Goal: Task Accomplishment & Management: Manage account settings

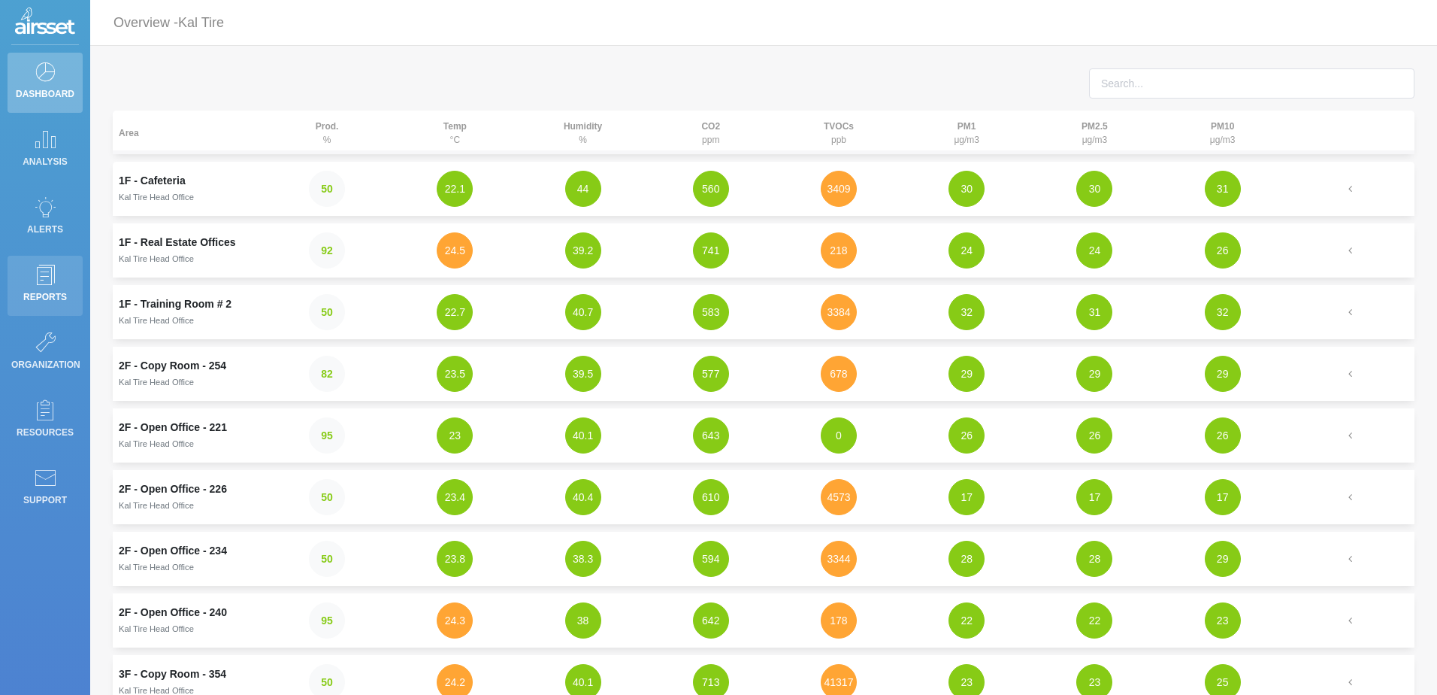
click at [54, 292] on p "Reports" at bounding box center [45, 297] width 68 height 23
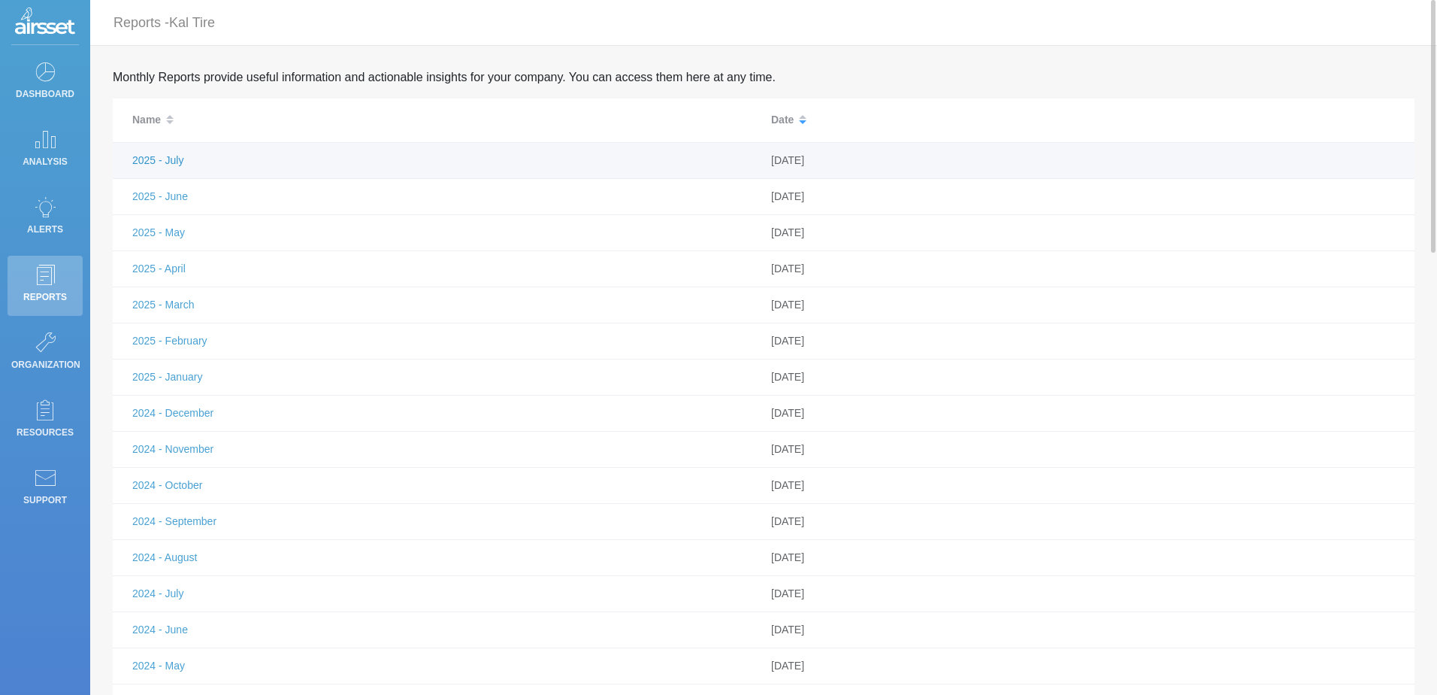
click at [176, 156] on link "2025 - July" at bounding box center [157, 160] width 51 height 12
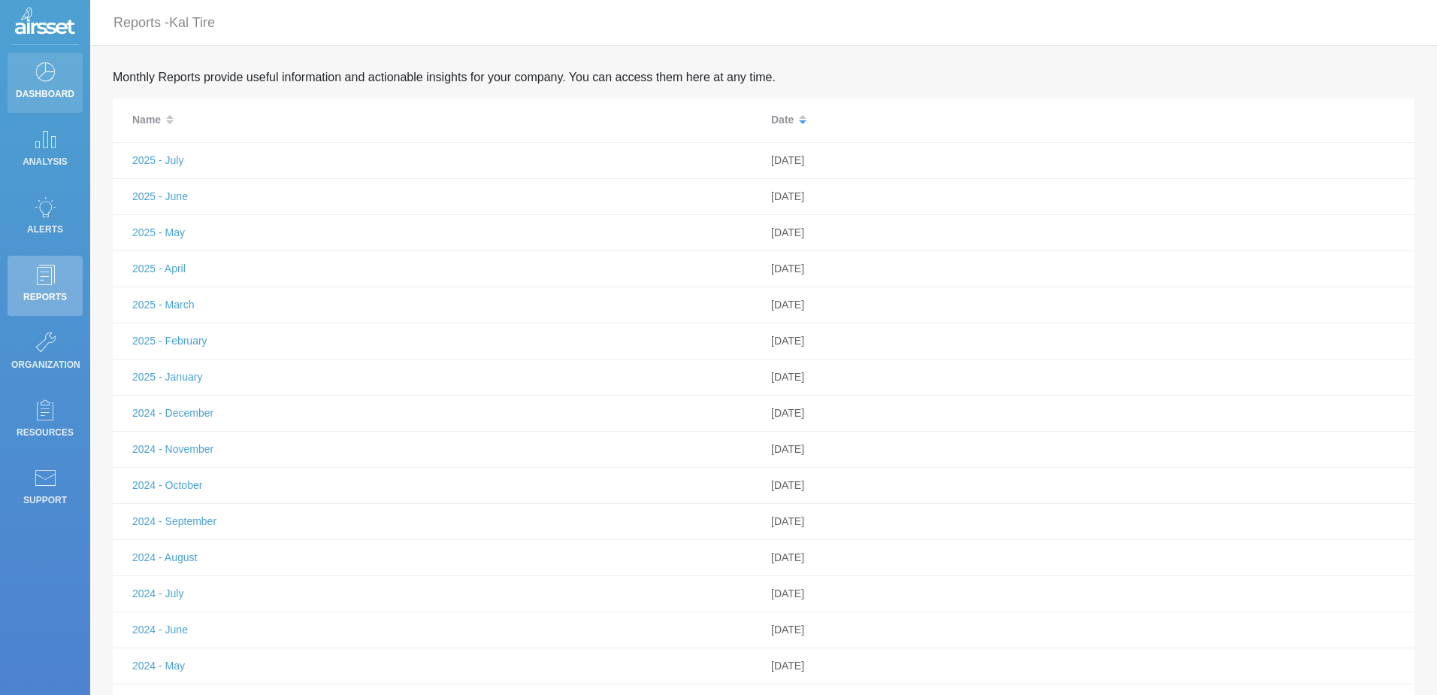
click at [20, 83] on p "Dashboard" at bounding box center [45, 94] width 68 height 23
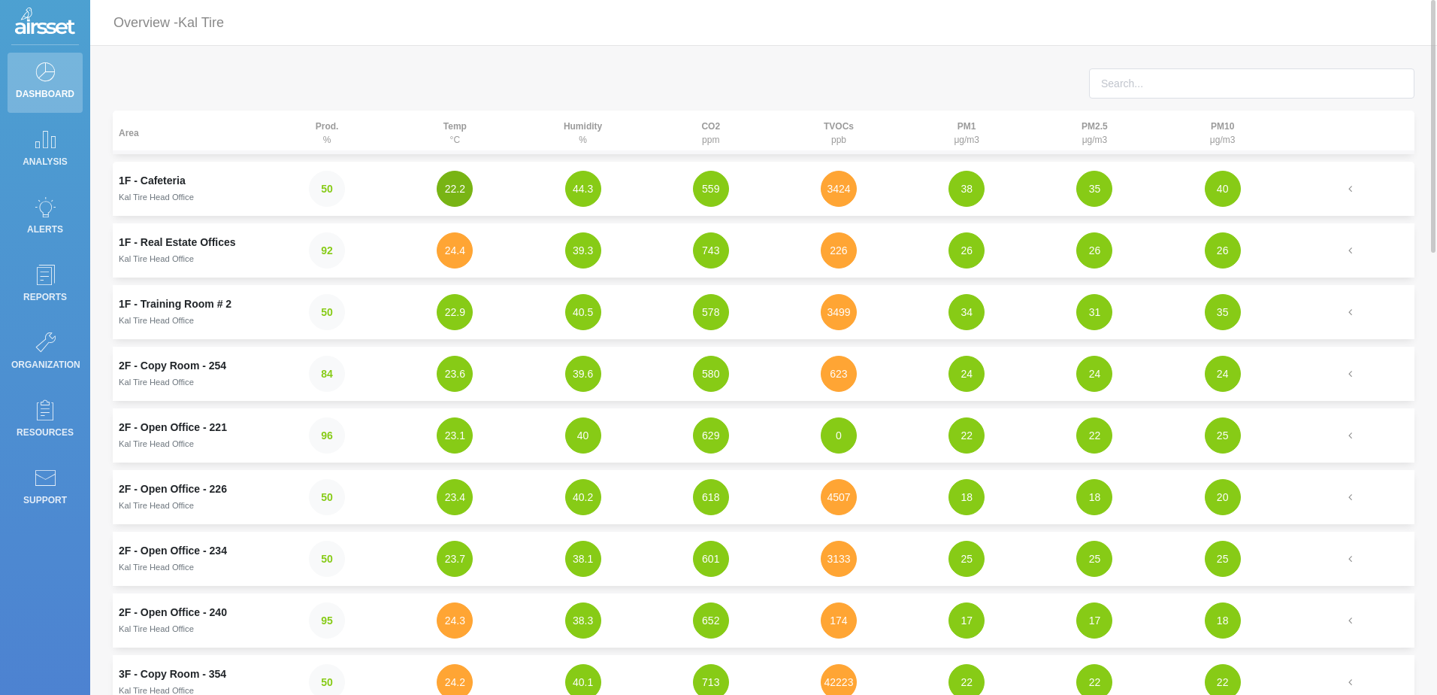
click at [450, 186] on button "22.2" at bounding box center [455, 189] width 36 height 36
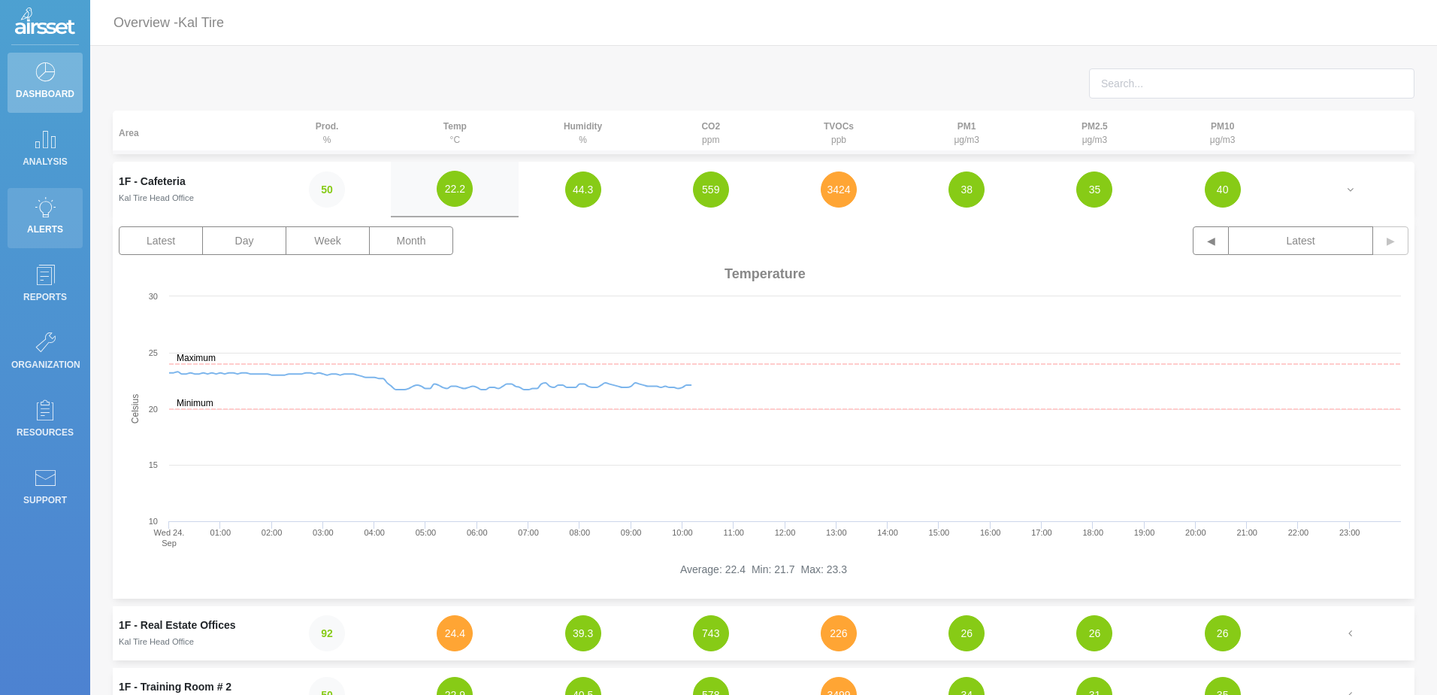
click at [47, 228] on p "Alerts" at bounding box center [45, 229] width 68 height 23
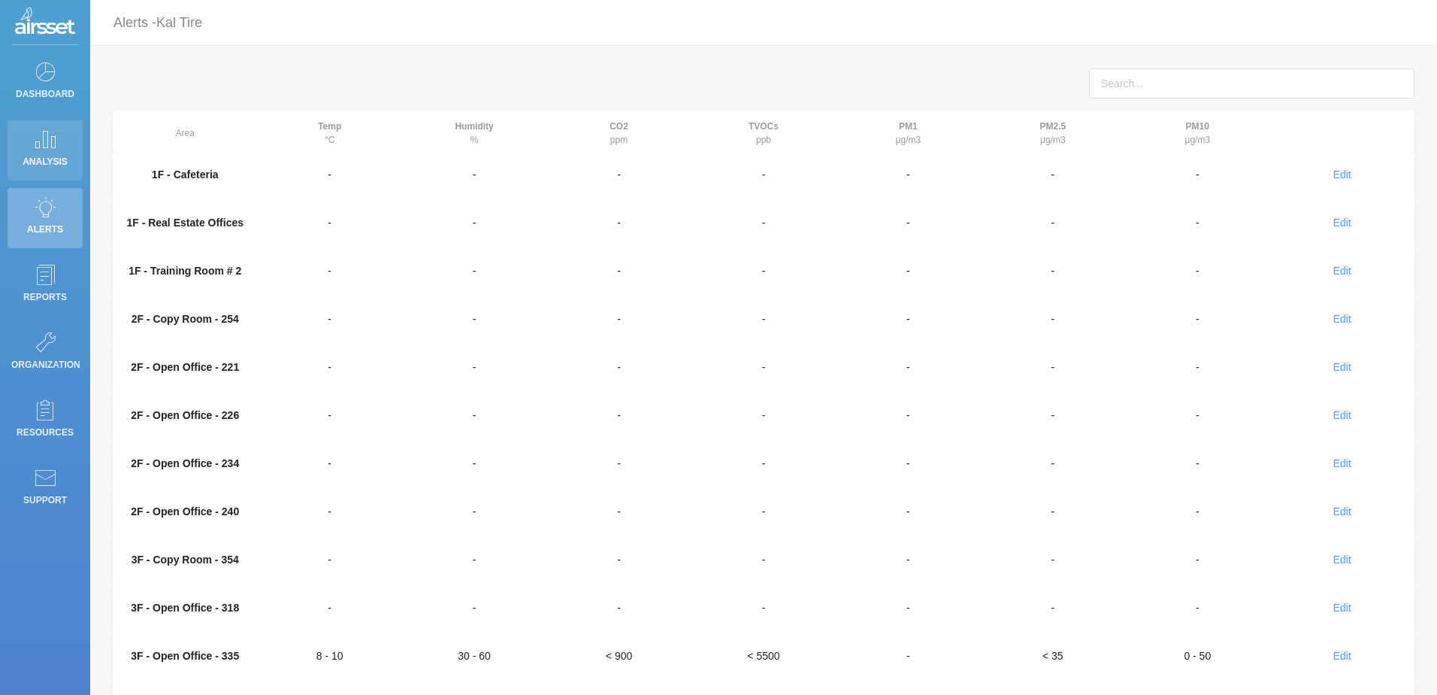
click at [47, 154] on p "Analysis" at bounding box center [45, 161] width 68 height 23
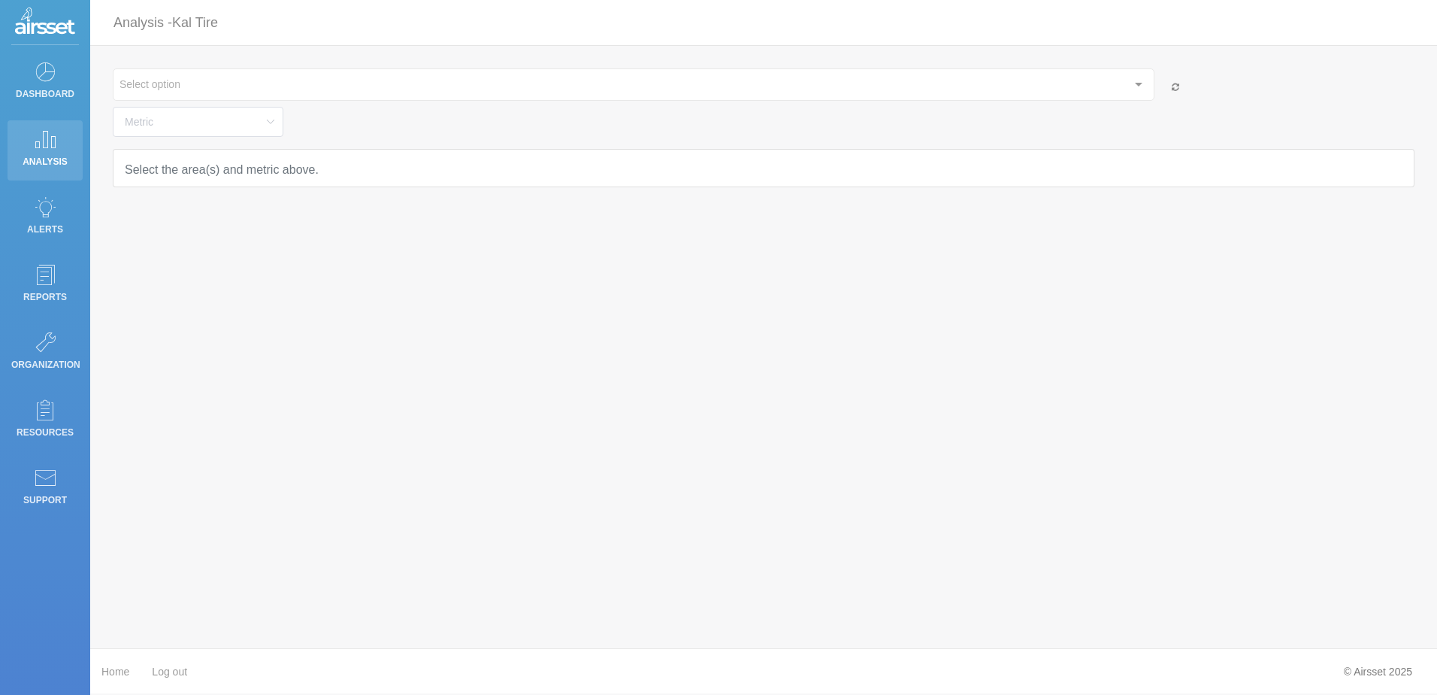
type input "Temperature"
click at [50, 86] on p "Dashboard" at bounding box center [45, 94] width 68 height 23
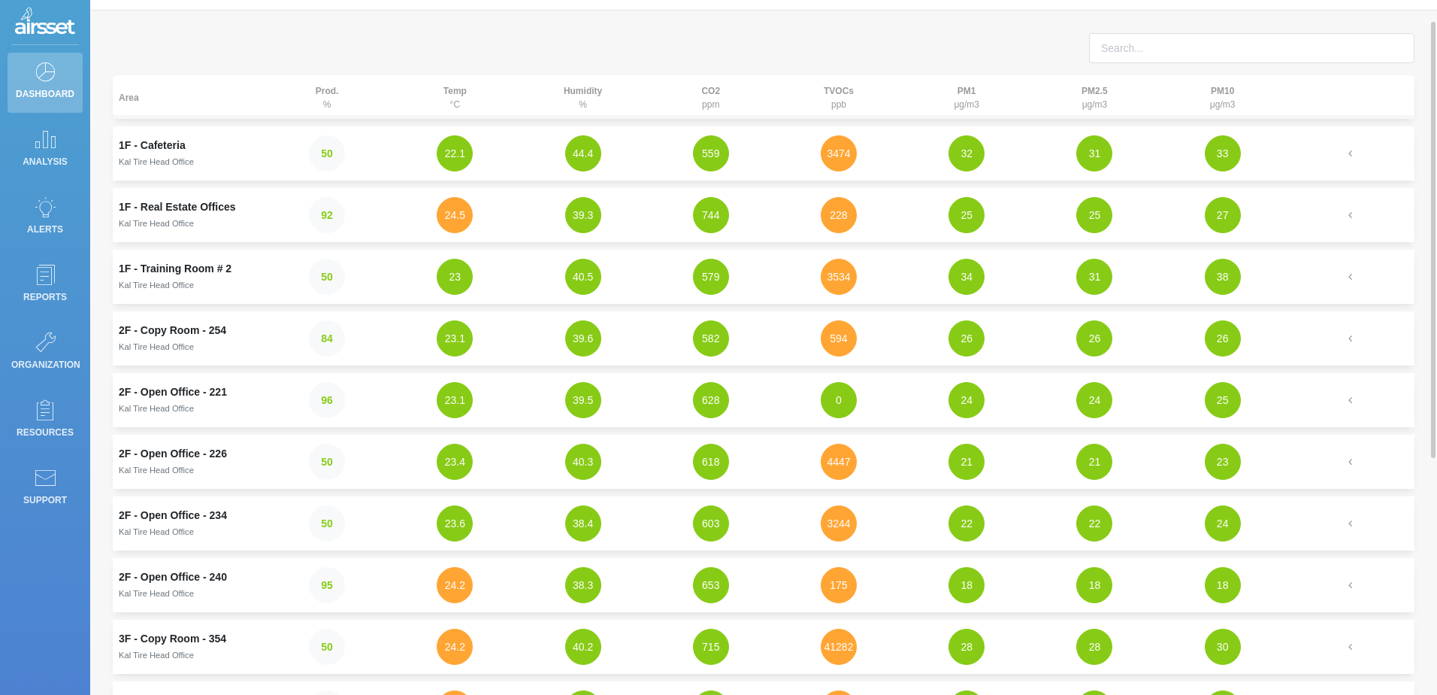
scroll to position [111, 0]
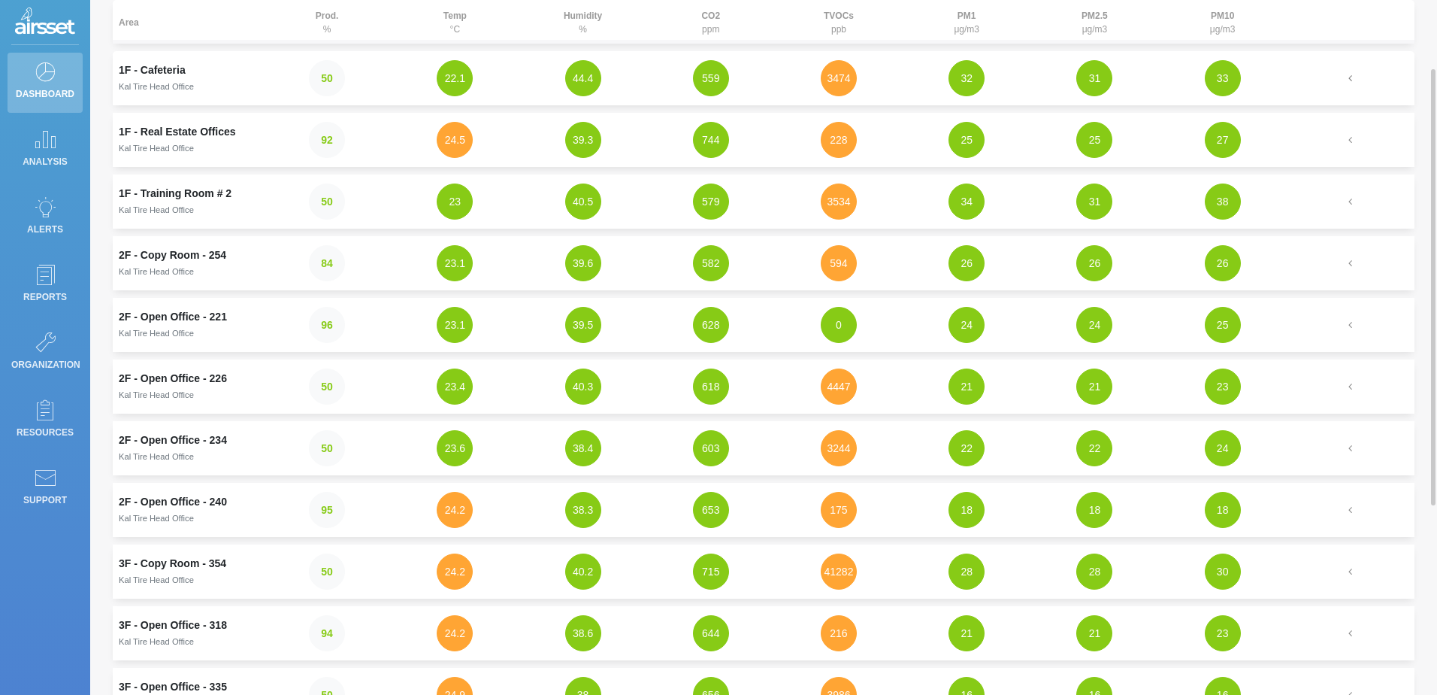
click at [1356, 80] on icon "button" at bounding box center [1351, 78] width 14 height 11
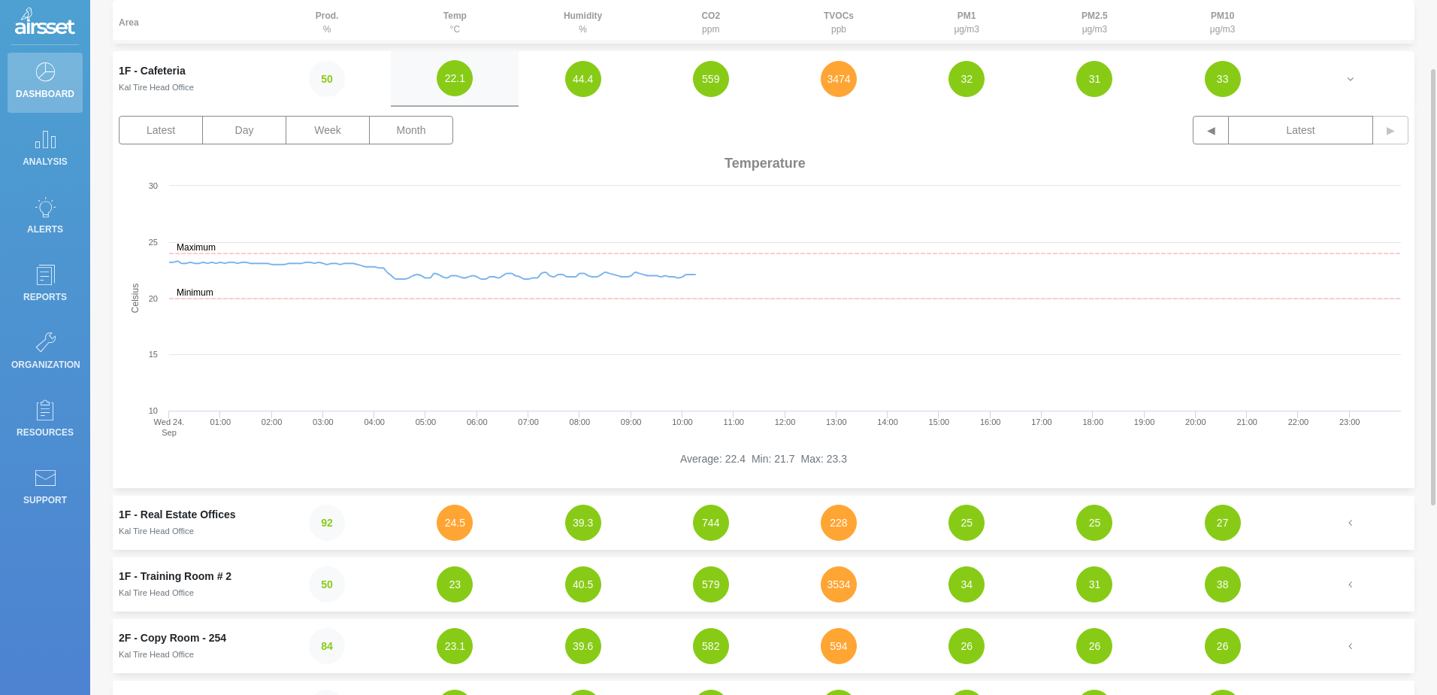
click at [1356, 80] on icon "button" at bounding box center [1351, 79] width 14 height 11
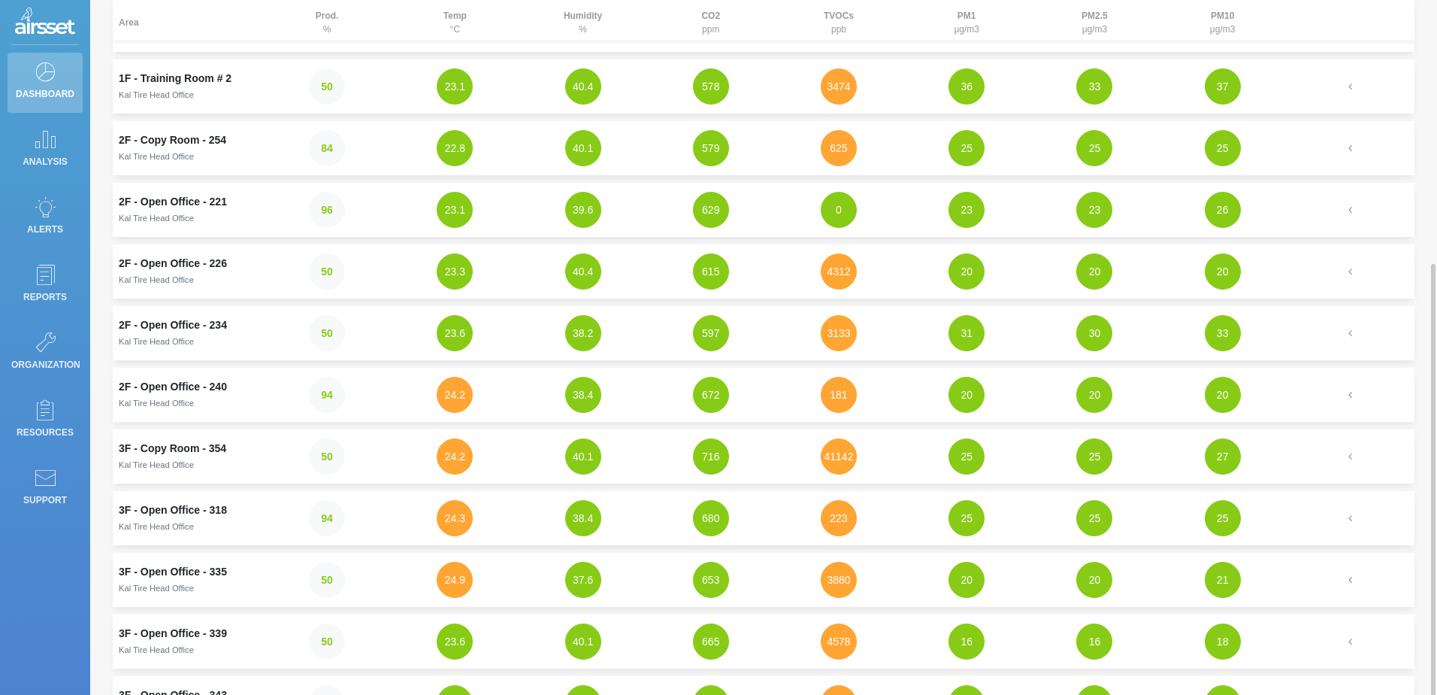
scroll to position [301, 0]
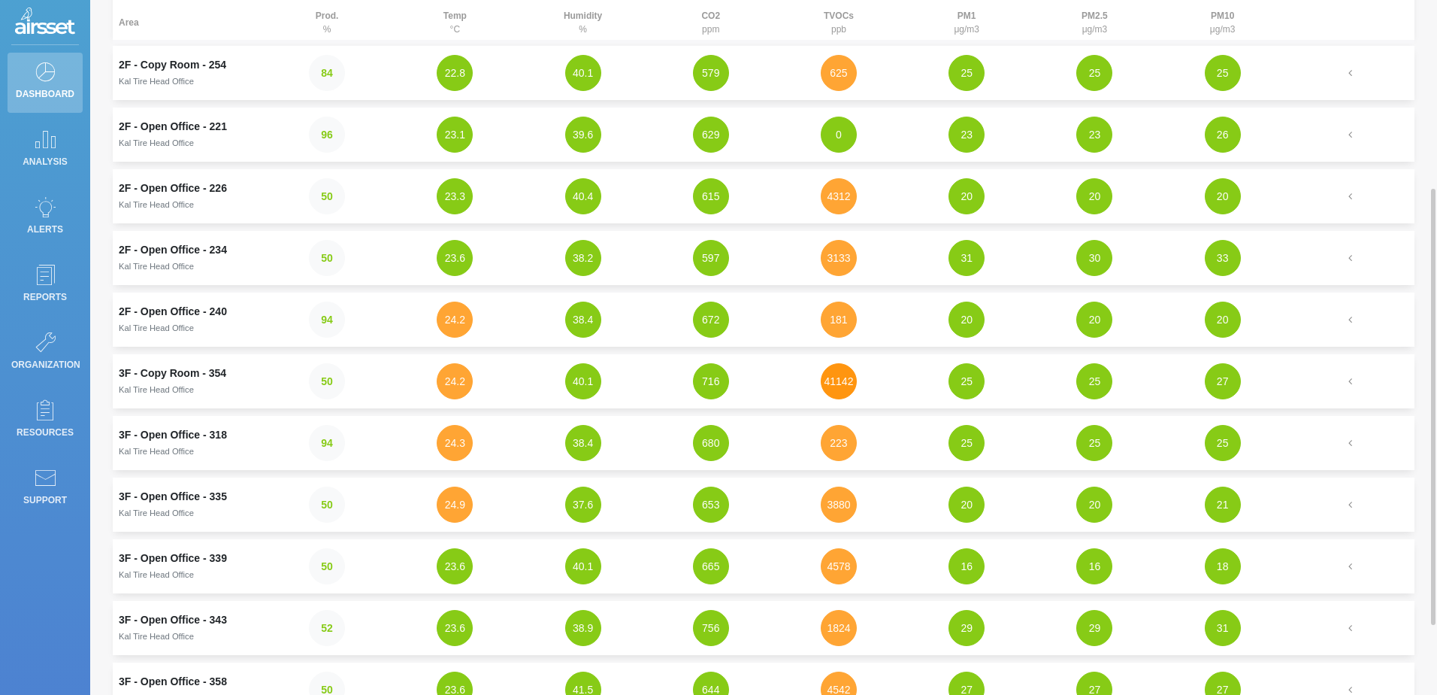
click at [838, 380] on button "41142" at bounding box center [839, 381] width 36 height 36
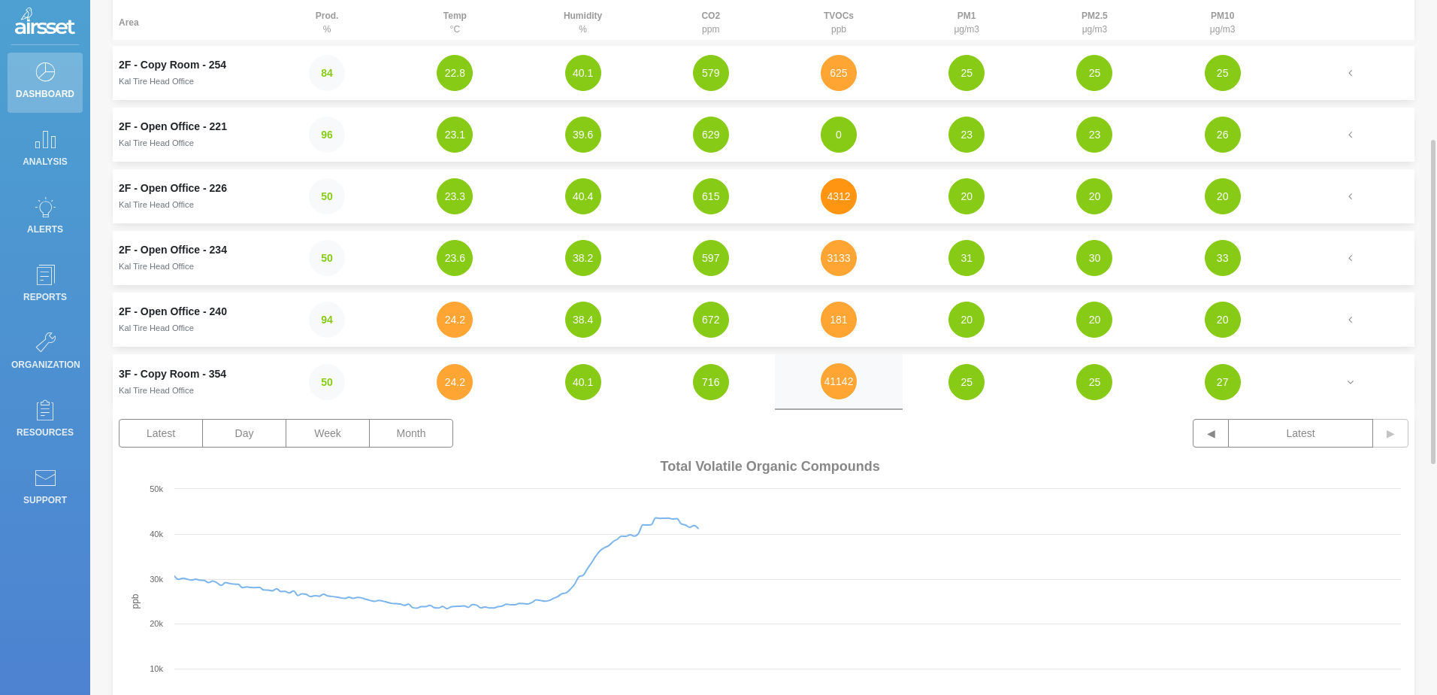
click at [845, 201] on button "4312" at bounding box center [839, 196] width 36 height 36
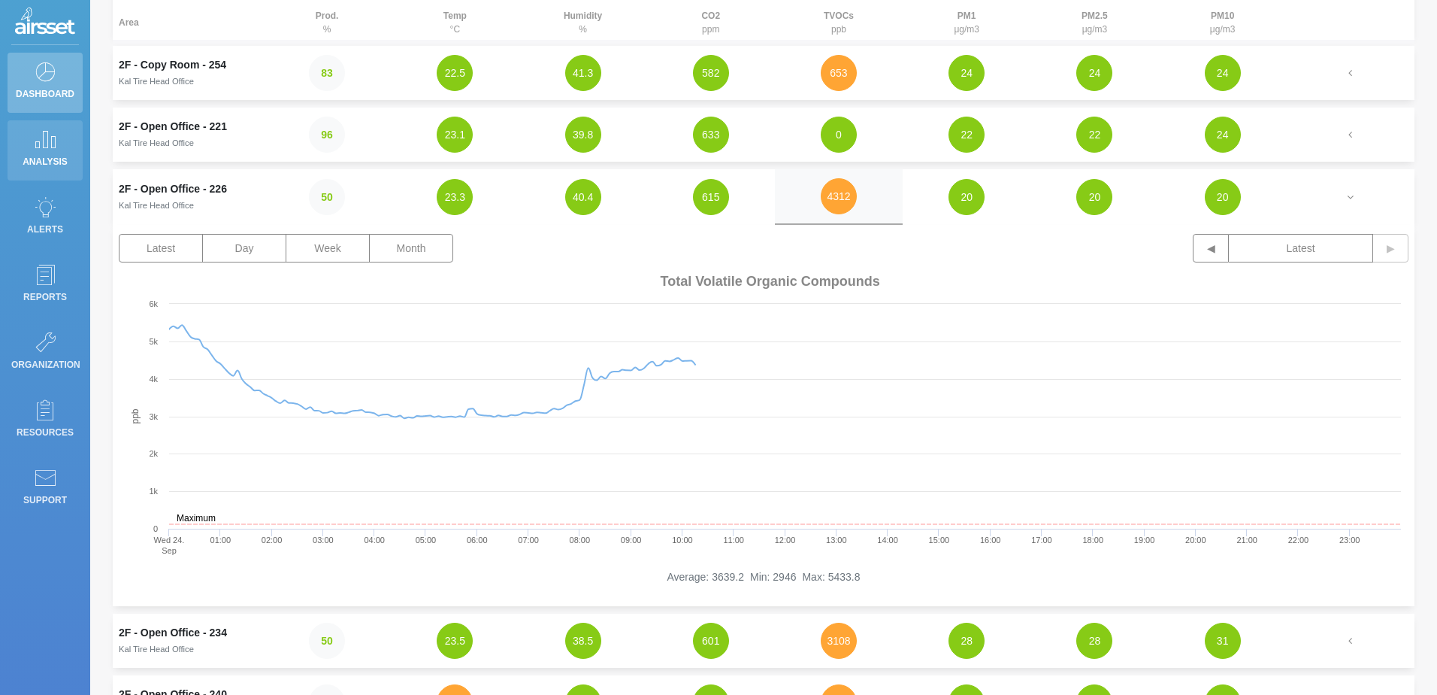
click at [53, 152] on p "Analysis" at bounding box center [45, 161] width 68 height 23
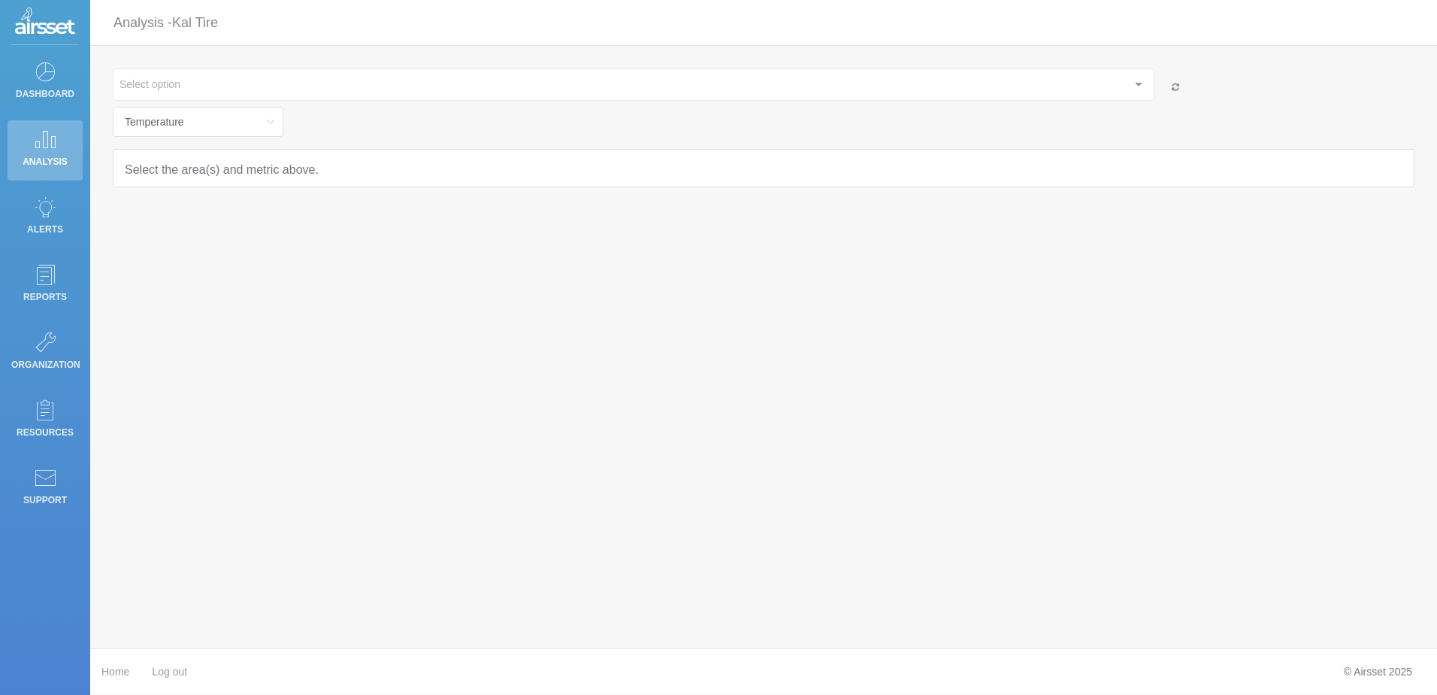
click at [1142, 89] on div at bounding box center [1139, 83] width 30 height 29
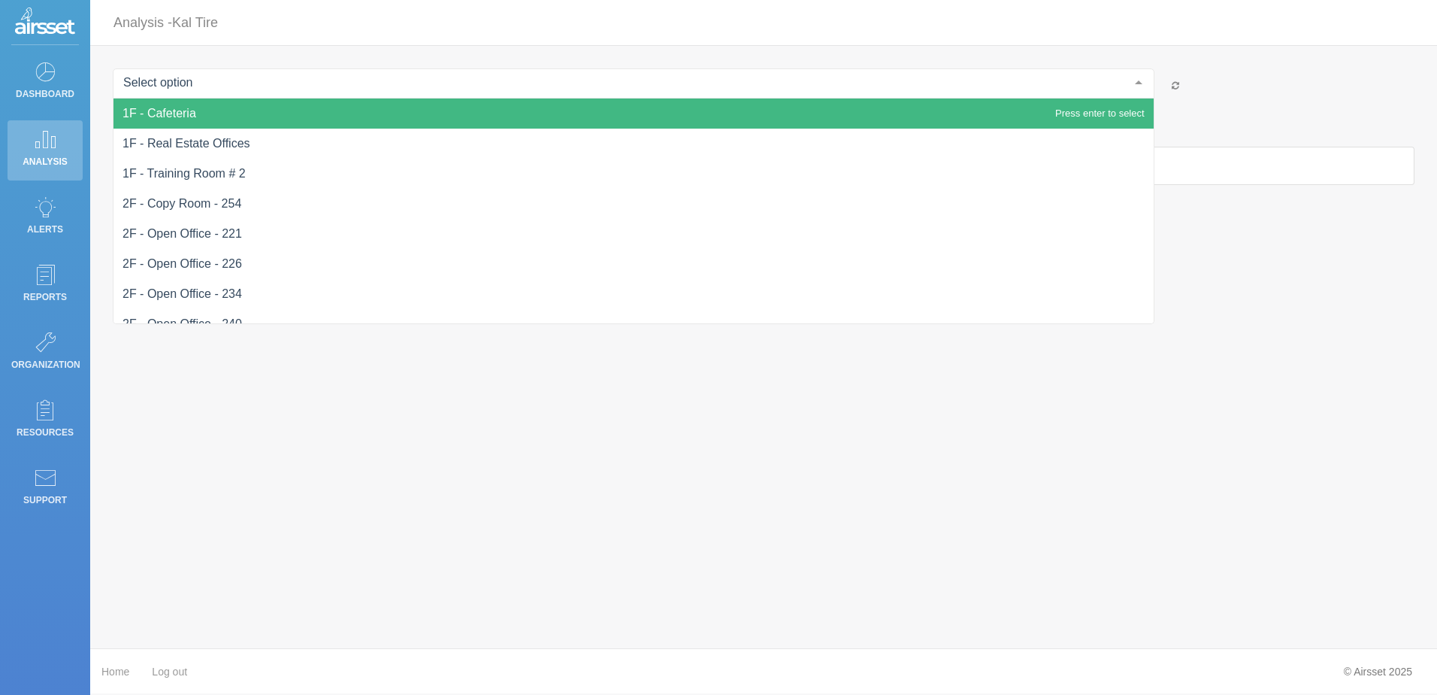
click at [1142, 89] on div at bounding box center [1139, 83] width 30 height 29
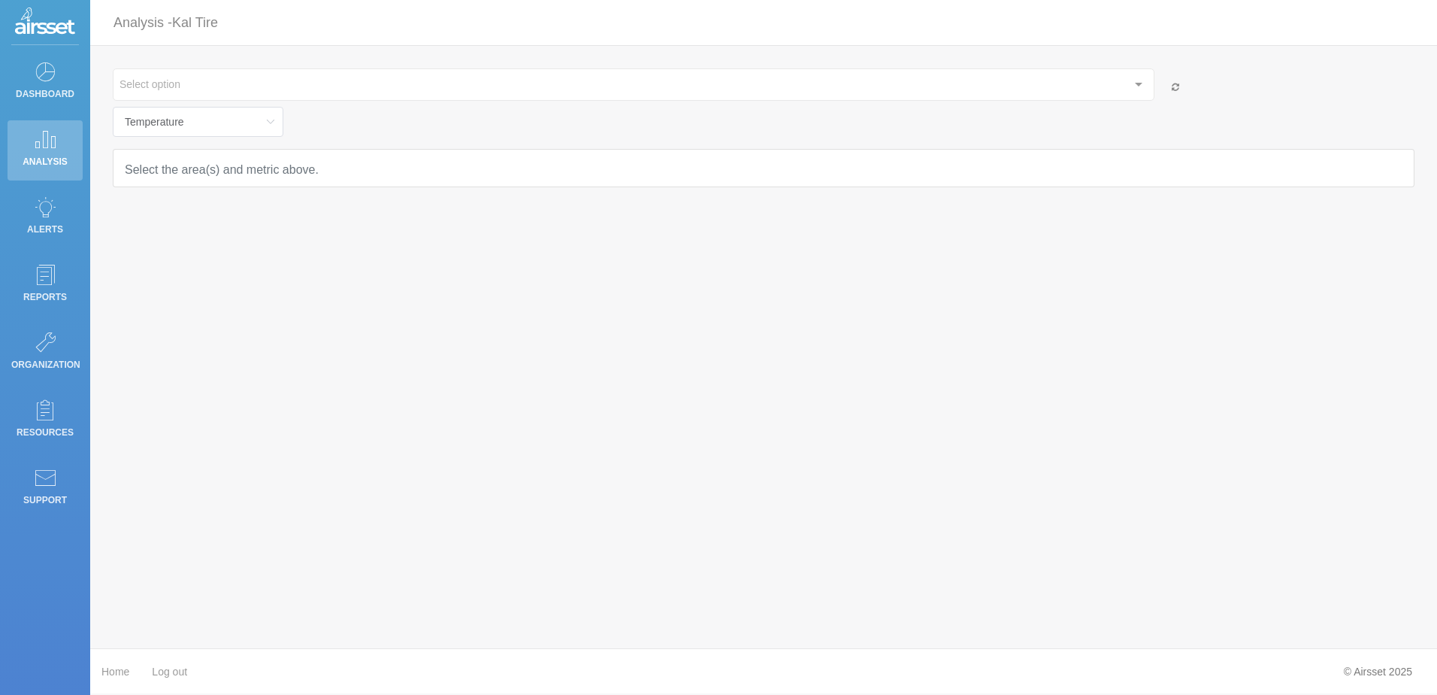
click at [1142, 89] on div at bounding box center [1139, 83] width 30 height 29
click at [1332, 101] on div "Select option 1F - Cafeteria 1F - Real Estate Offices 1F - Training Room # 2 2F…" at bounding box center [764, 87] width 1302 height 38
click at [1145, 83] on div at bounding box center [1139, 83] width 30 height 29
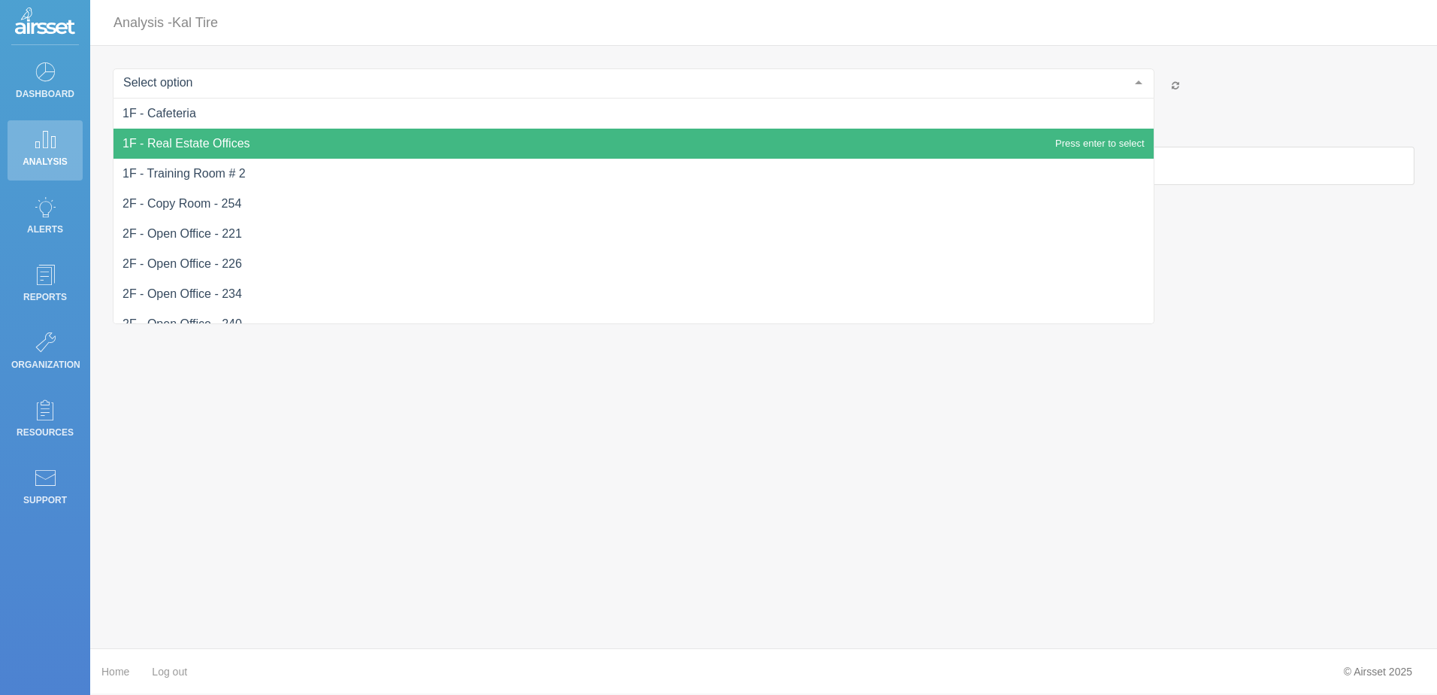
click at [215, 152] on span "1F - Real Estate Offices" at bounding box center [634, 144] width 1041 height 30
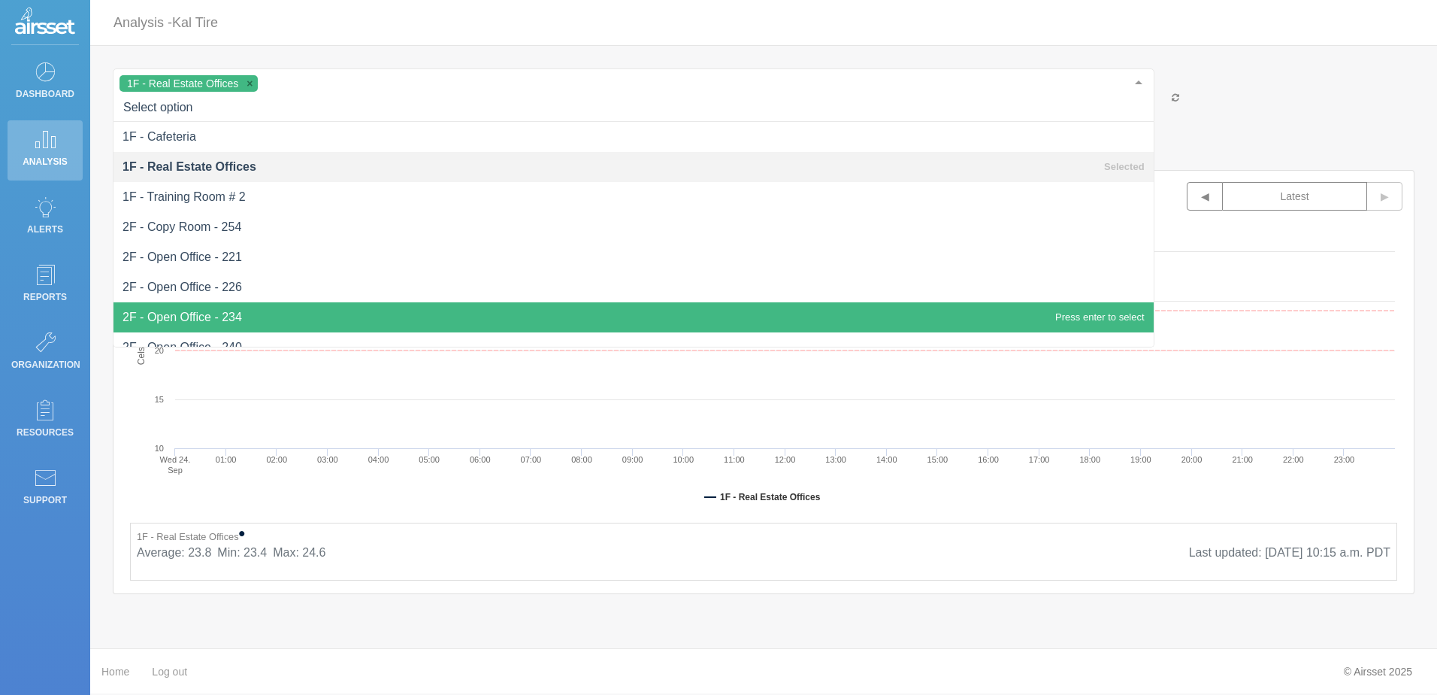
click at [343, 316] on span "2F - Open Office - 234" at bounding box center [634, 317] width 1041 height 30
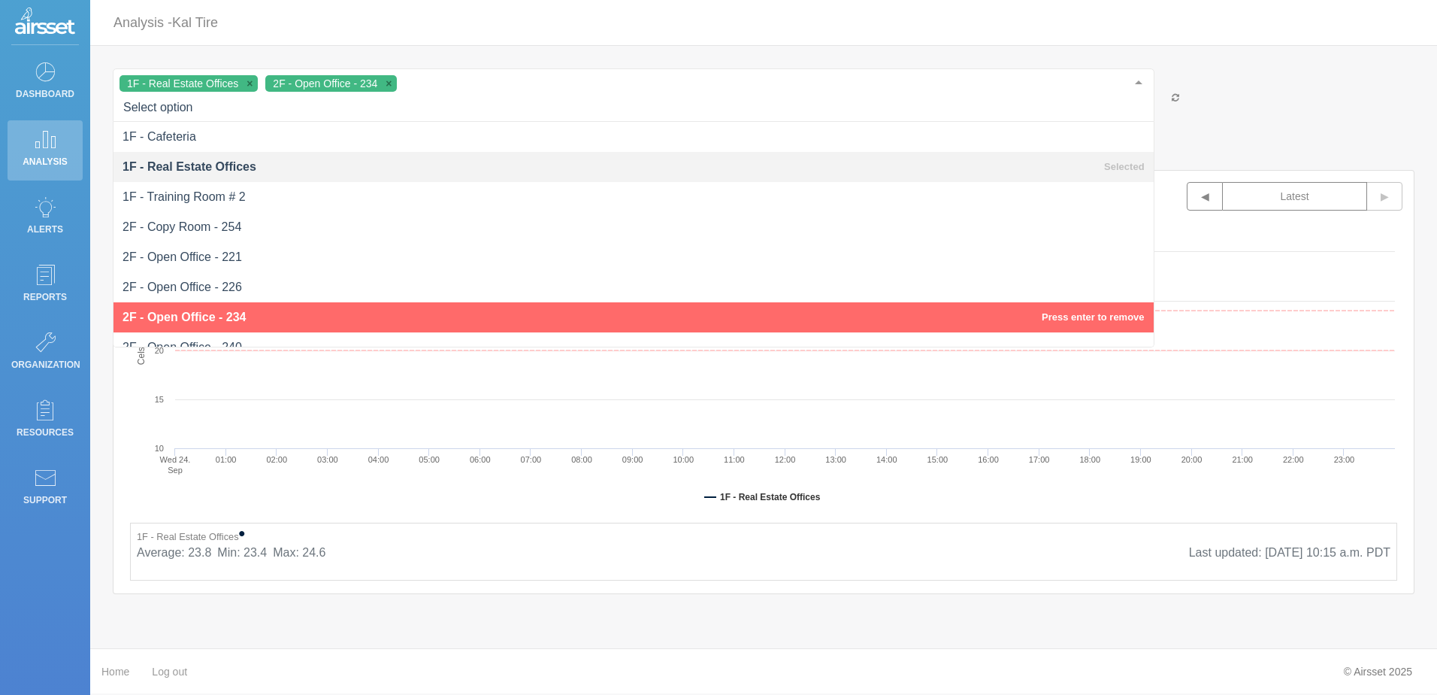
scroll to position [75, 0]
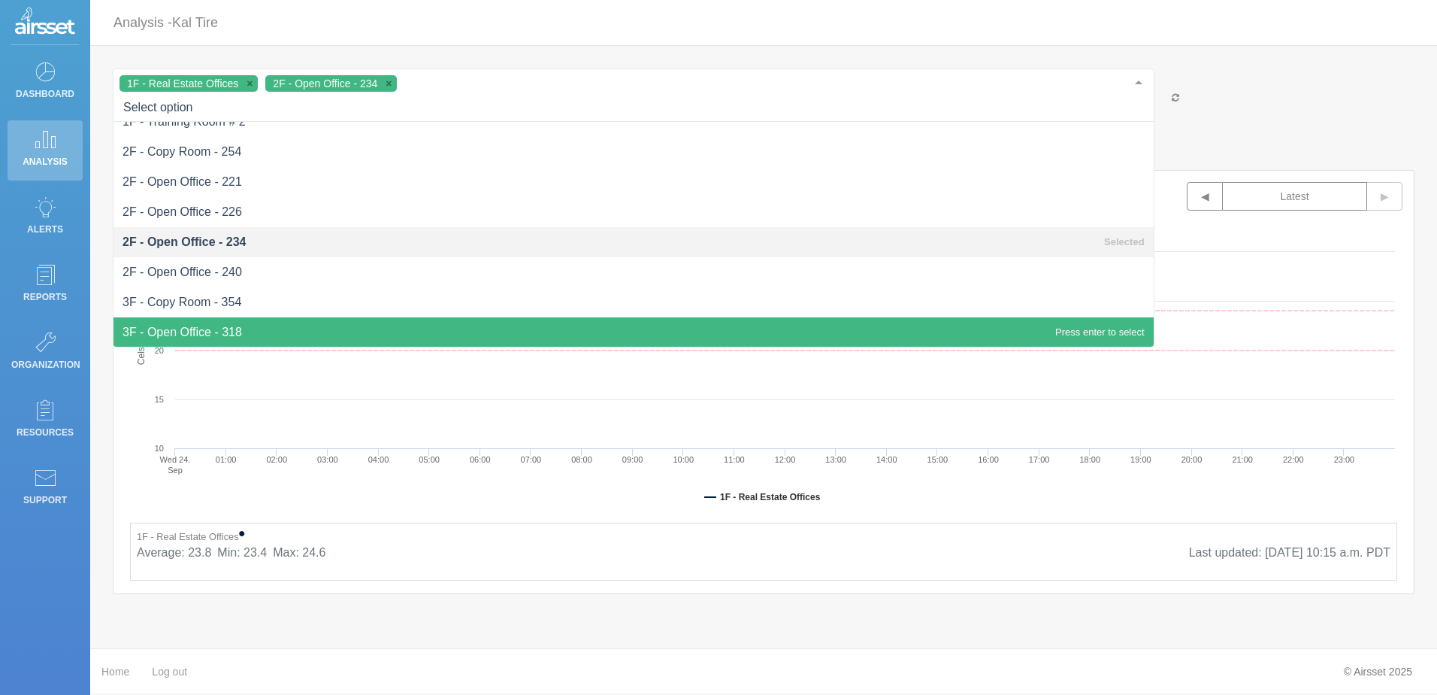
click at [1281, 107] on div "1F - Real Estate Offices 2F - Open Office - 234 1F - Cafeteria 1F - Real Estate…" at bounding box center [764, 112] width 1302 height 89
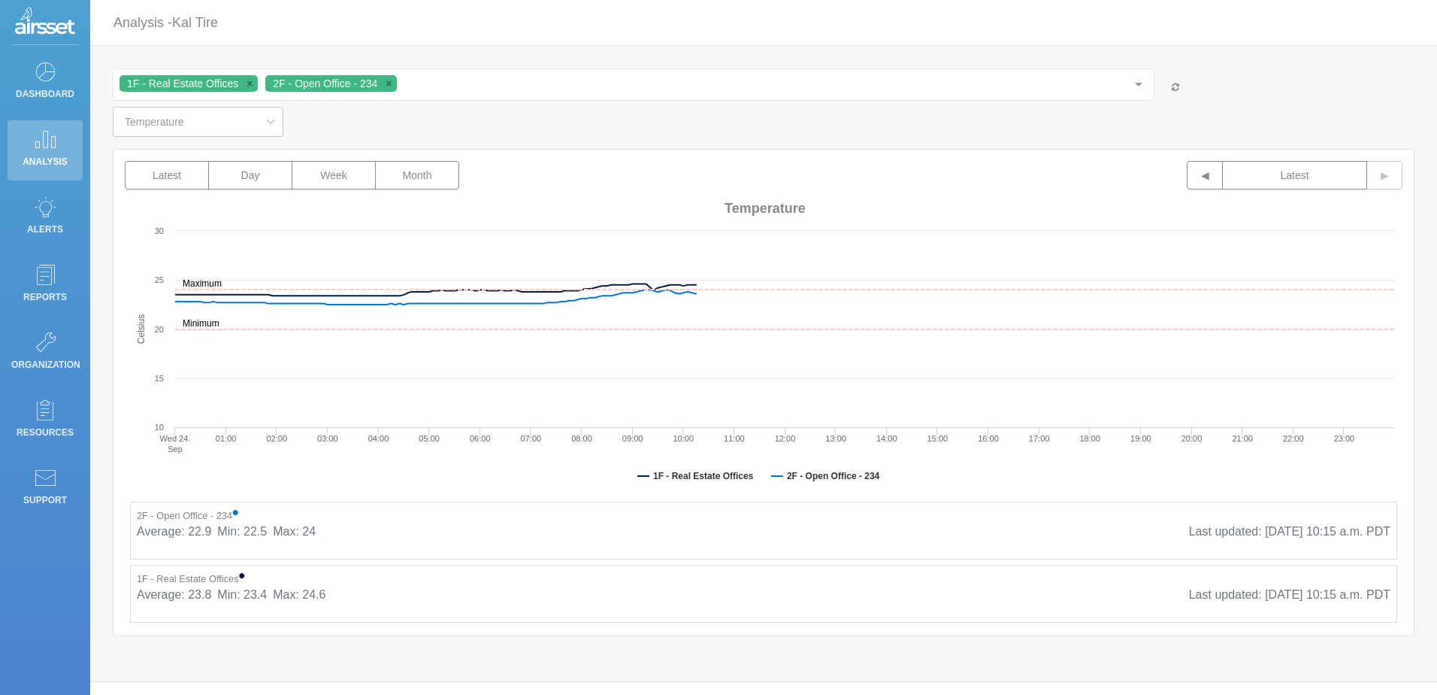
click at [261, 120] on icon at bounding box center [270, 122] width 19 height 30
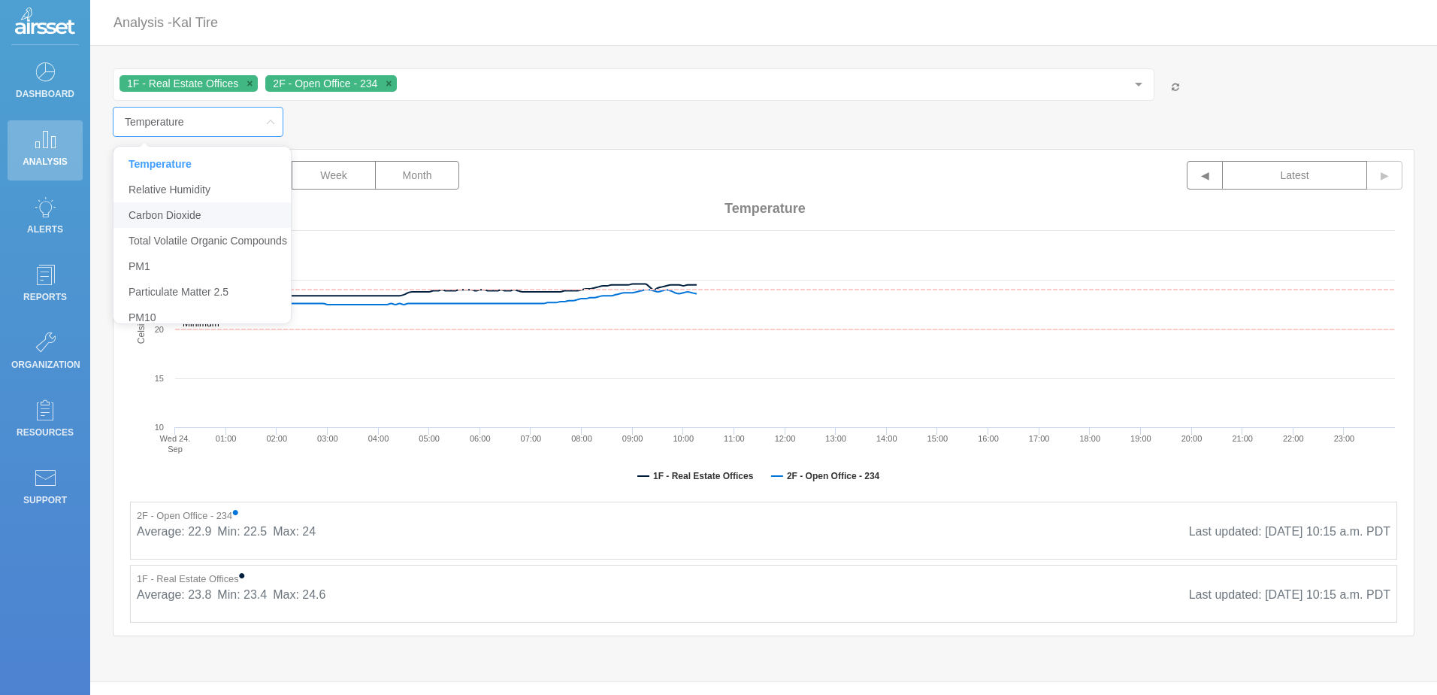
click at [198, 217] on span "Carbon Dioxide" at bounding box center [165, 215] width 73 height 12
type input "Carbon Dioxide"
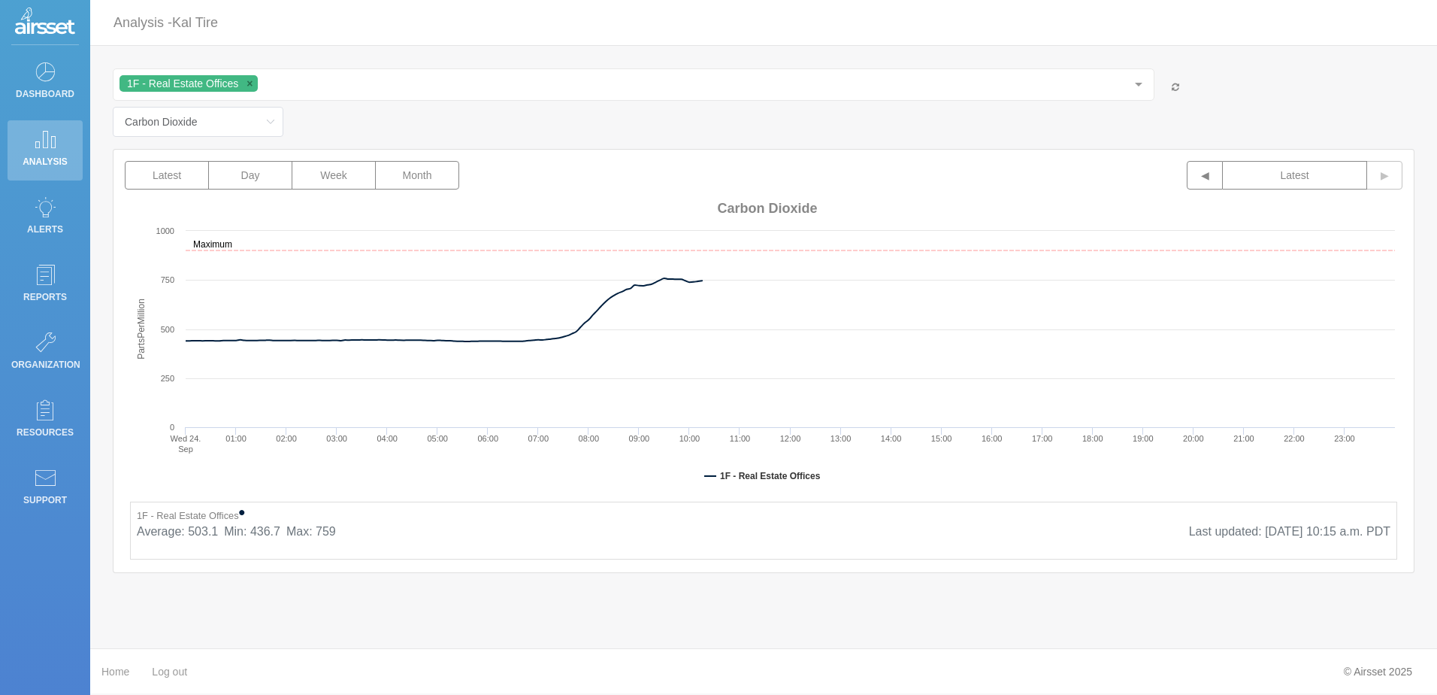
click at [1144, 82] on div at bounding box center [1139, 83] width 30 height 29
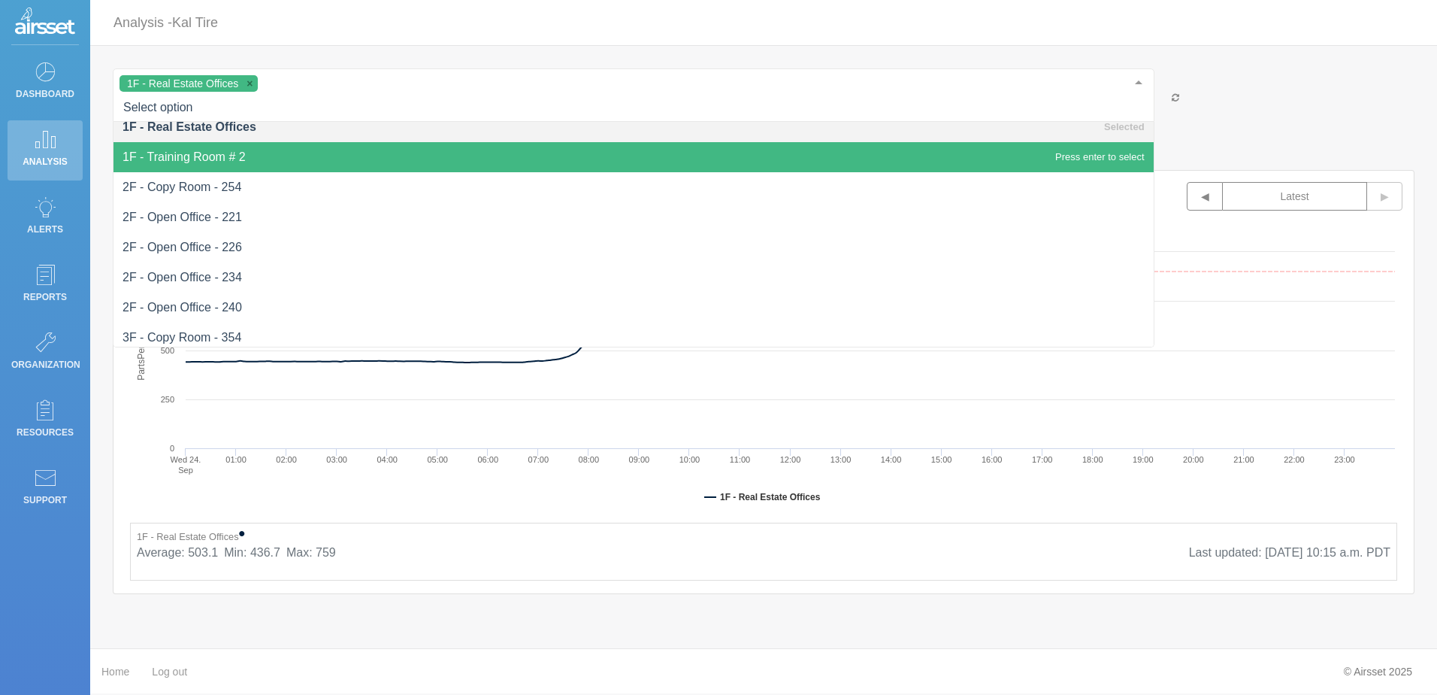
scroll to position [0, 0]
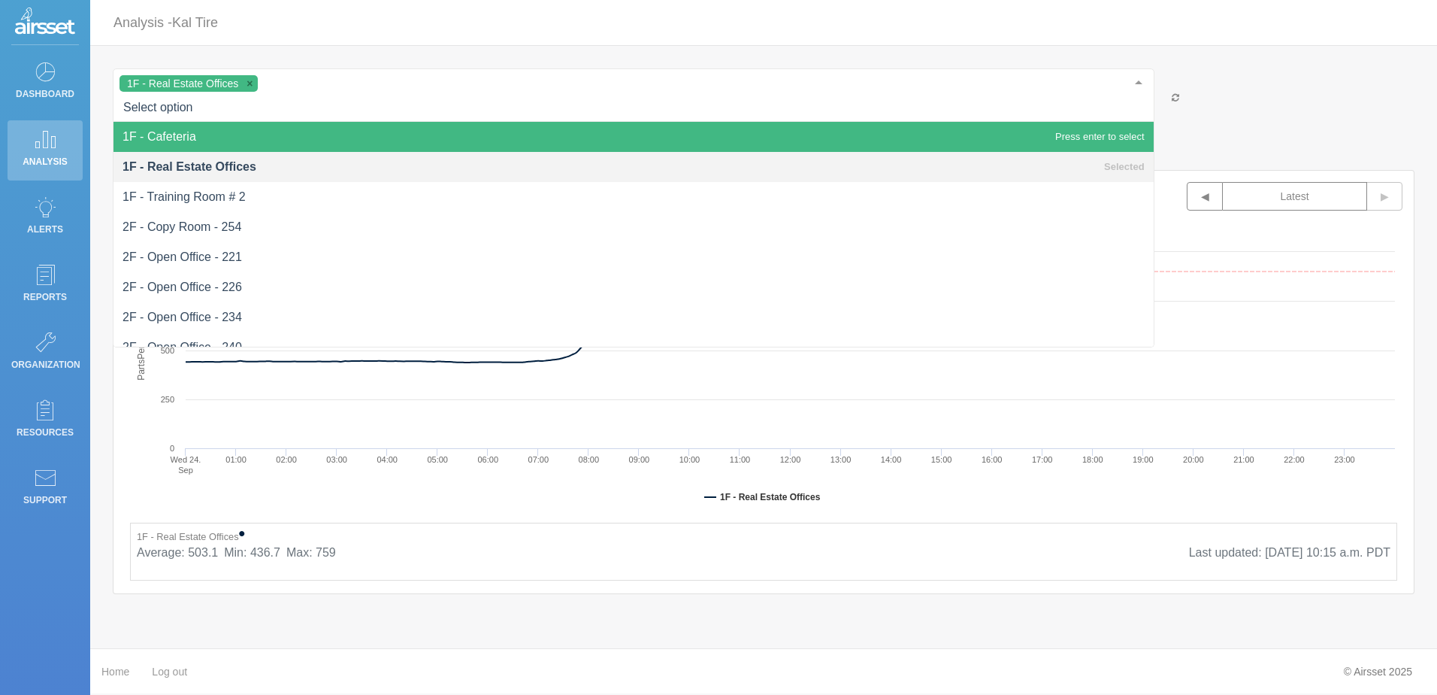
click at [159, 133] on span "1F - Cafeteria" at bounding box center [160, 136] width 74 height 13
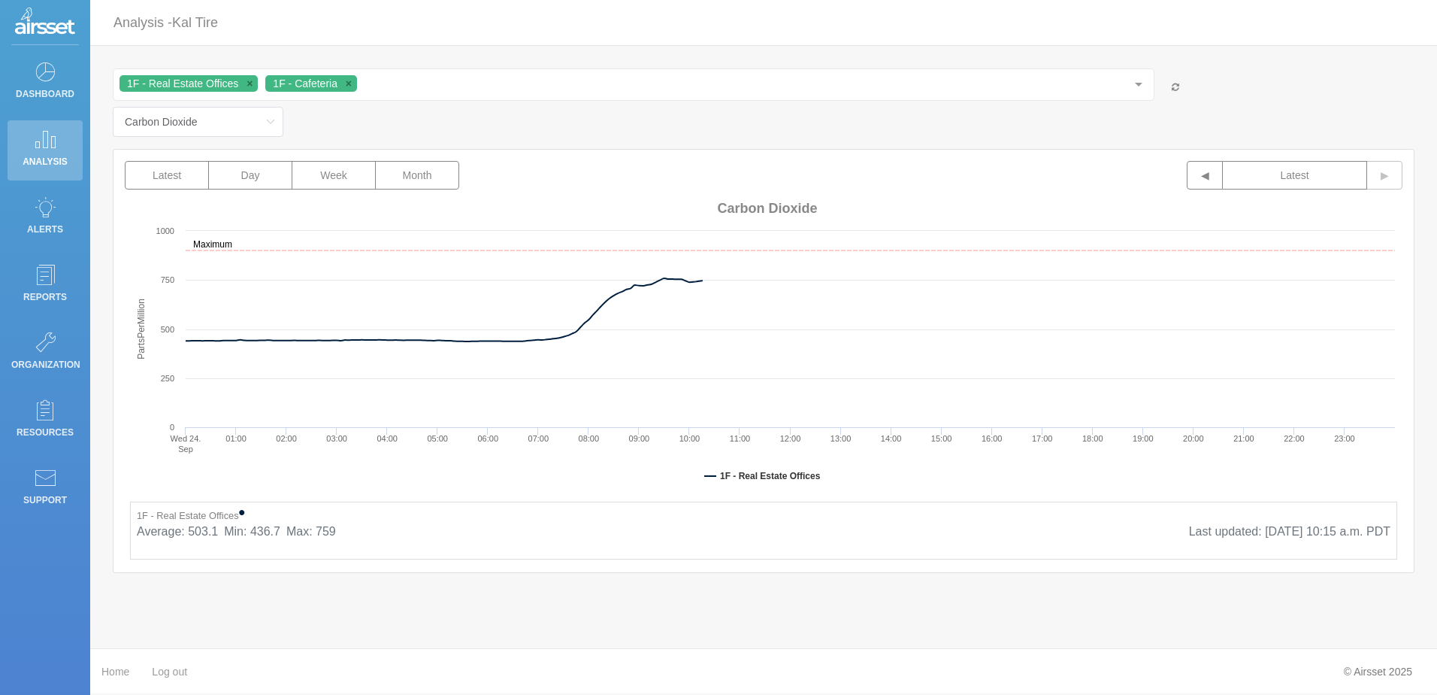
click at [918, 559] on div "1F - Real Estate Offices • Average: 503.1 Min: 436.7 Max: 759 Last updated: [DA…" at bounding box center [764, 530] width 1268 height 58
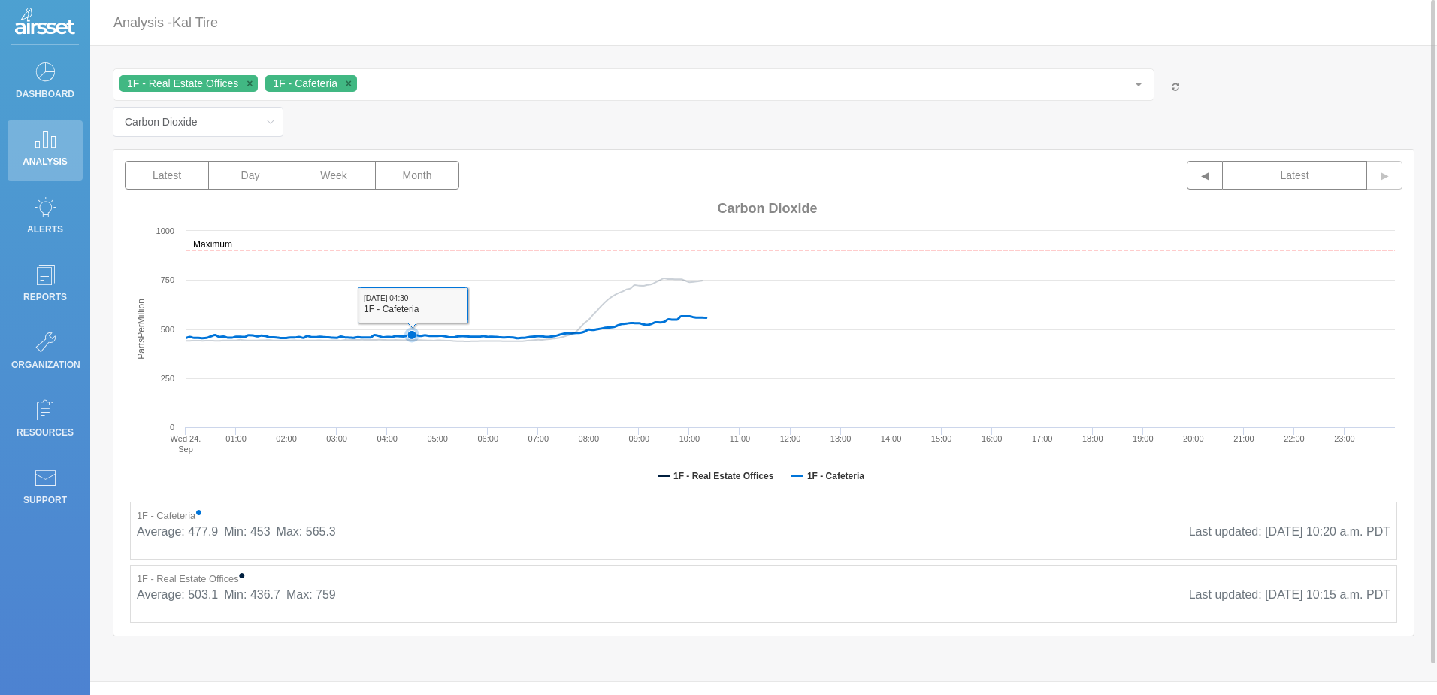
scroll to position [33, 0]
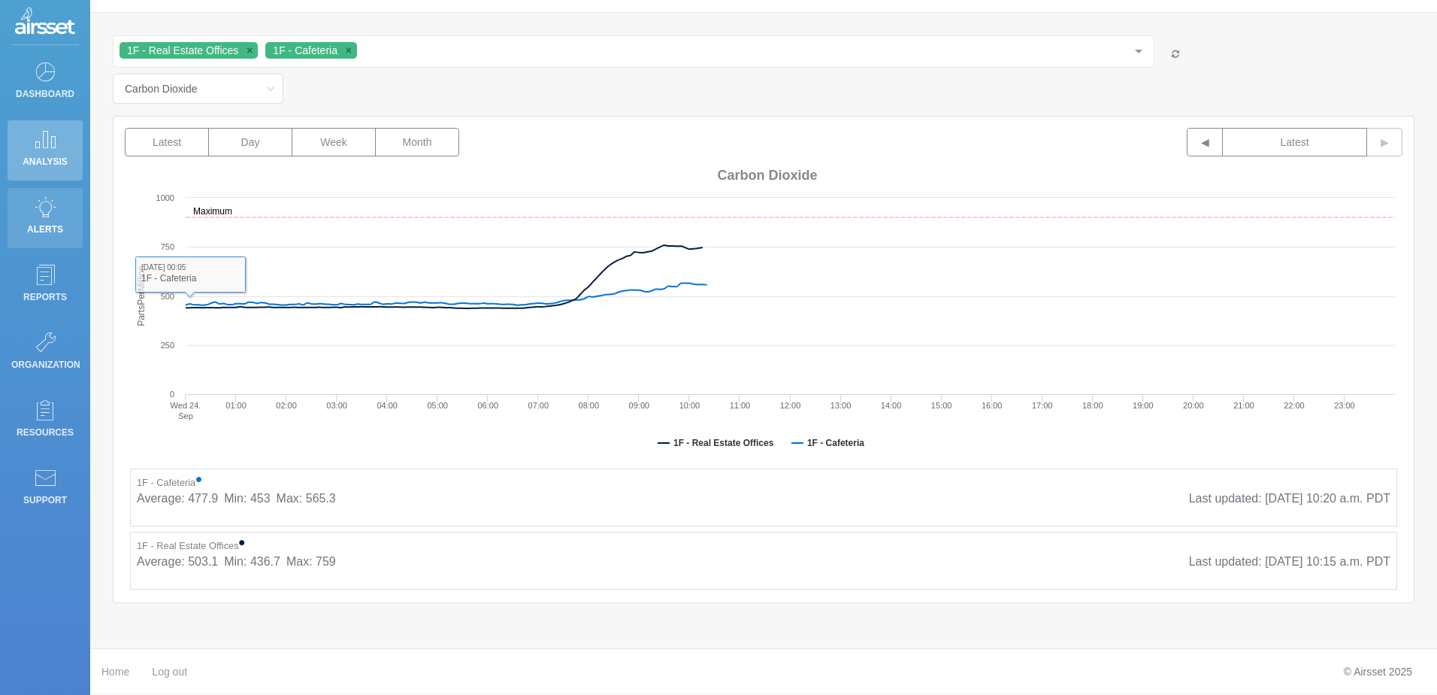
click at [38, 218] on p "Alerts" at bounding box center [45, 229] width 68 height 23
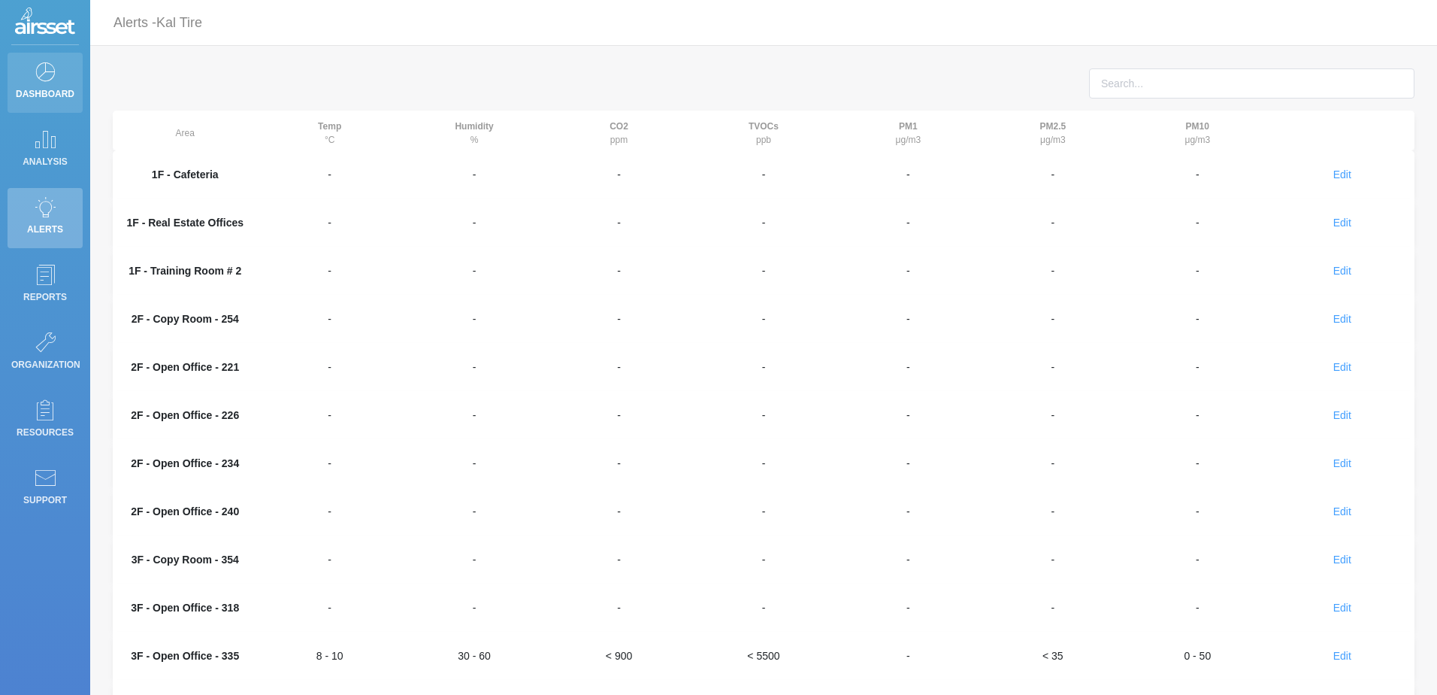
click at [50, 89] on p "Dashboard" at bounding box center [45, 94] width 68 height 23
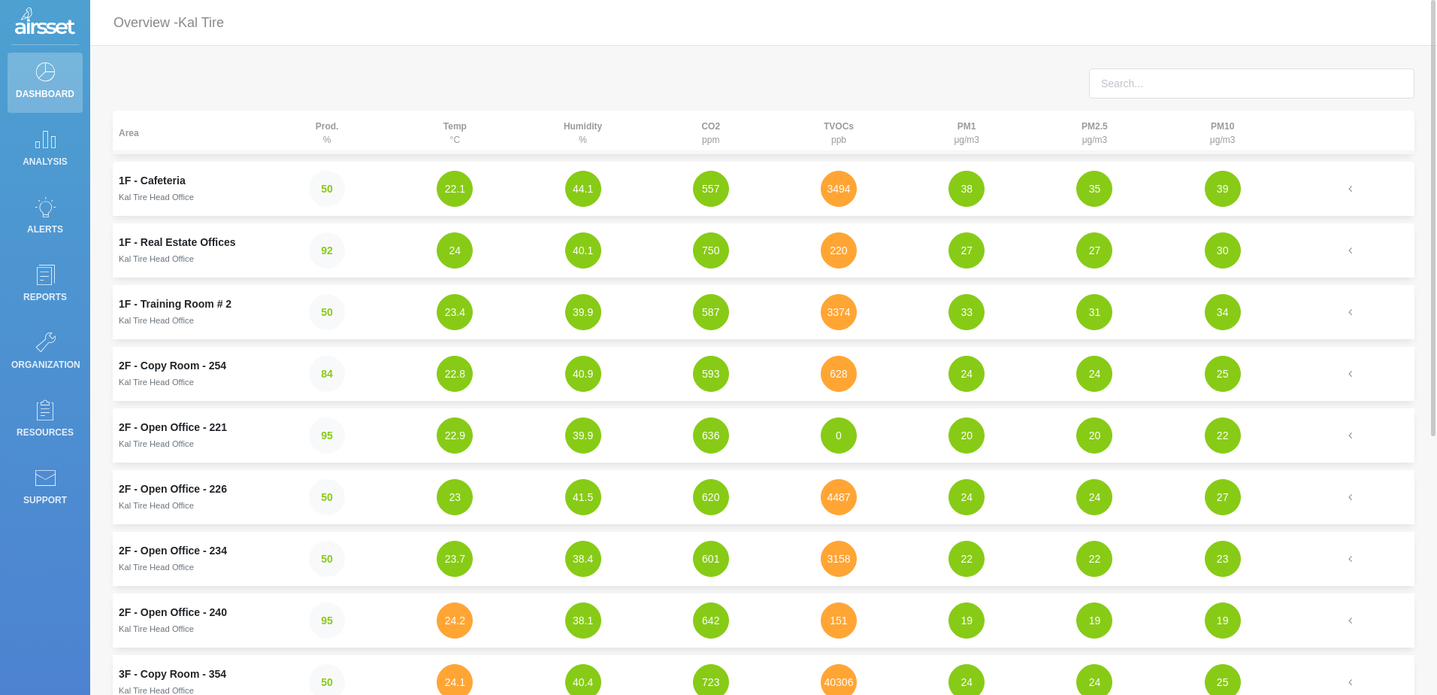
scroll to position [75, 0]
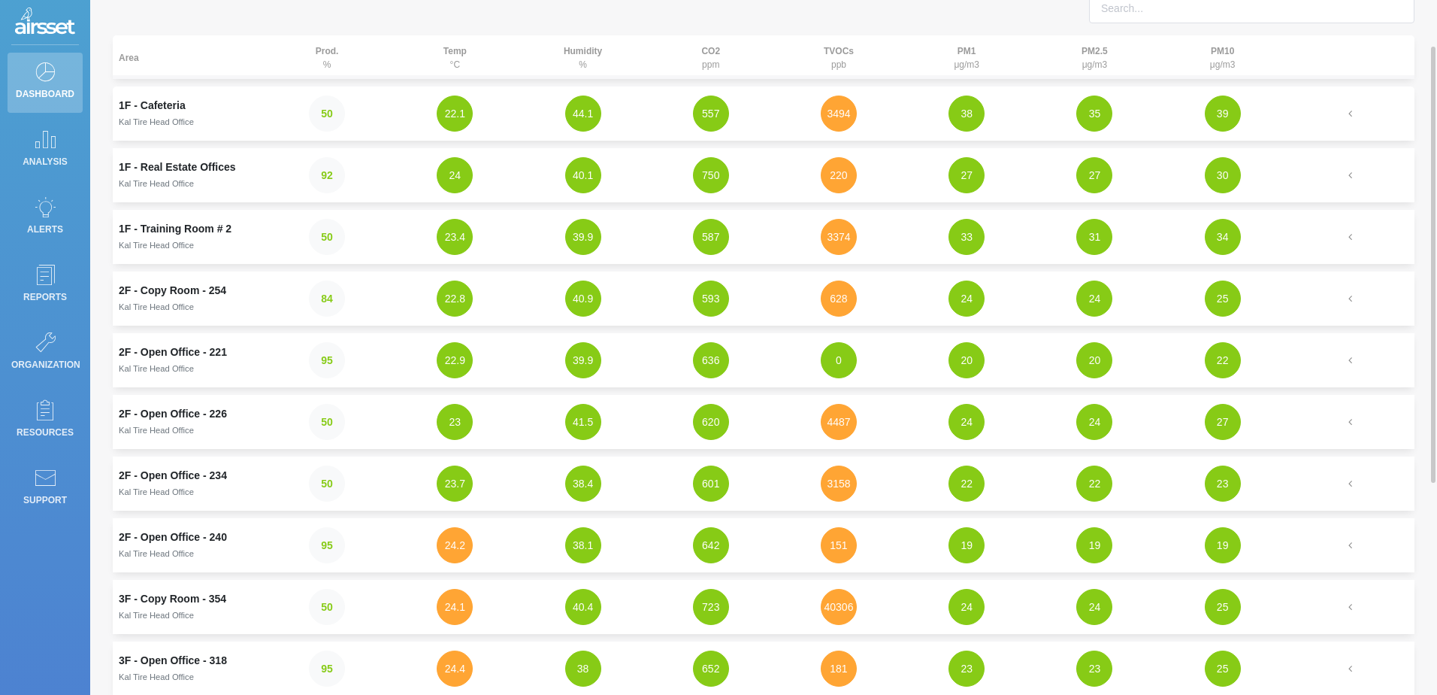
drag, startPoint x: 629, startPoint y: 223, endPoint x: 632, endPoint y: 232, distance: 9.1
click at [628, 214] on td "39.9" at bounding box center [583, 237] width 128 height 54
click at [848, 119] on button "3494" at bounding box center [839, 113] width 36 height 36
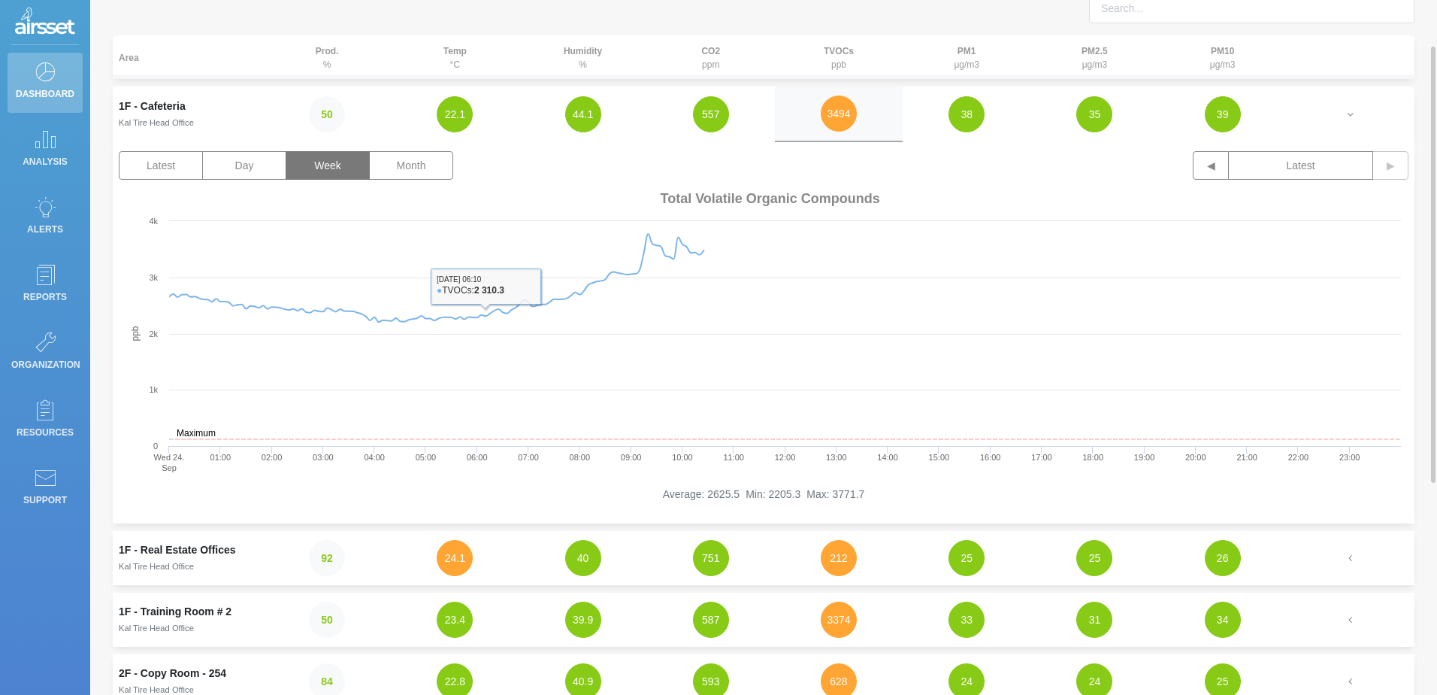
click at [332, 165] on button "Week" at bounding box center [328, 165] width 84 height 29
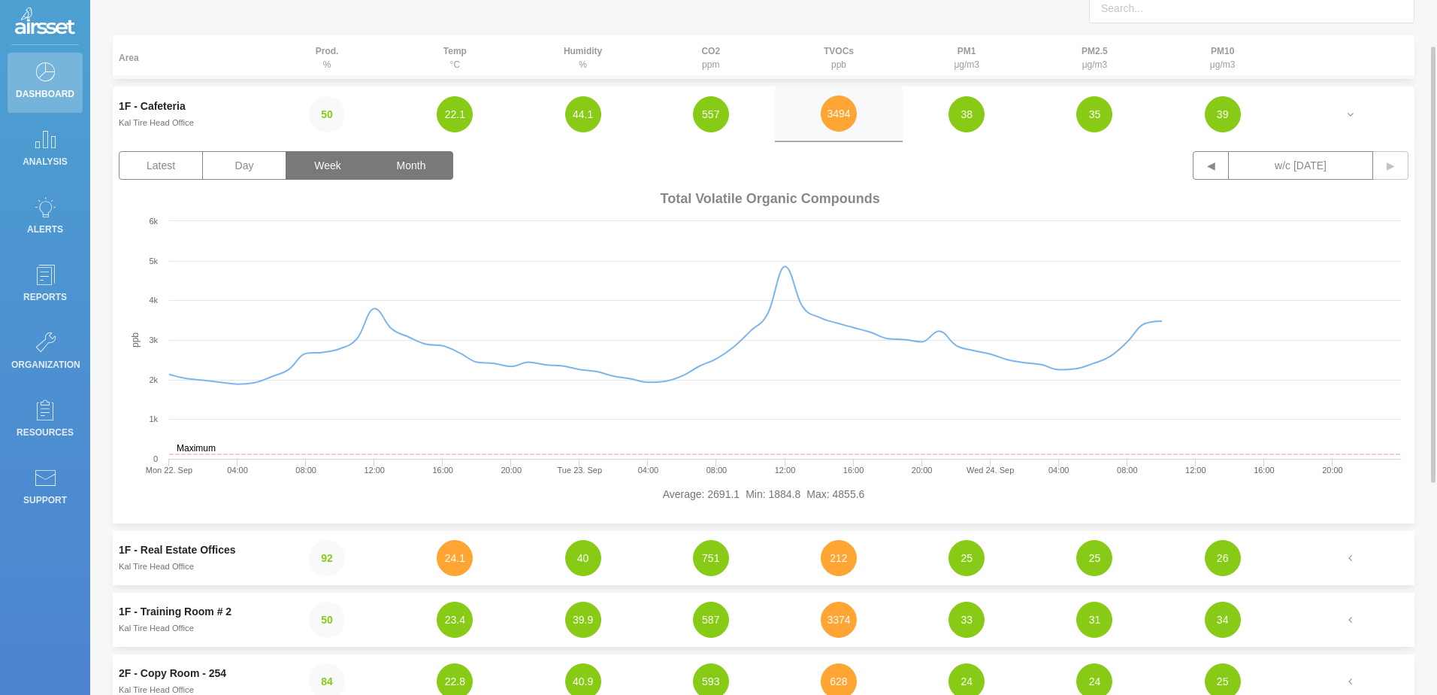
click at [434, 172] on button "Month" at bounding box center [411, 165] width 84 height 29
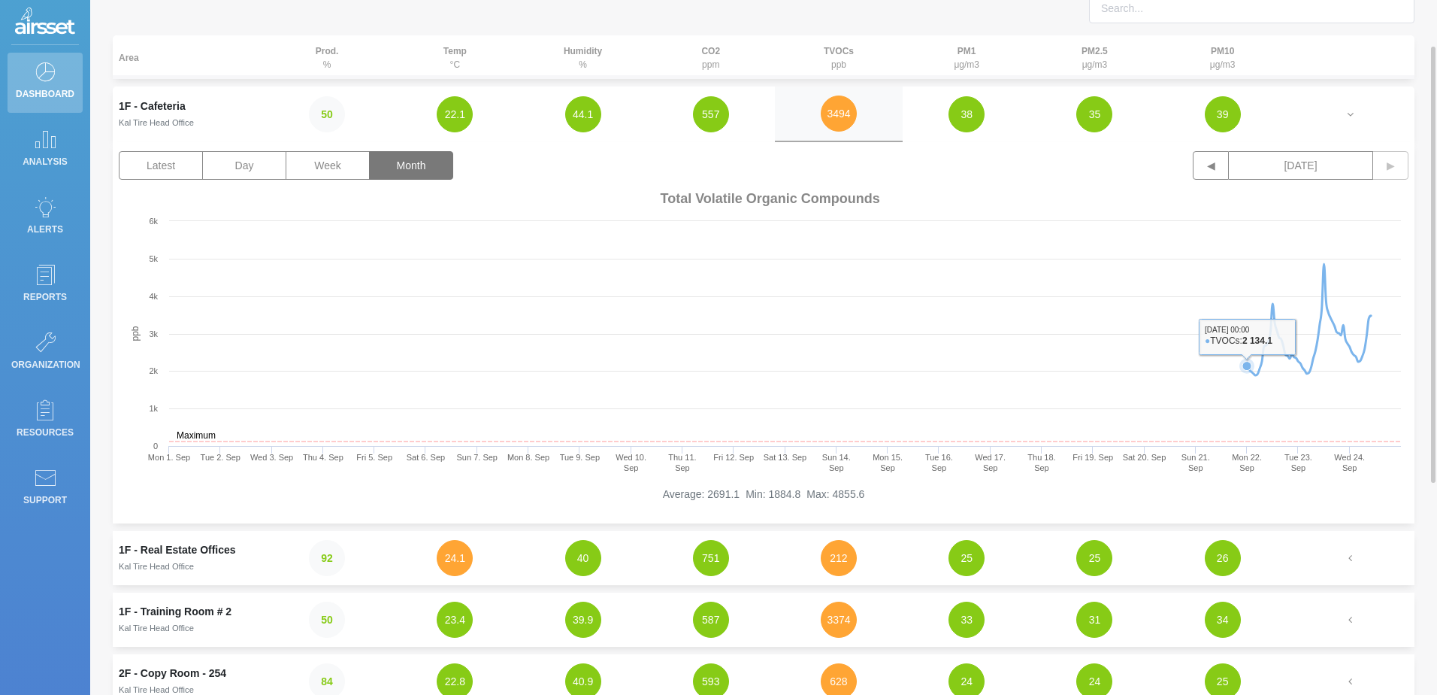
click at [826, 377] on icon "Created with Highcharts 9.3.3 ppb Maximum Mon 1. Sep Tue 2. Sep Wed 3. Sep Thu …" at bounding box center [764, 336] width 1290 height 301
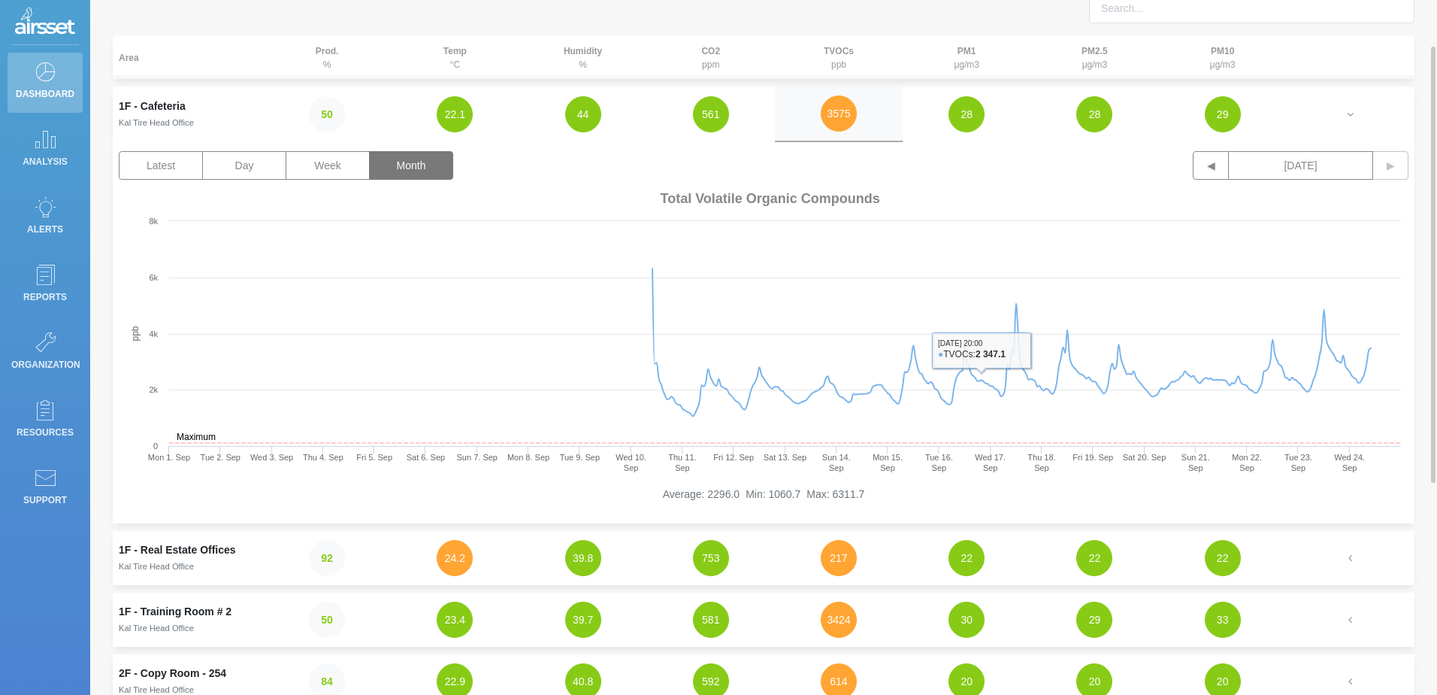
scroll to position [0, 0]
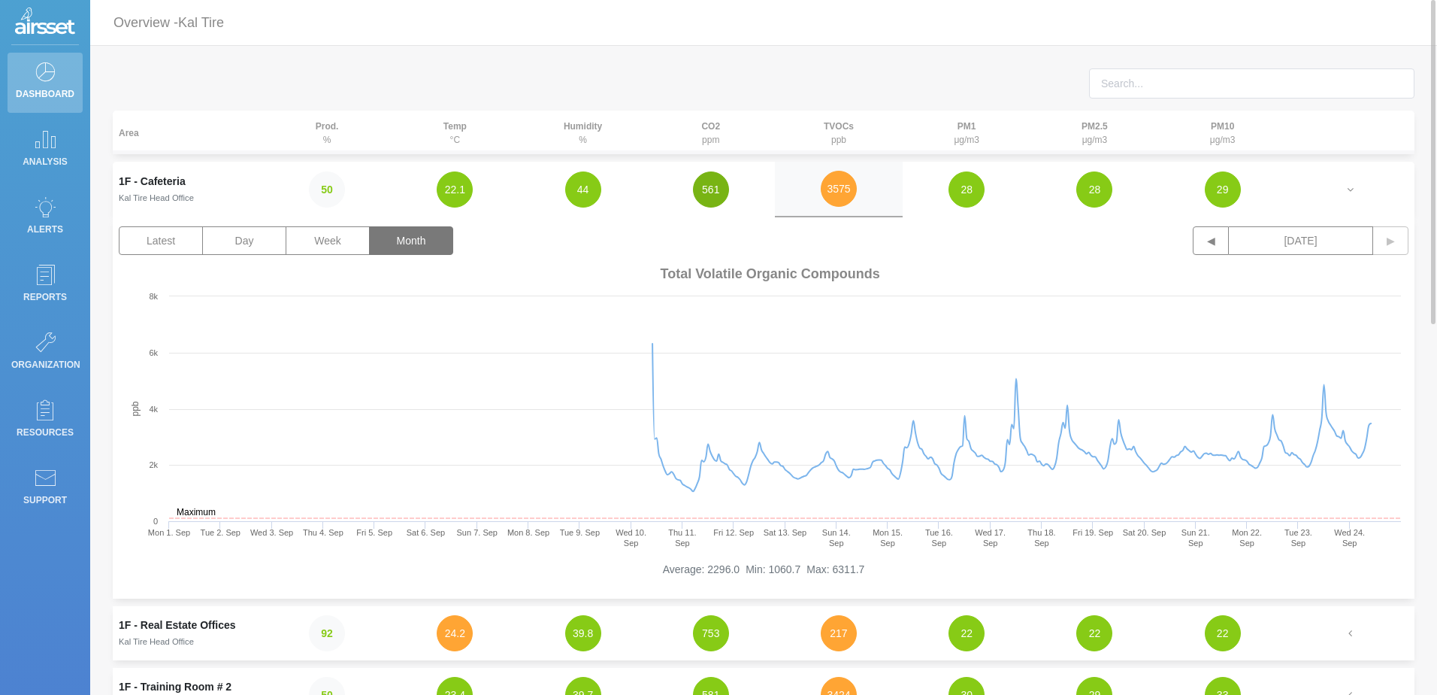
click at [719, 195] on button "561" at bounding box center [711, 189] width 36 height 36
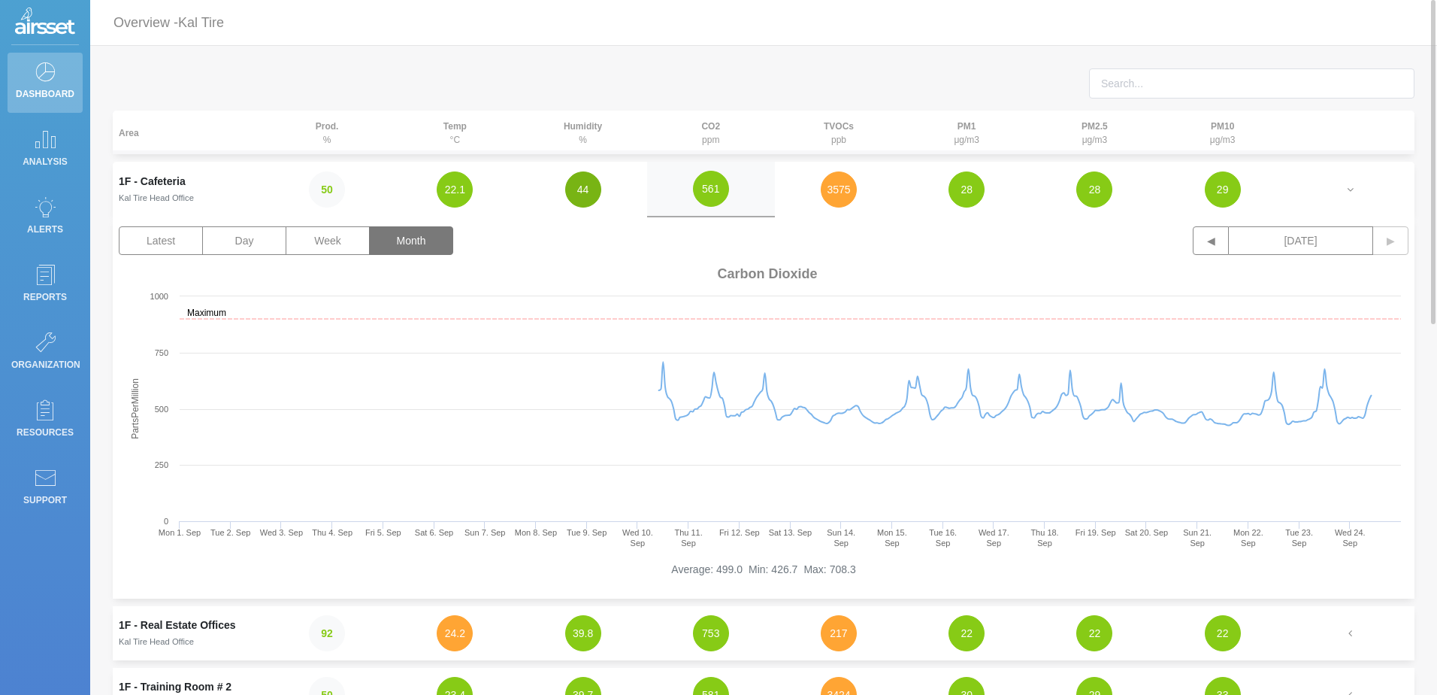
click at [579, 189] on button "44" at bounding box center [583, 189] width 36 height 36
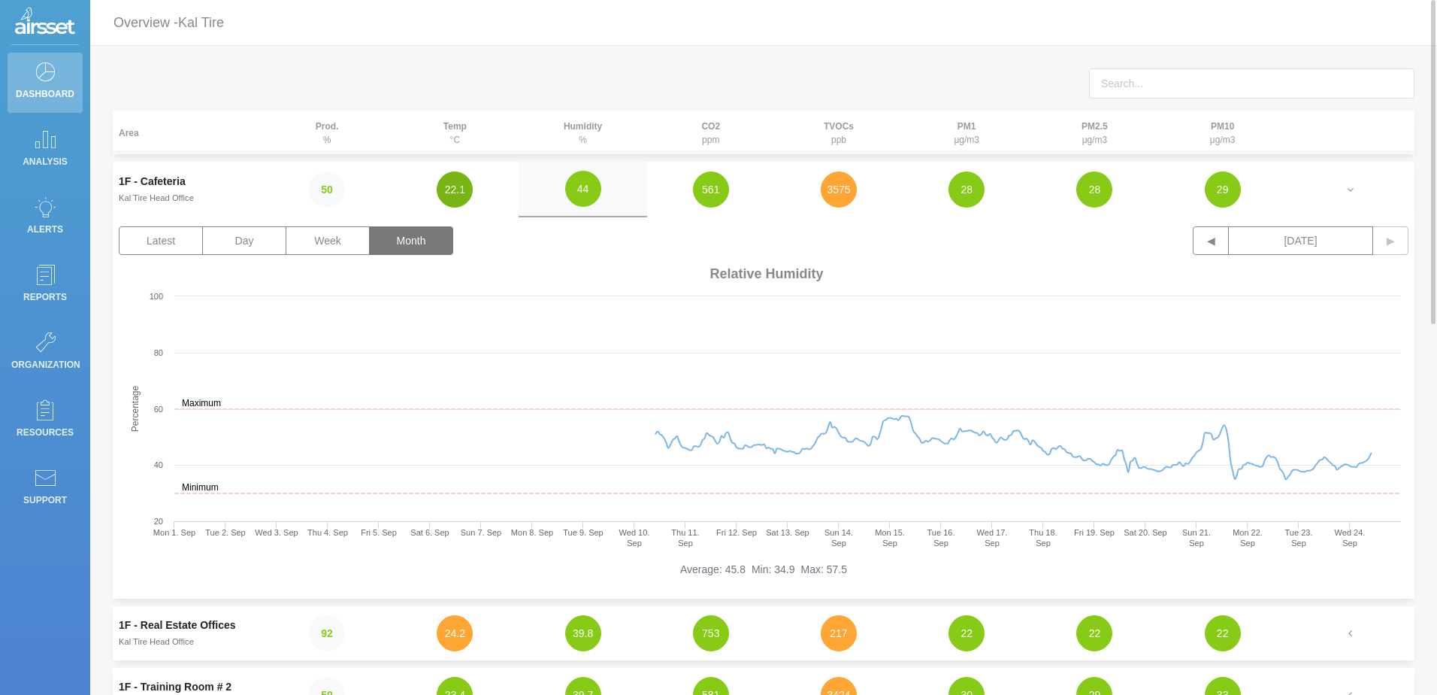
click at [453, 186] on button "22.1" at bounding box center [455, 189] width 36 height 36
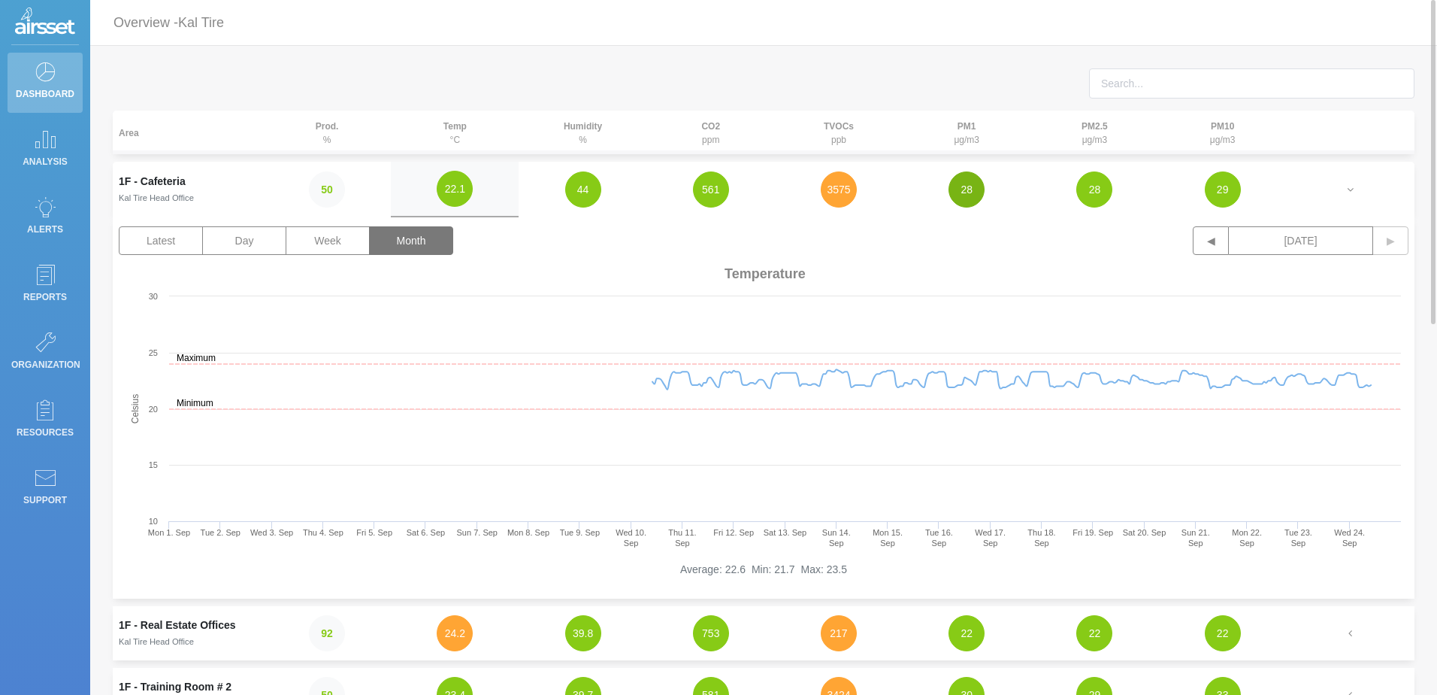
click at [967, 193] on button "28" at bounding box center [967, 189] width 36 height 36
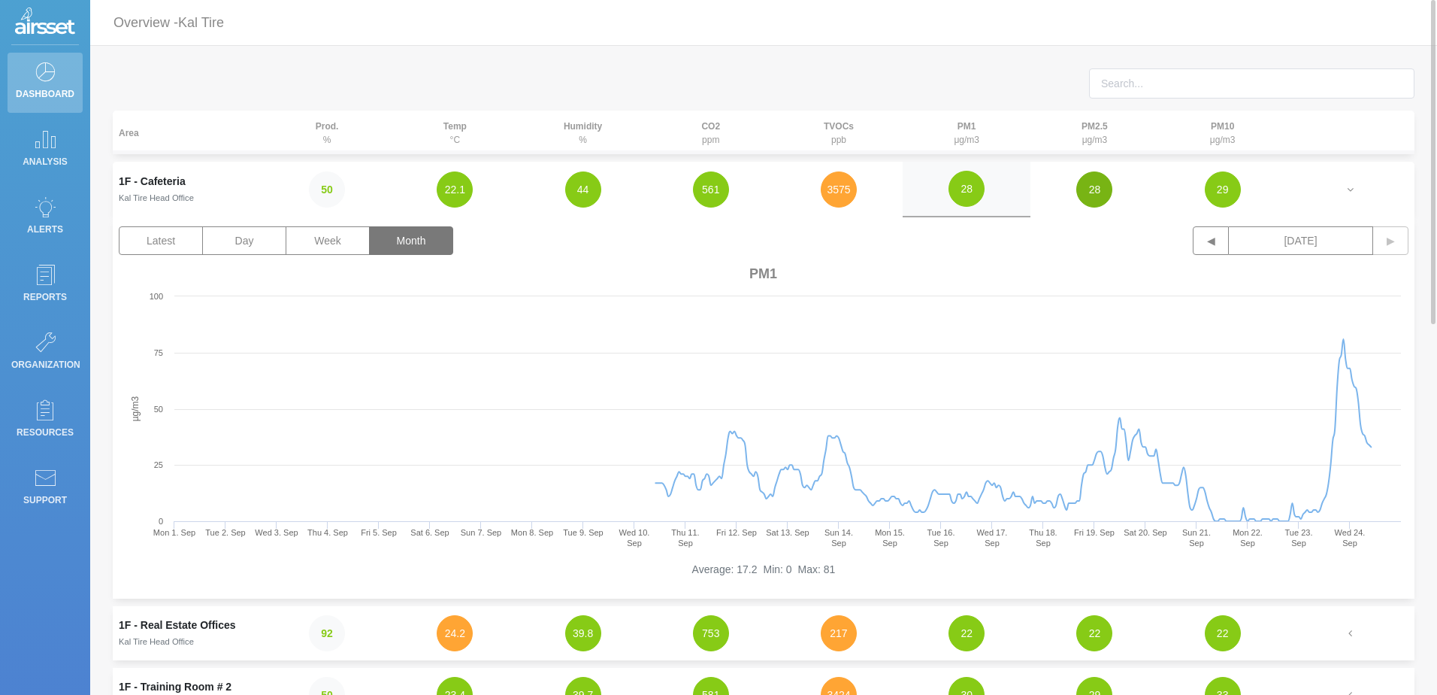
click at [1100, 201] on button "28" at bounding box center [1095, 189] width 36 height 36
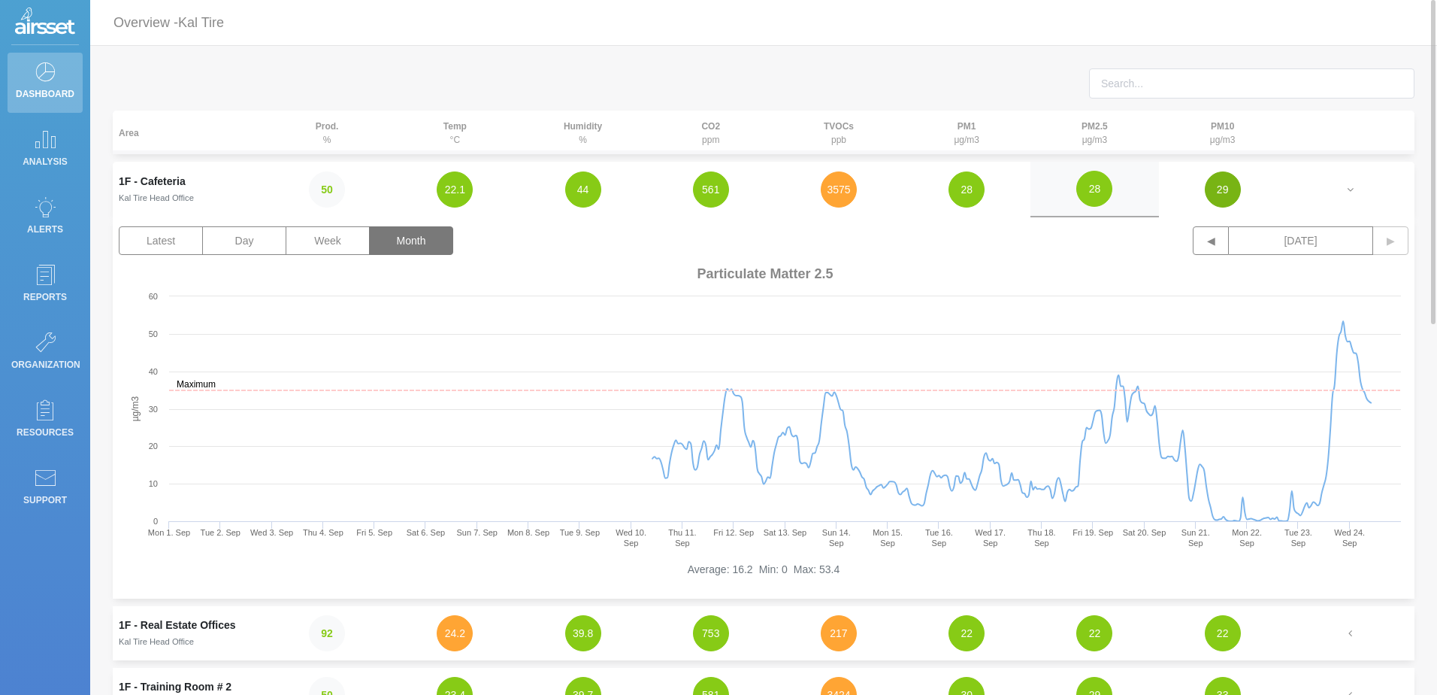
click at [1217, 181] on button "29" at bounding box center [1223, 189] width 36 height 36
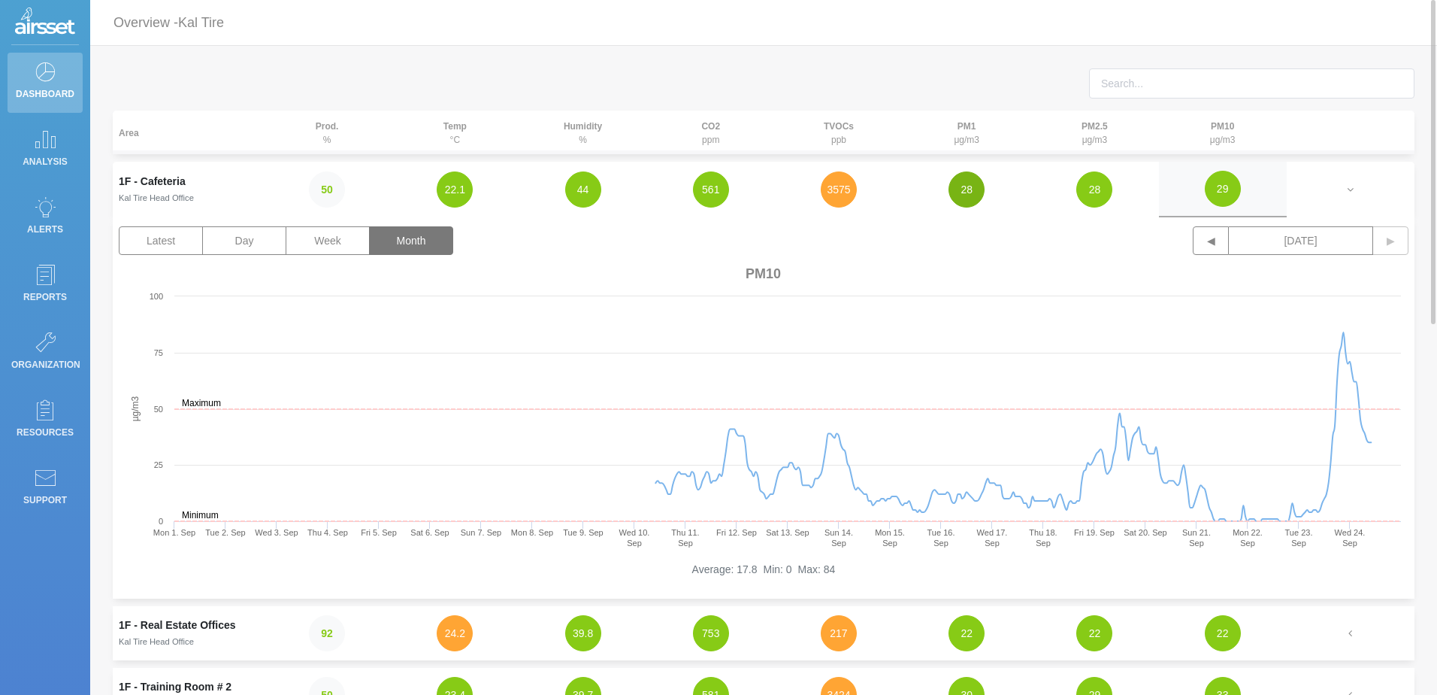
click at [969, 185] on button "28" at bounding box center [967, 189] width 36 height 36
click at [844, 183] on button "3575" at bounding box center [839, 189] width 36 height 36
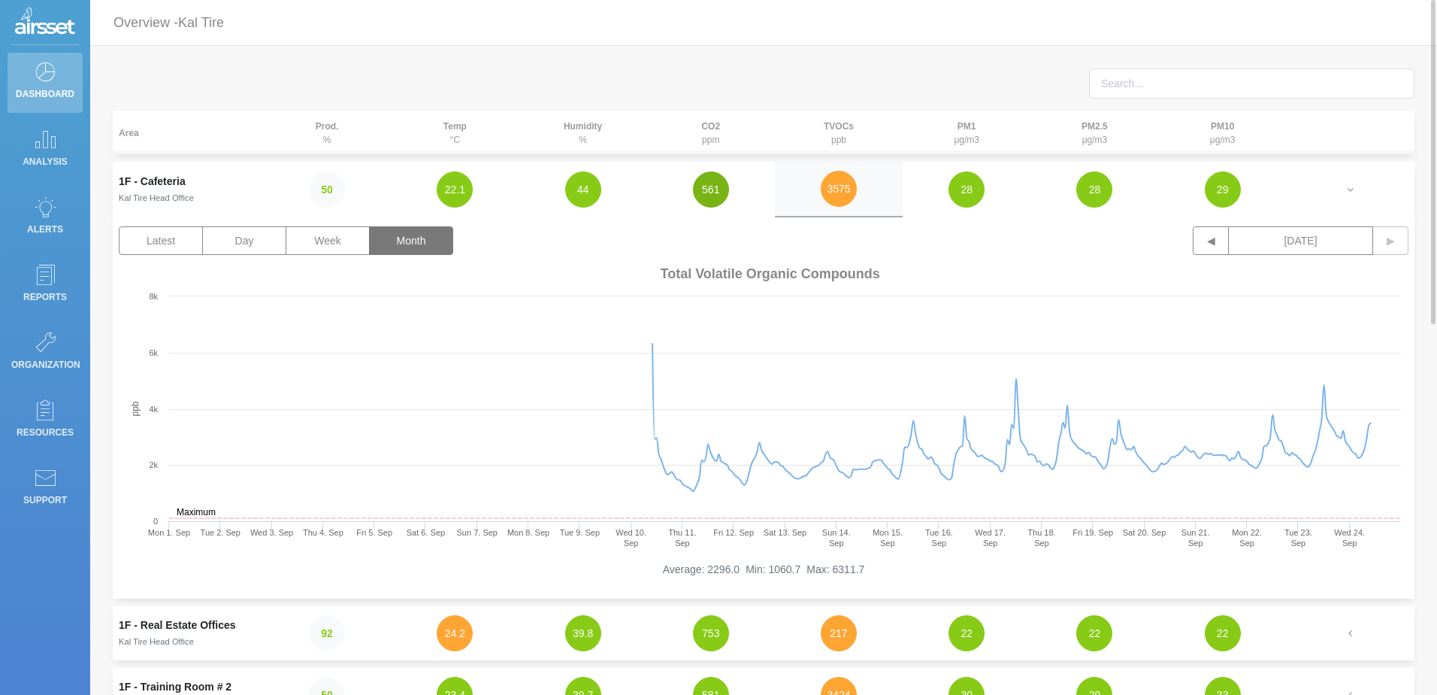
click at [709, 189] on button "561" at bounding box center [711, 189] width 36 height 36
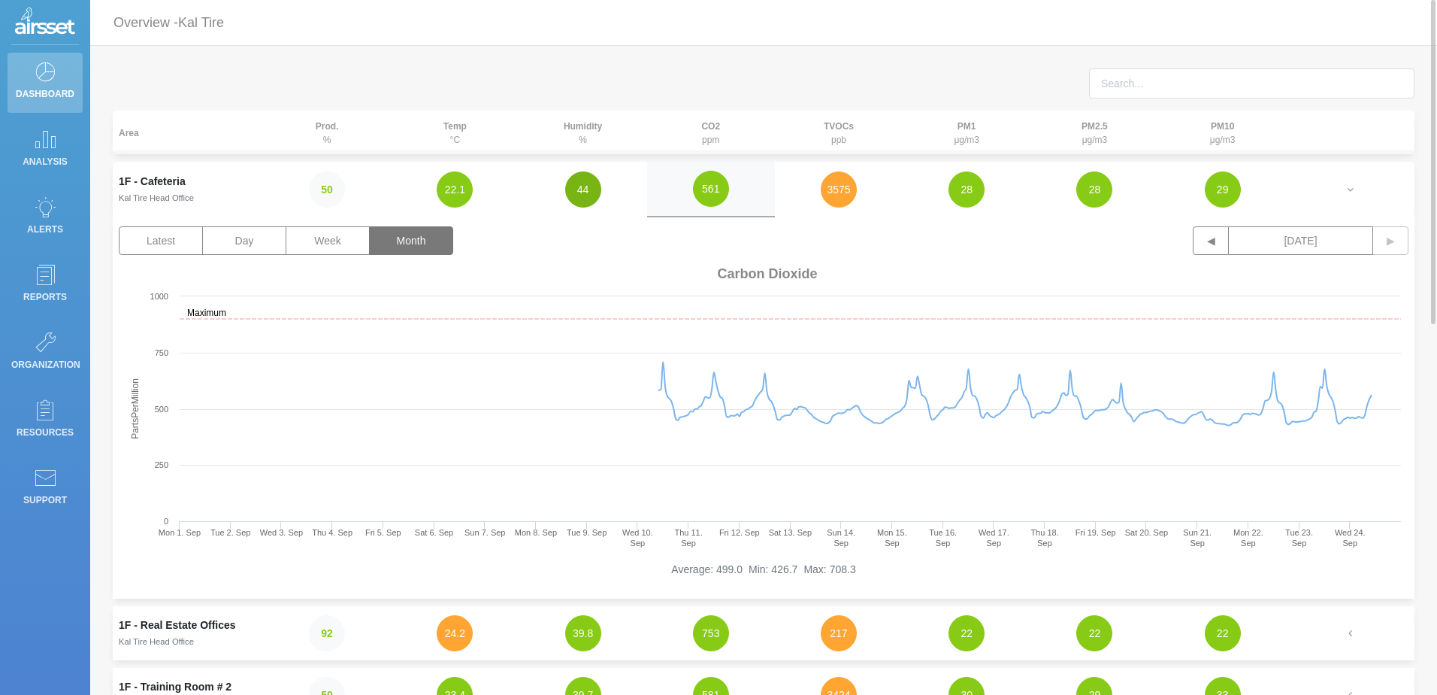
click at [577, 181] on button "44" at bounding box center [583, 189] width 36 height 36
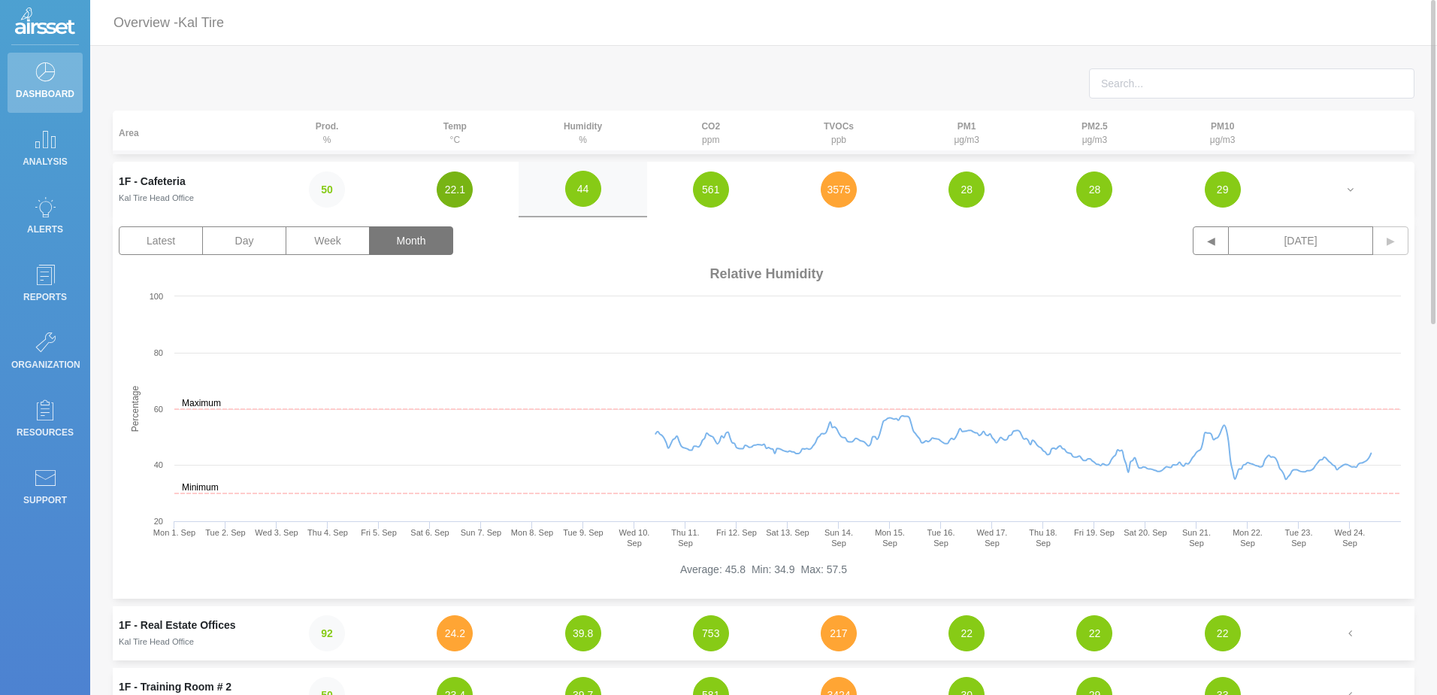
click at [456, 192] on button "22.1" at bounding box center [455, 189] width 36 height 36
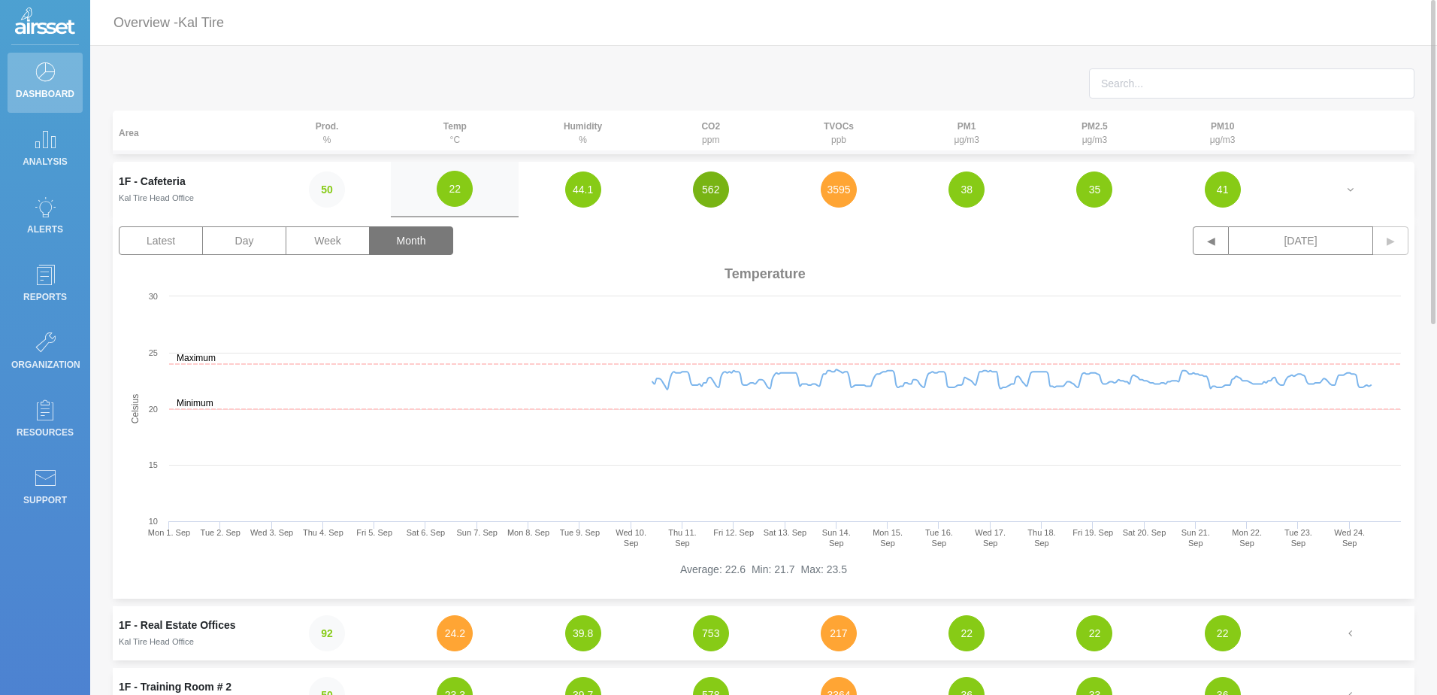
click at [708, 188] on button "562" at bounding box center [711, 189] width 36 height 36
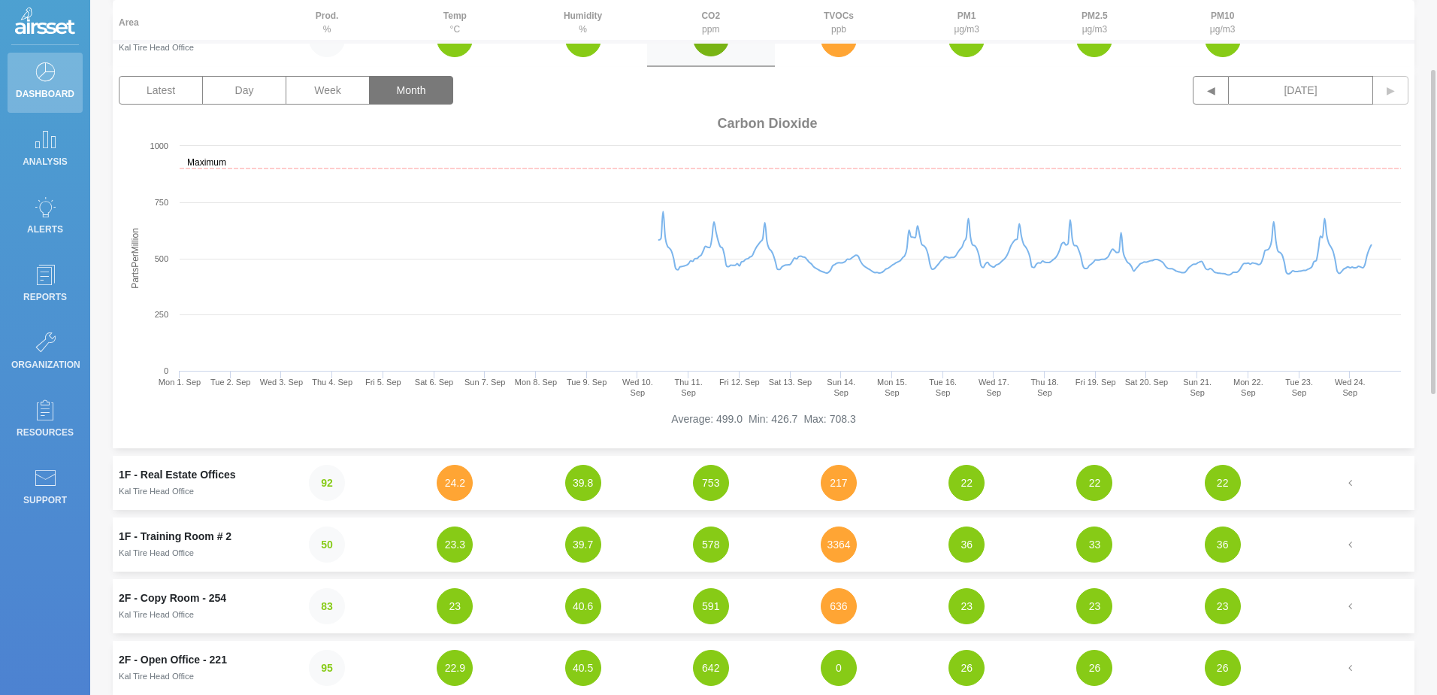
scroll to position [226, 0]
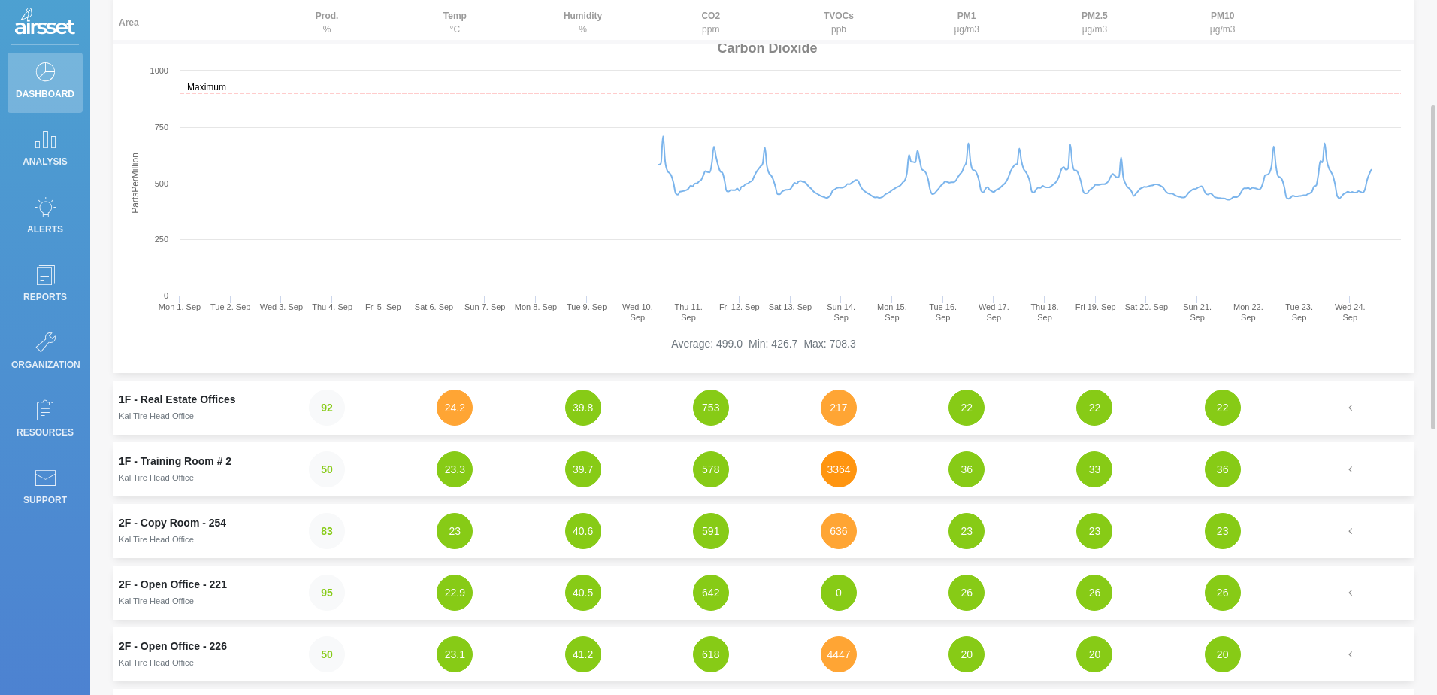
click at [846, 468] on button "3364" at bounding box center [839, 469] width 36 height 36
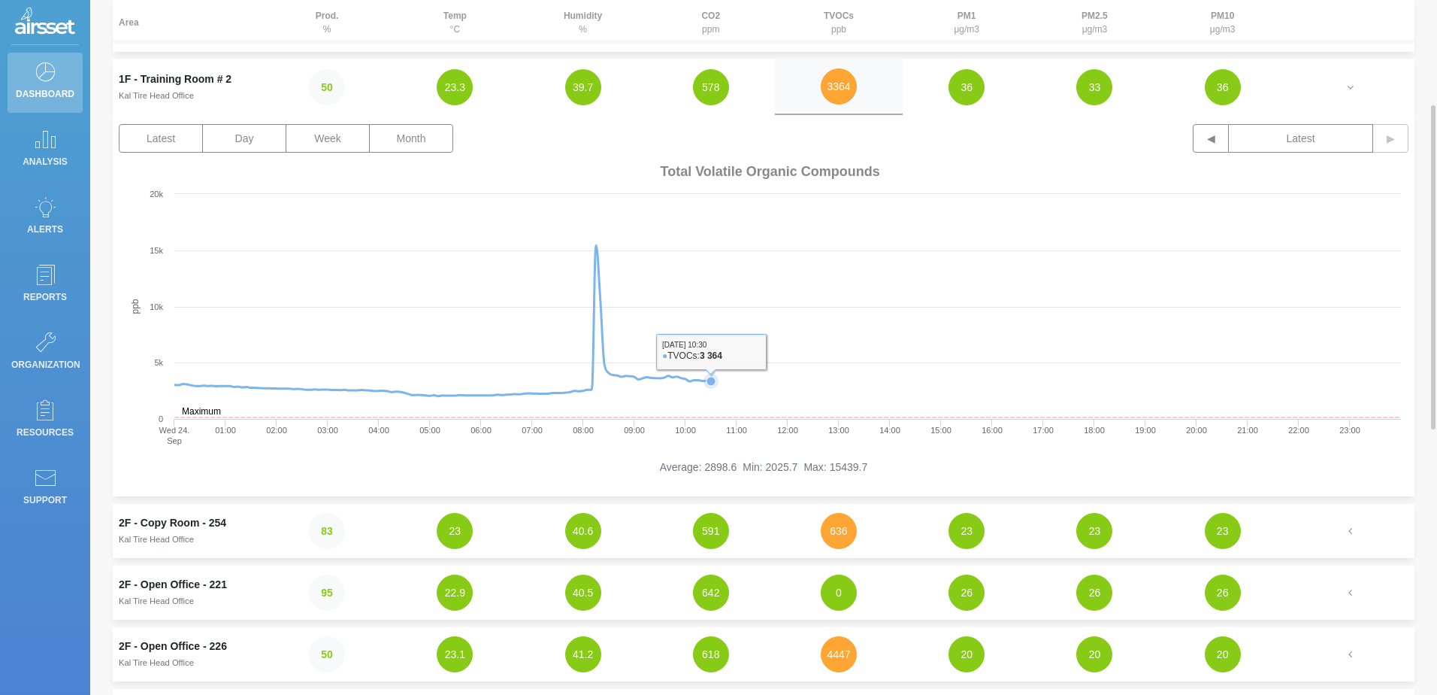
scroll to position [301, 0]
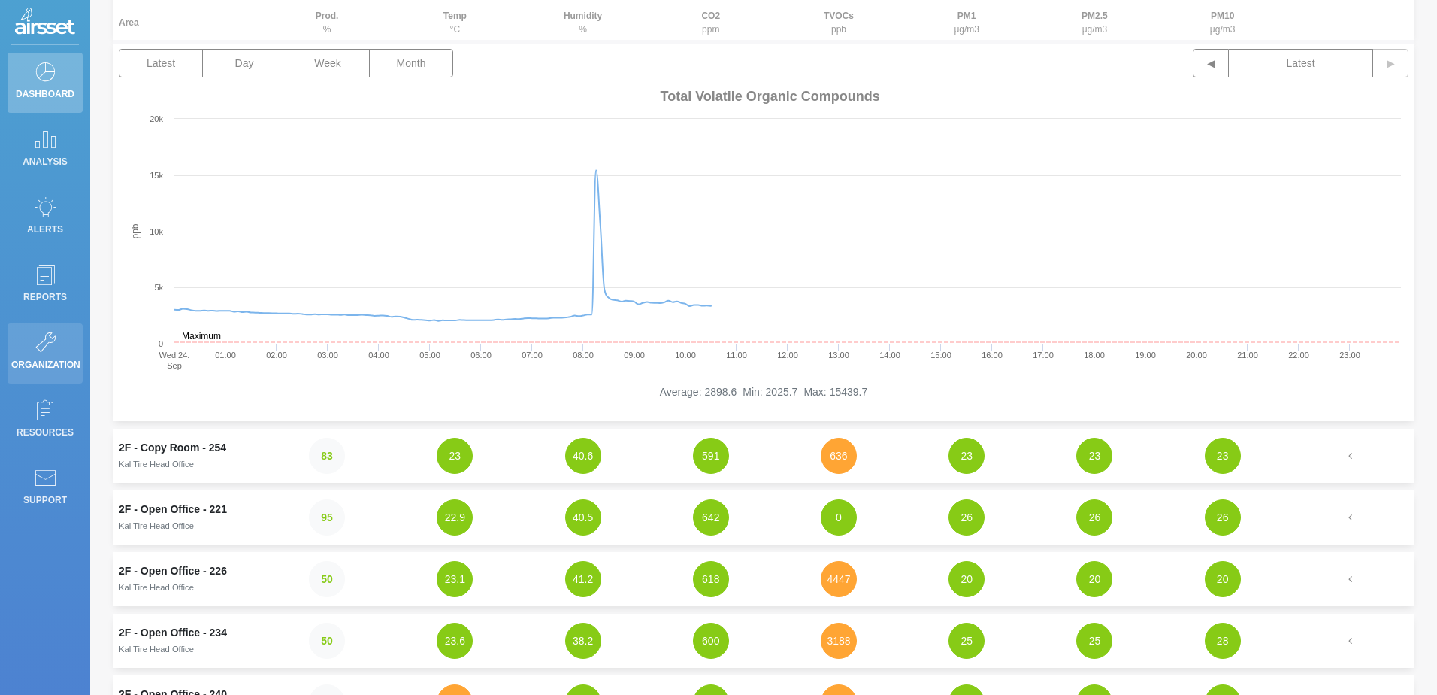
click at [47, 349] on icon at bounding box center [45, 342] width 23 height 21
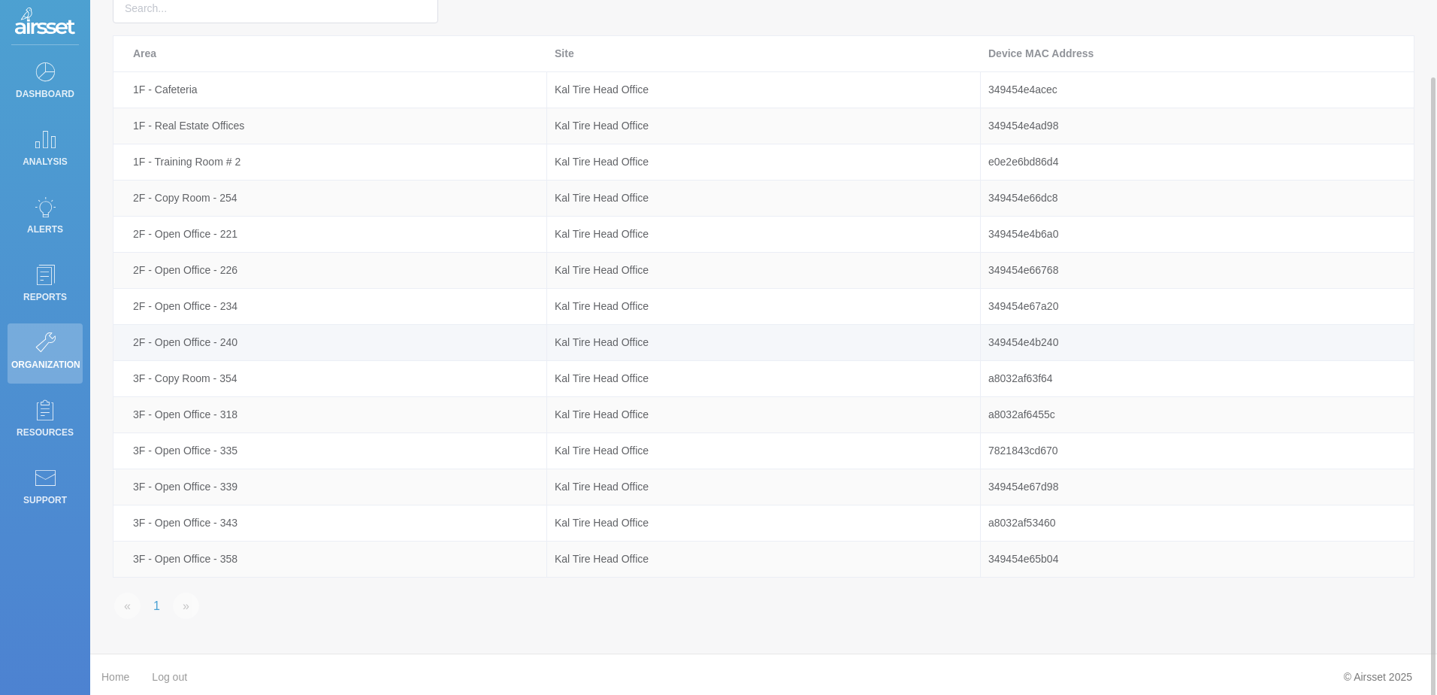
scroll to position [80, 0]
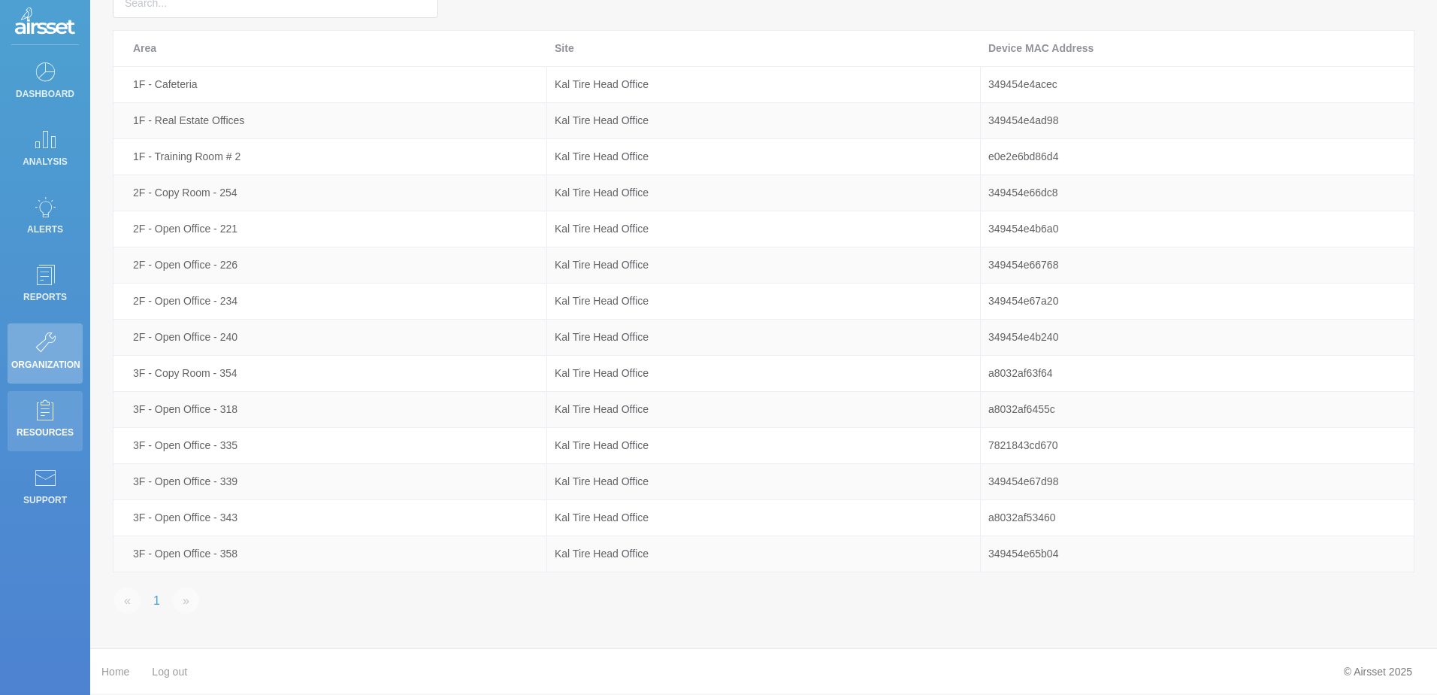
click at [53, 420] on icon at bounding box center [45, 409] width 23 height 21
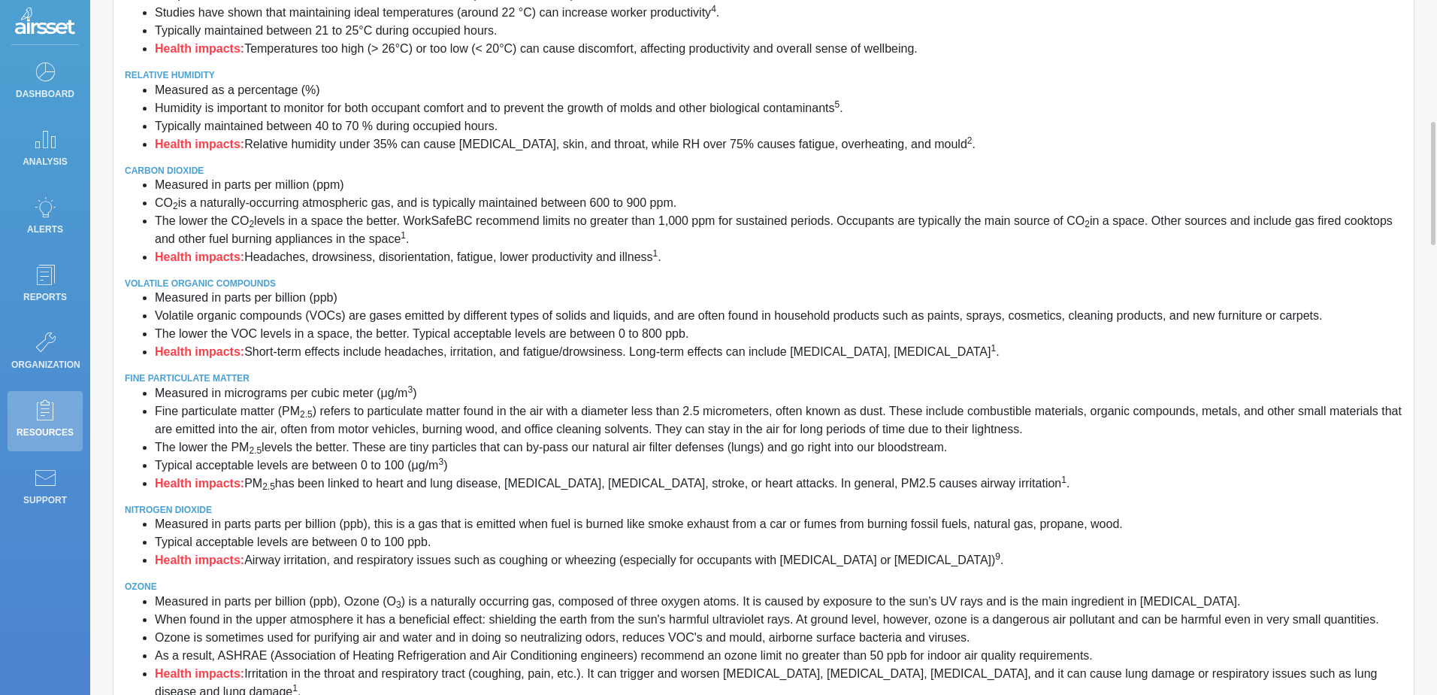
scroll to position [757, 0]
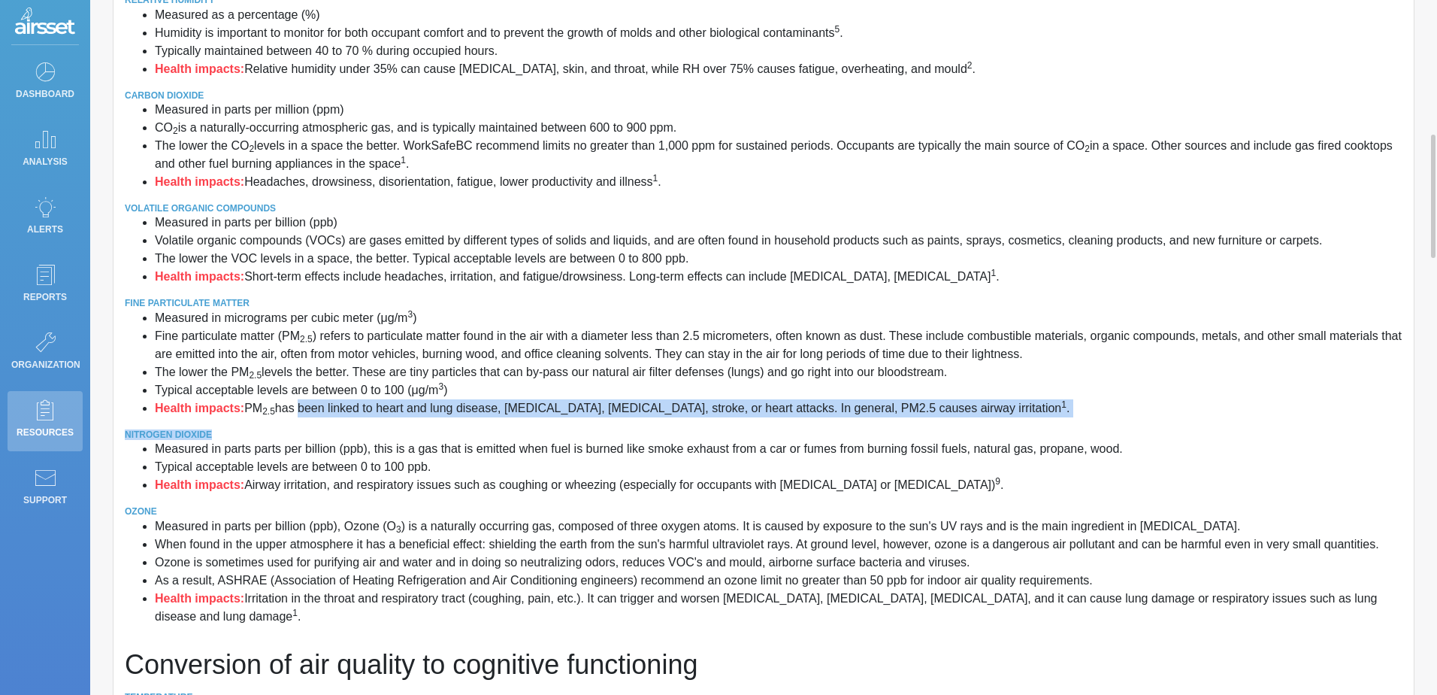
drag, startPoint x: 295, startPoint y: 410, endPoint x: 1022, endPoint y: 417, distance: 727.0
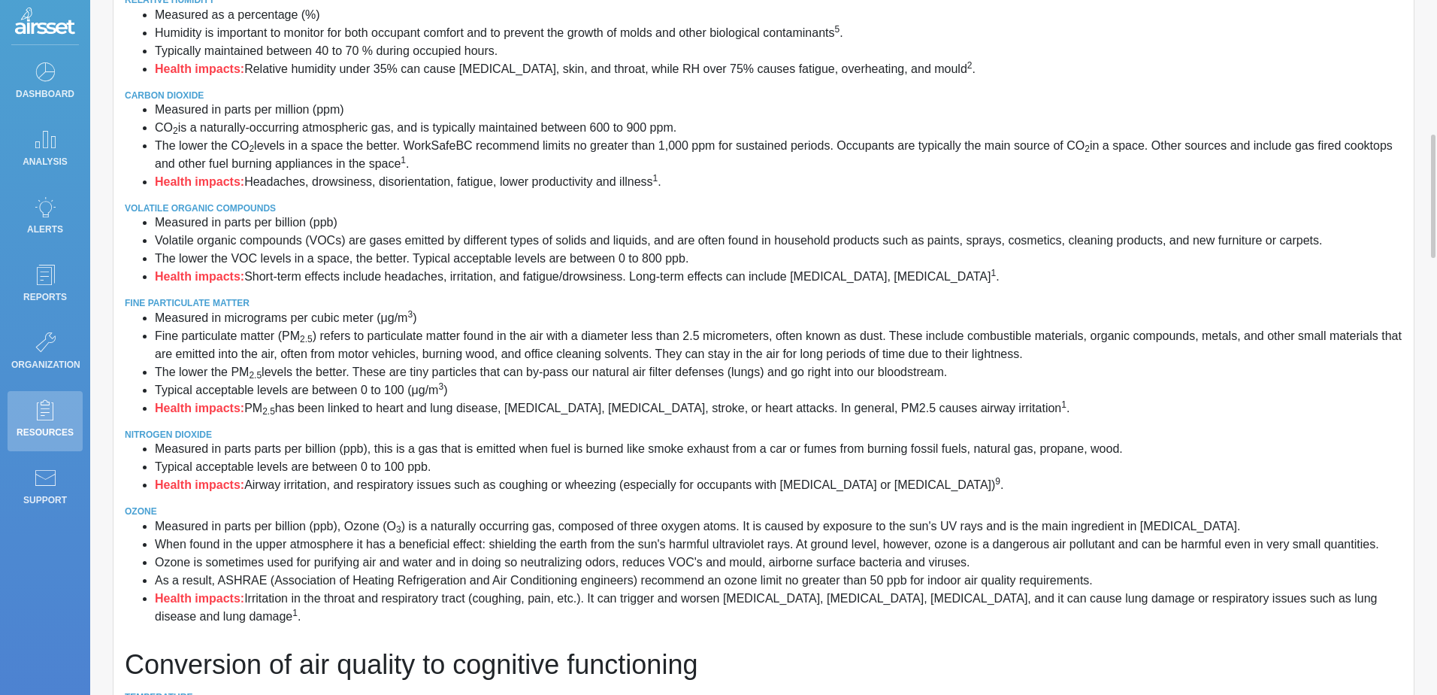
drag, startPoint x: 1022, startPoint y: 417, endPoint x: 610, endPoint y: 541, distance: 430.3
click at [610, 541] on li "When found in the upper atmosphere it has a beneficial effect: shielding the ea…" at bounding box center [779, 544] width 1248 height 18
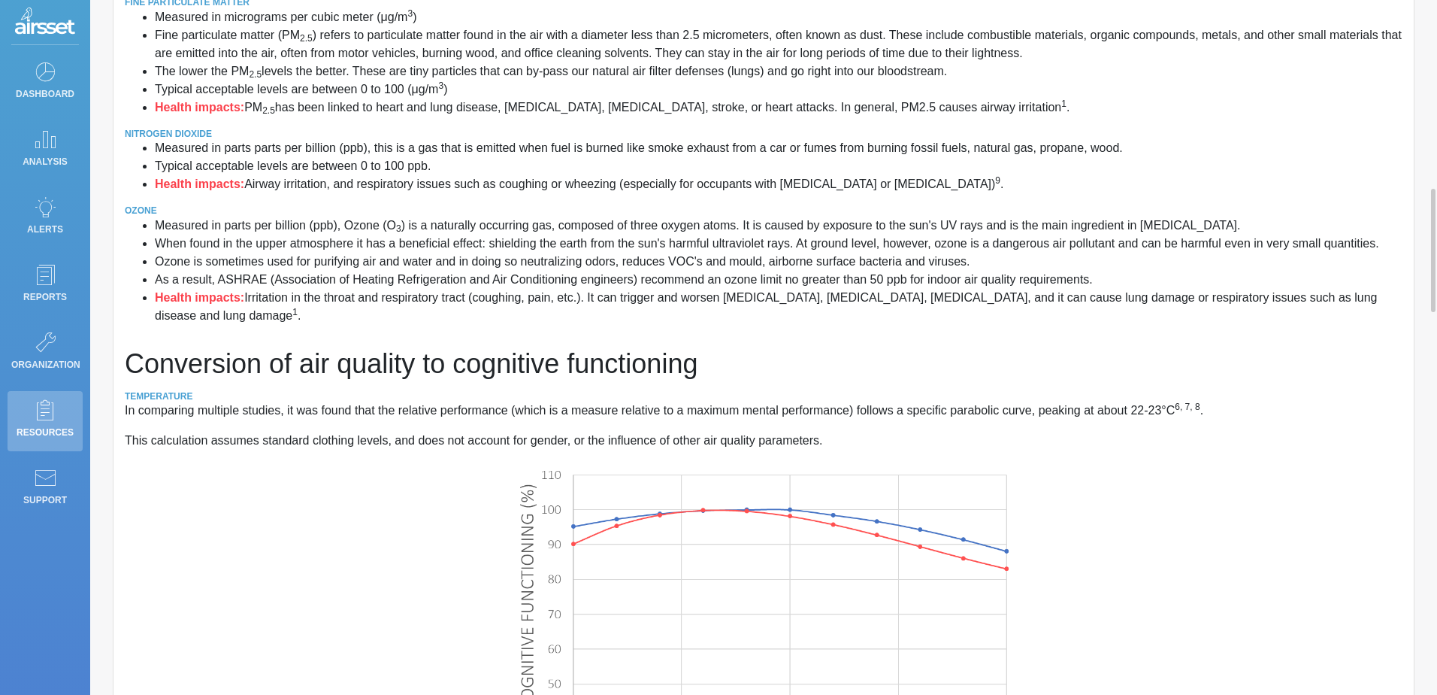
scroll to position [983, 0]
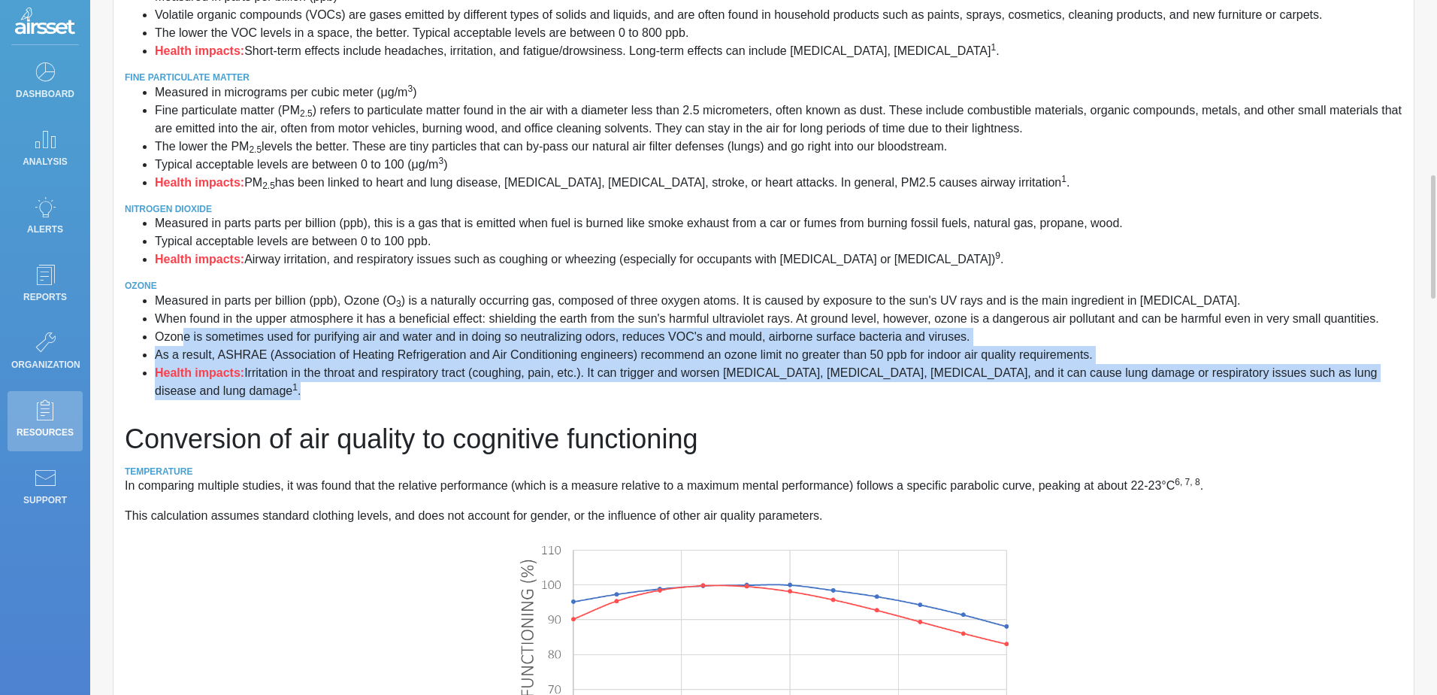
drag, startPoint x: 1392, startPoint y: 375, endPoint x: 179, endPoint y: 293, distance: 1216.2
click at [179, 293] on ul "Measured in parts per billion (ppb), Ozone (O 3 ) is a naturally occurring gas,…" at bounding box center [764, 346] width 1278 height 108
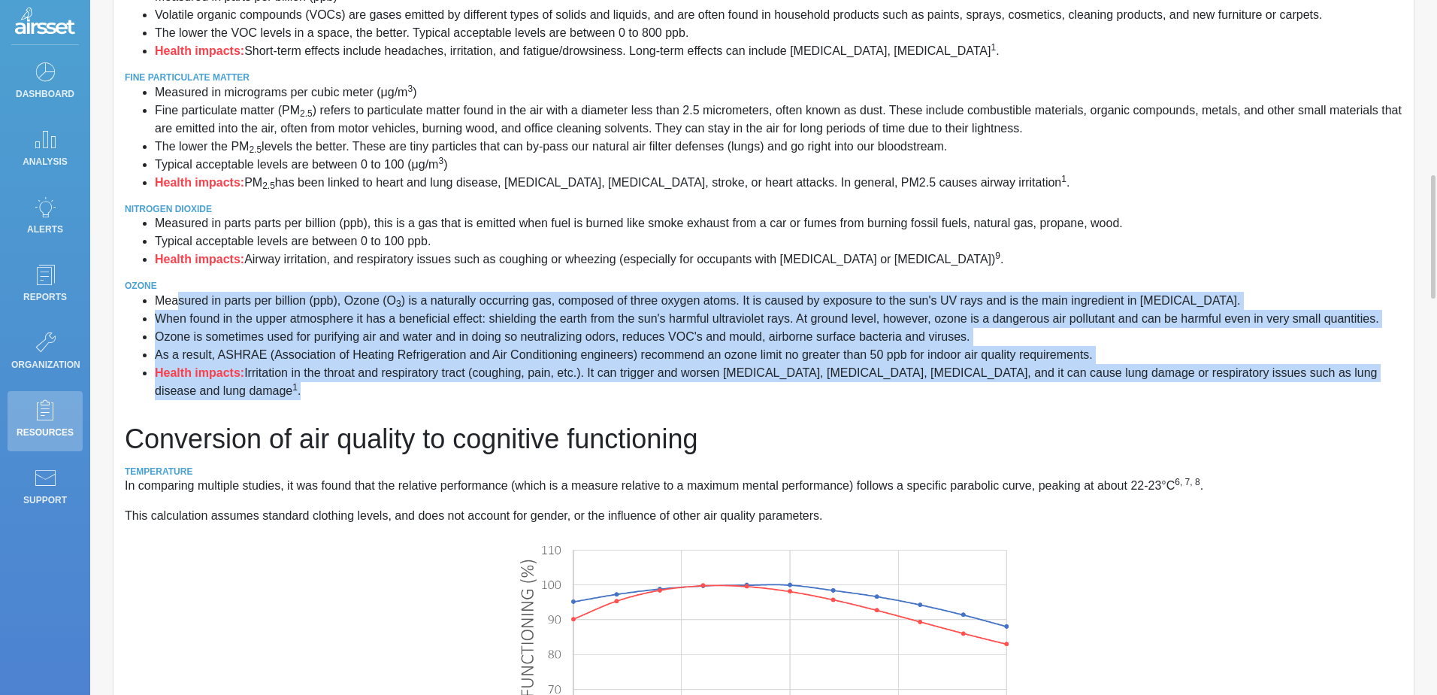
drag, startPoint x: 179, startPoint y: 293, endPoint x: 265, endPoint y: 336, distance: 96.5
click at [265, 336] on li "Ozone is sometimes used for purifying air and water and in doing so neutralizin…" at bounding box center [779, 337] width 1248 height 18
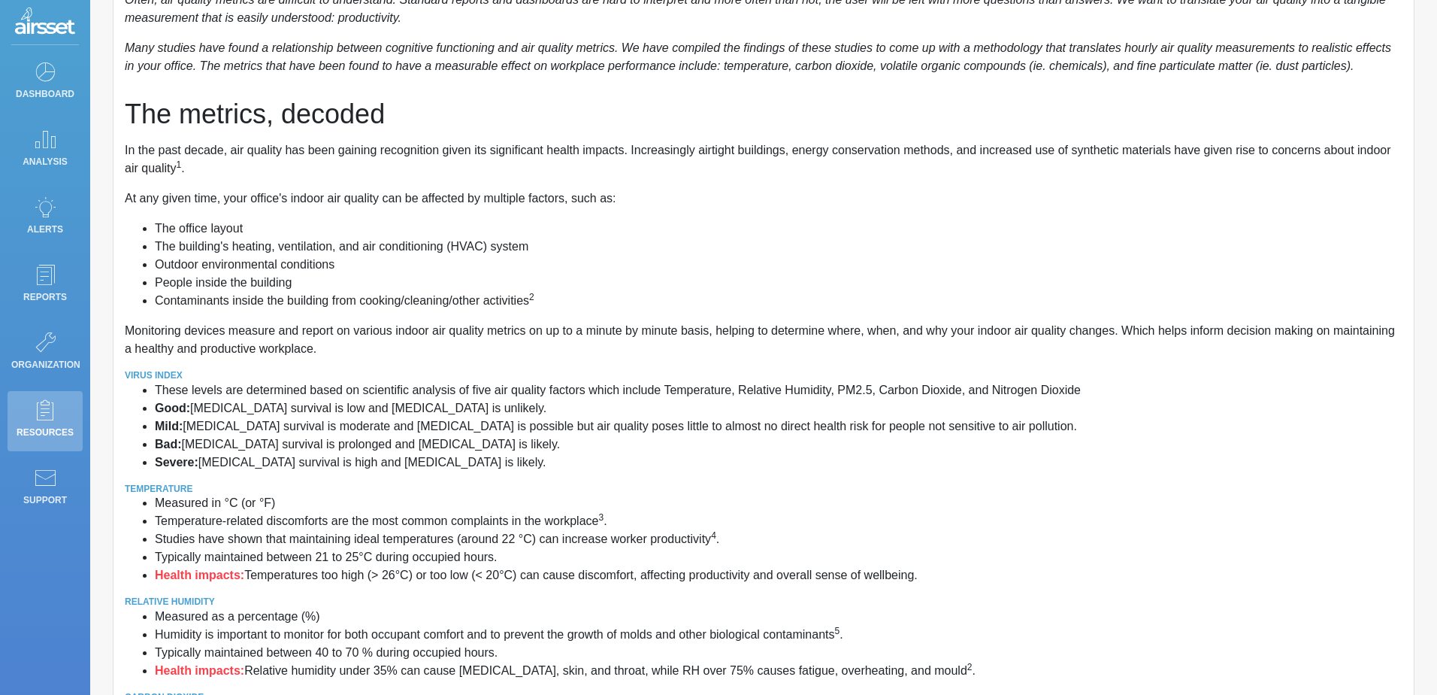
scroll to position [0, 0]
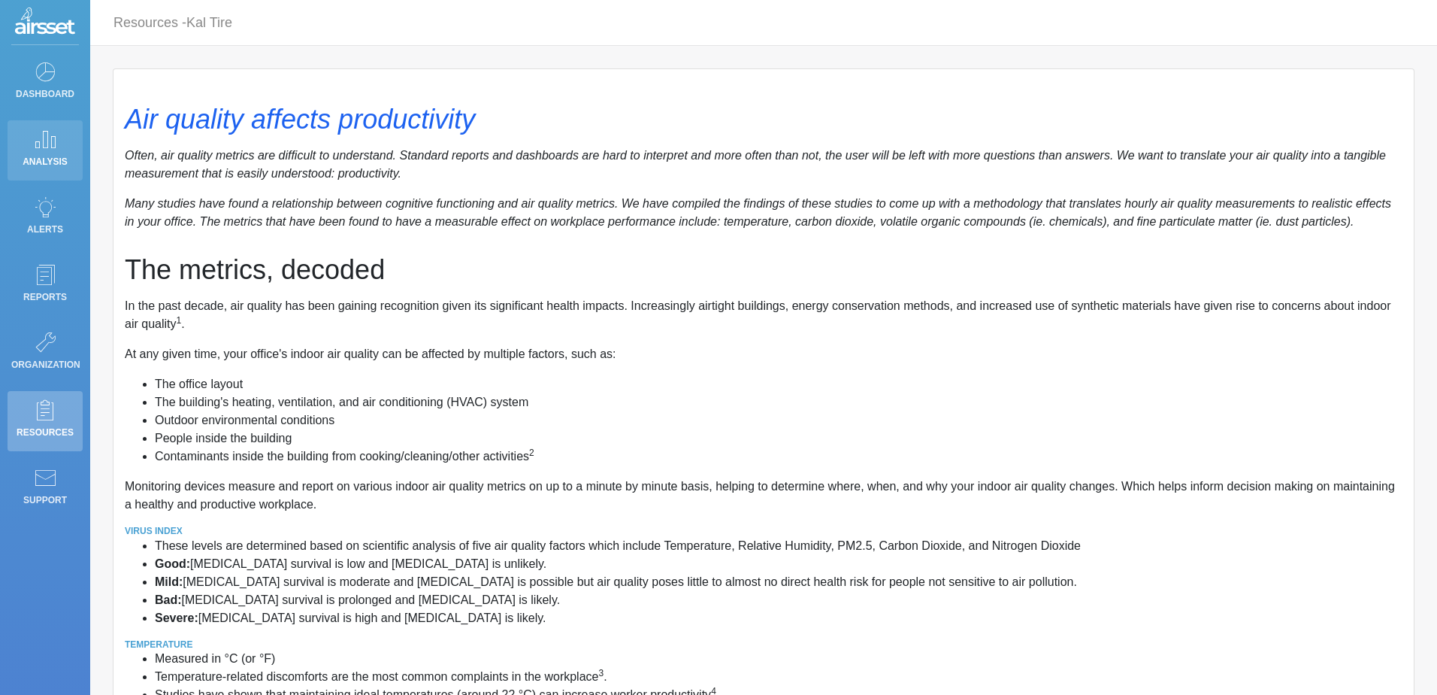
click at [35, 155] on p "Analysis" at bounding box center [45, 161] width 68 height 23
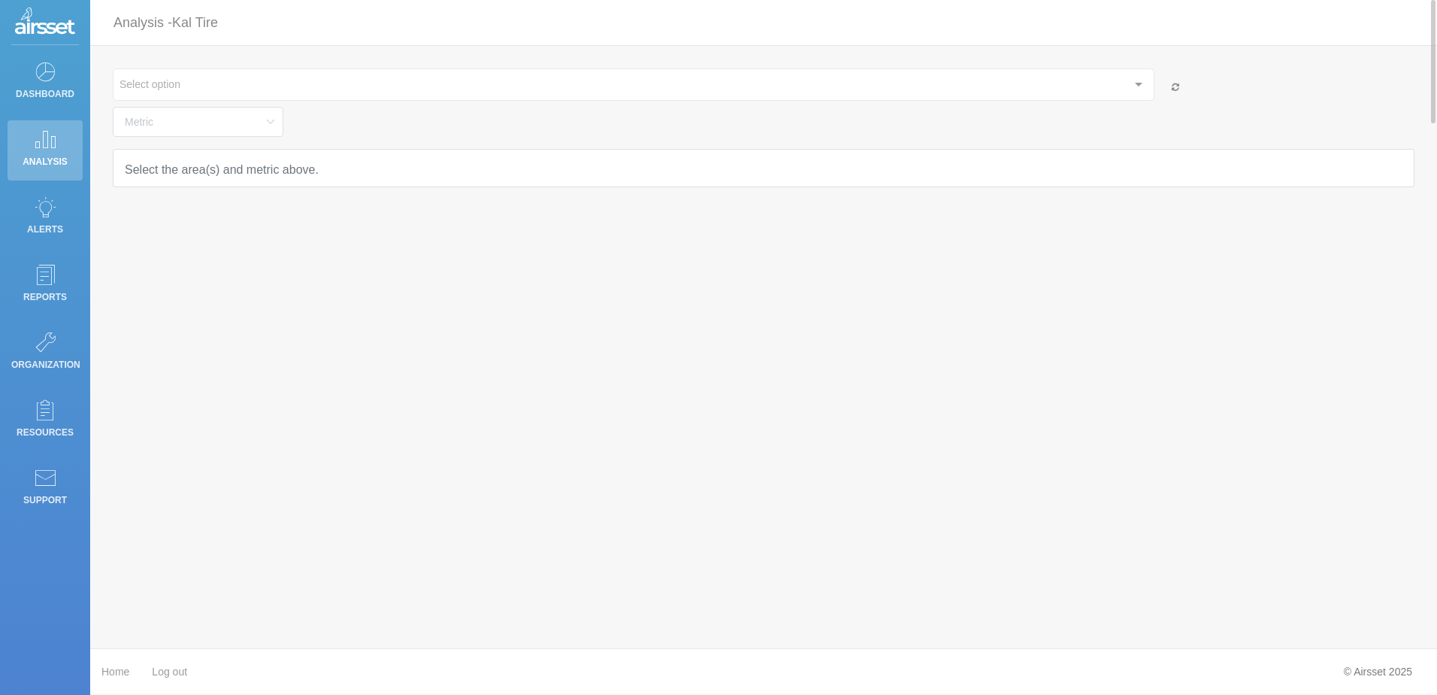
type input "Temperature"
click at [50, 86] on p "Dashboard" at bounding box center [45, 94] width 68 height 23
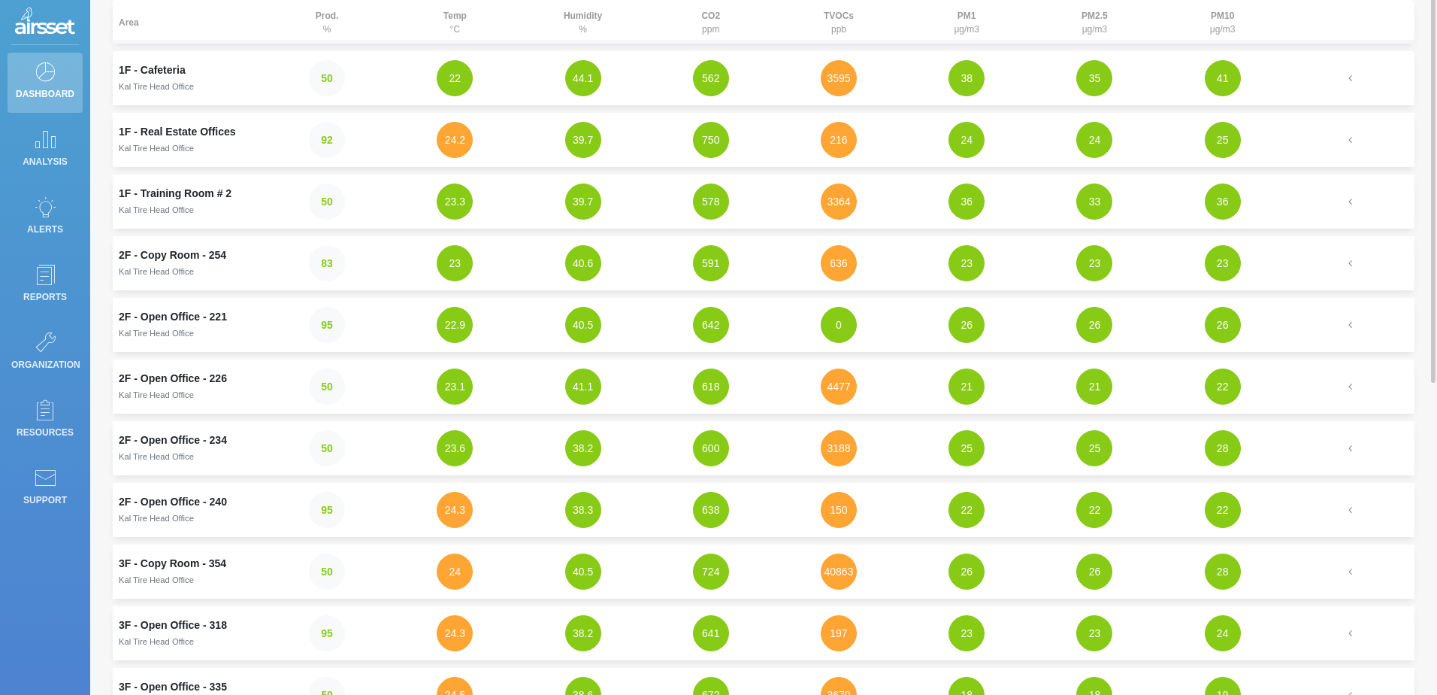
scroll to position [35, 0]
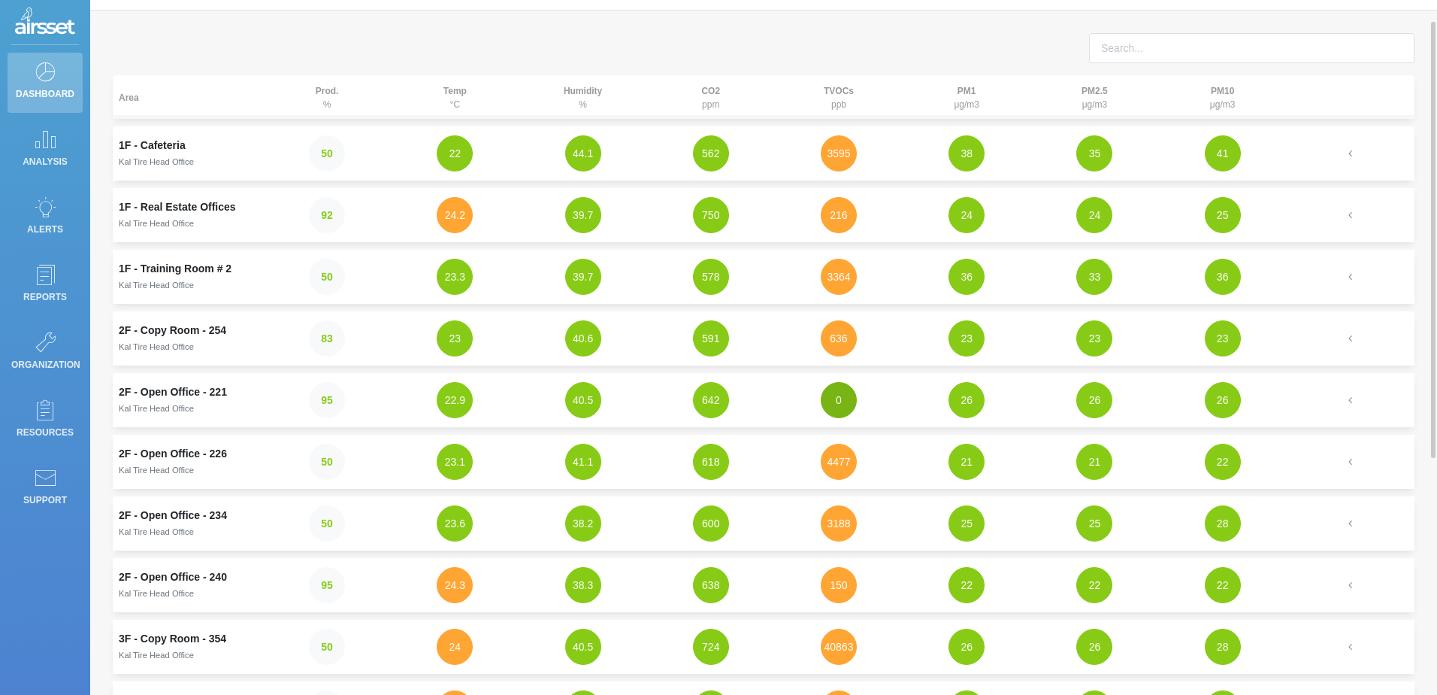
click at [832, 401] on button "0" at bounding box center [839, 400] width 36 height 36
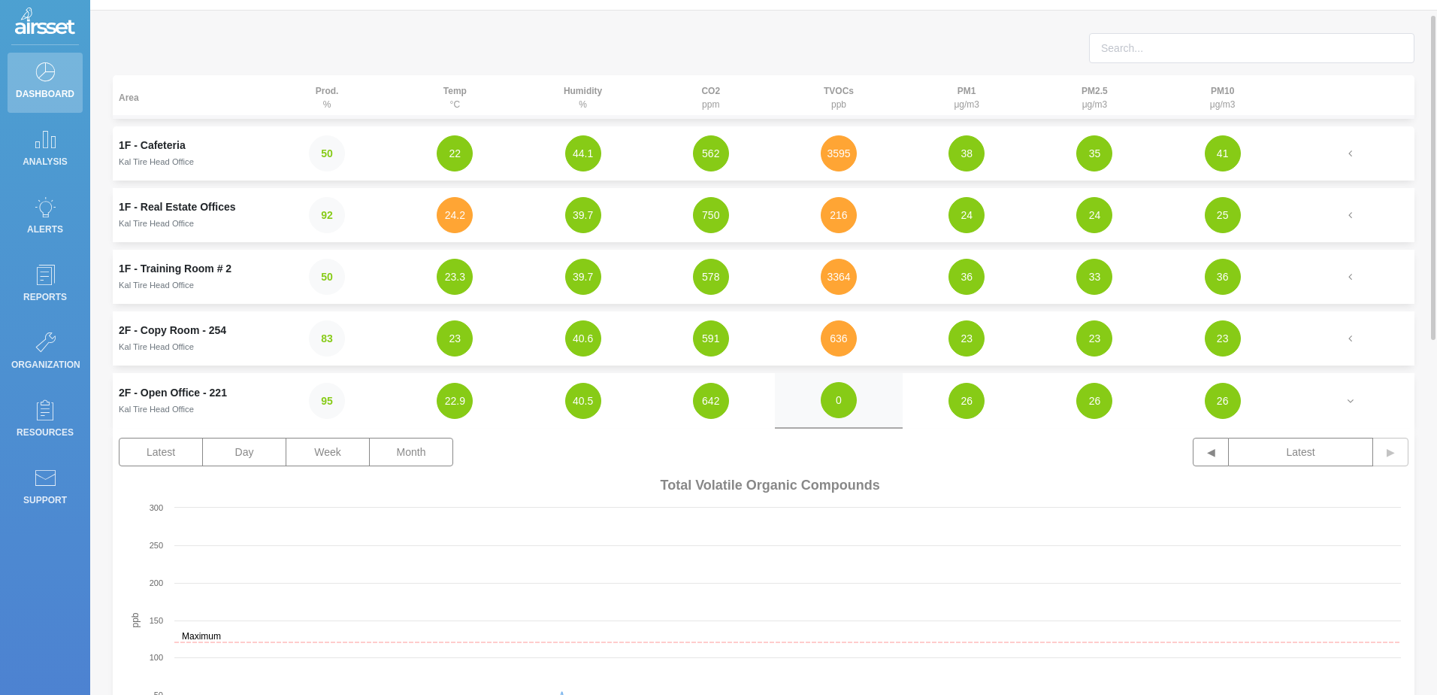
click at [180, 404] on small "Kal Tire Head Office" at bounding box center [156, 408] width 75 height 9
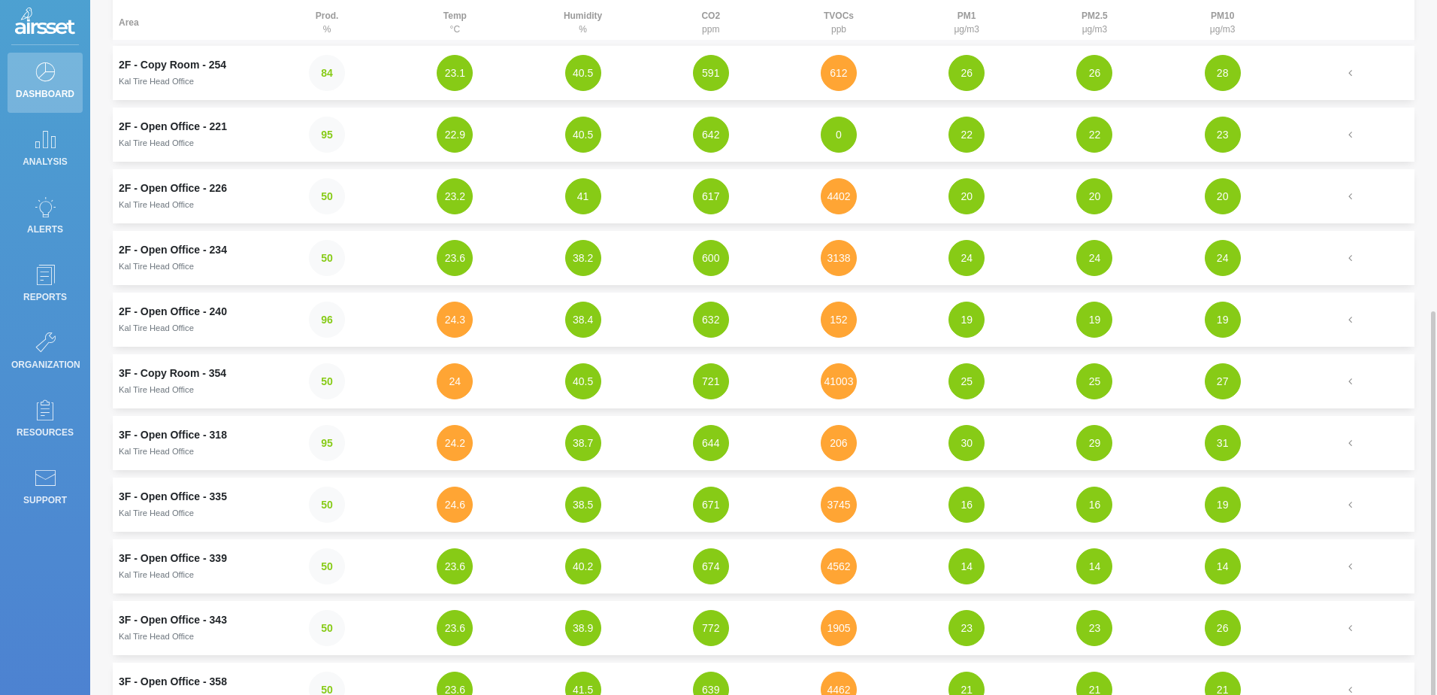
scroll to position [411, 0]
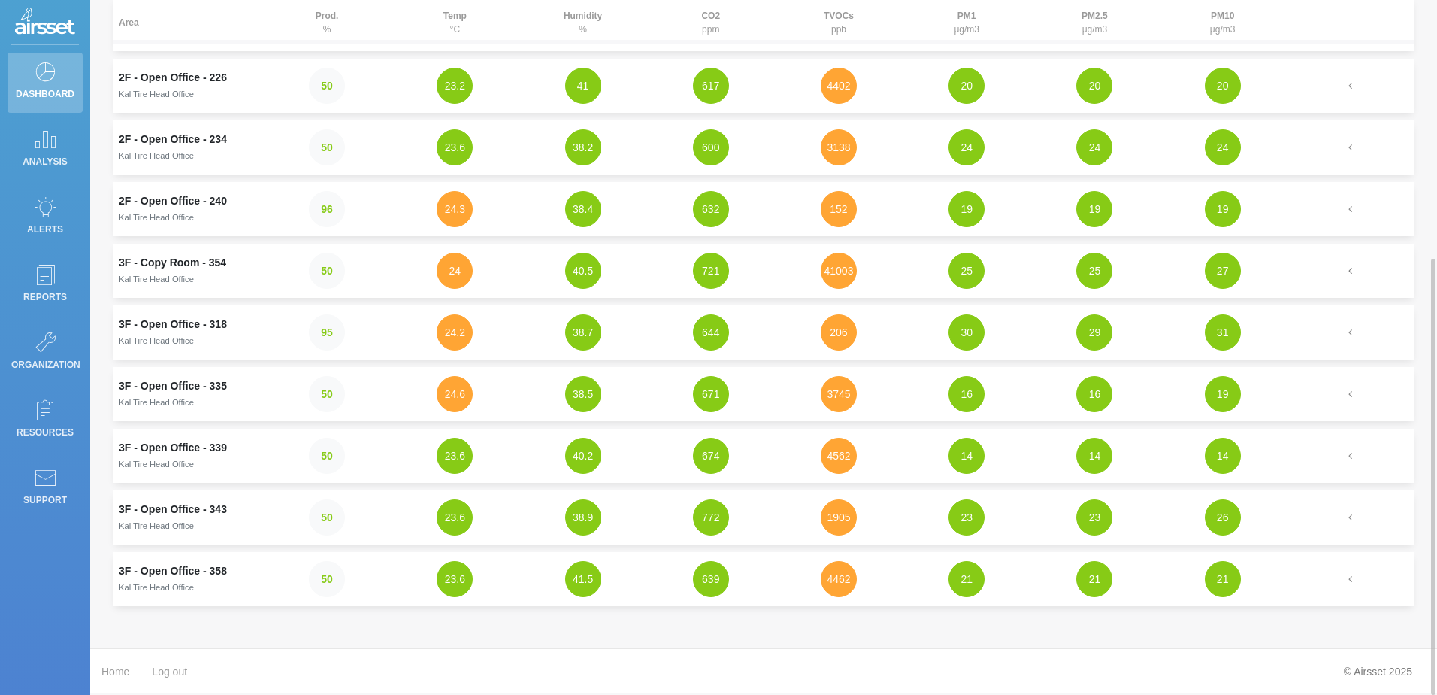
click at [1355, 271] on icon "button" at bounding box center [1351, 270] width 14 height 11
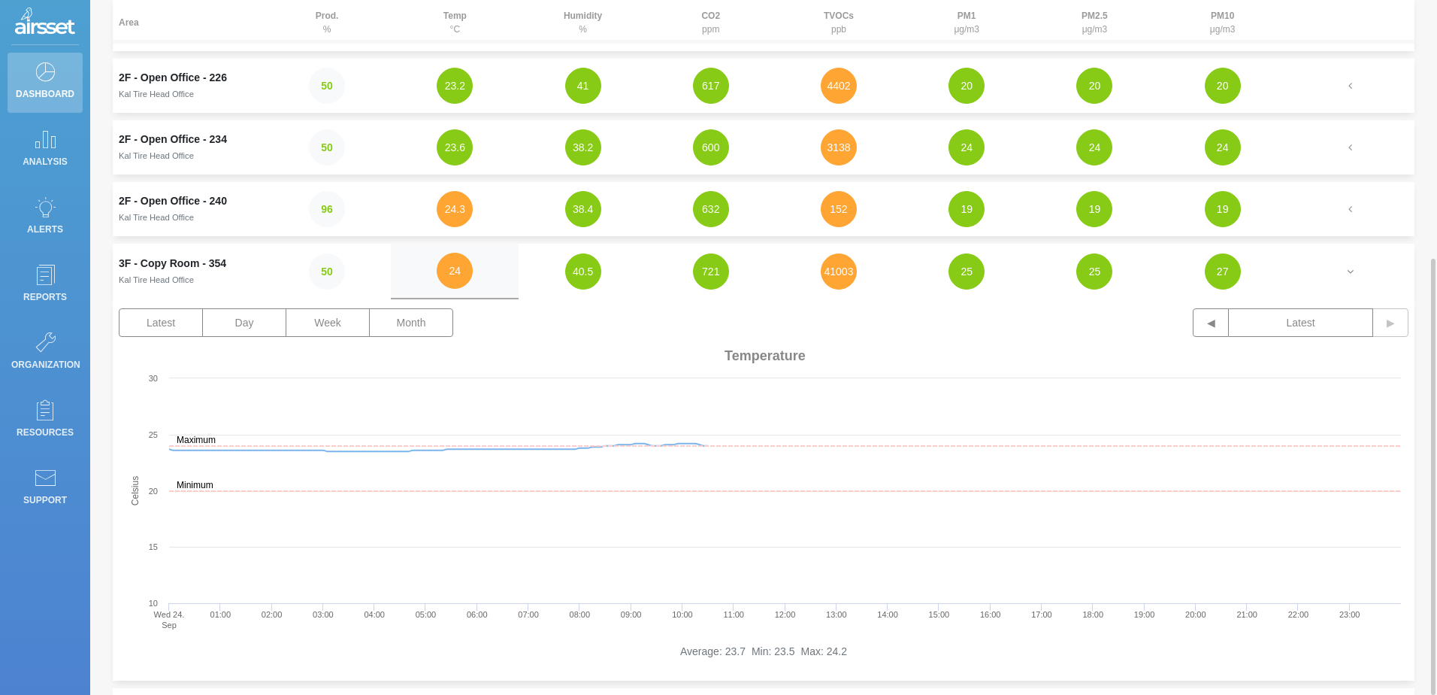
click at [1355, 271] on icon "button" at bounding box center [1351, 271] width 14 height 11
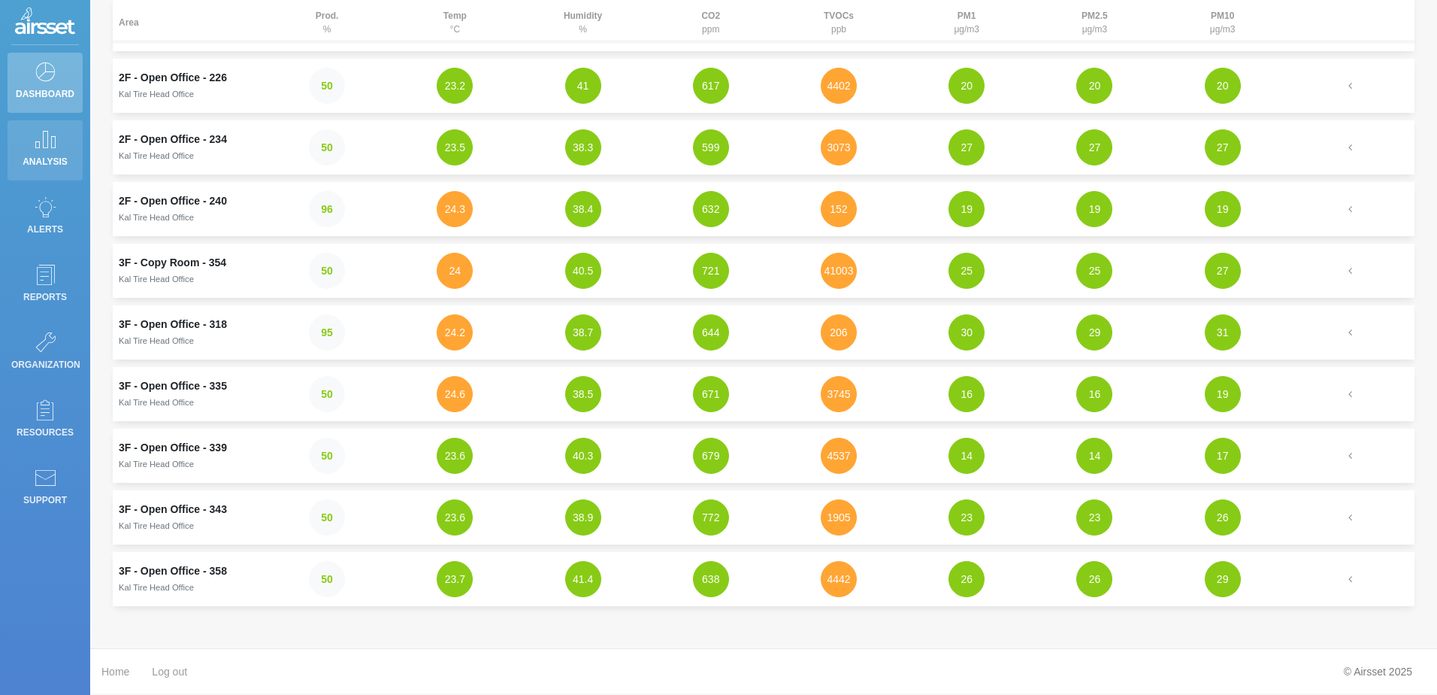
click at [17, 152] on p "Analysis" at bounding box center [45, 161] width 68 height 23
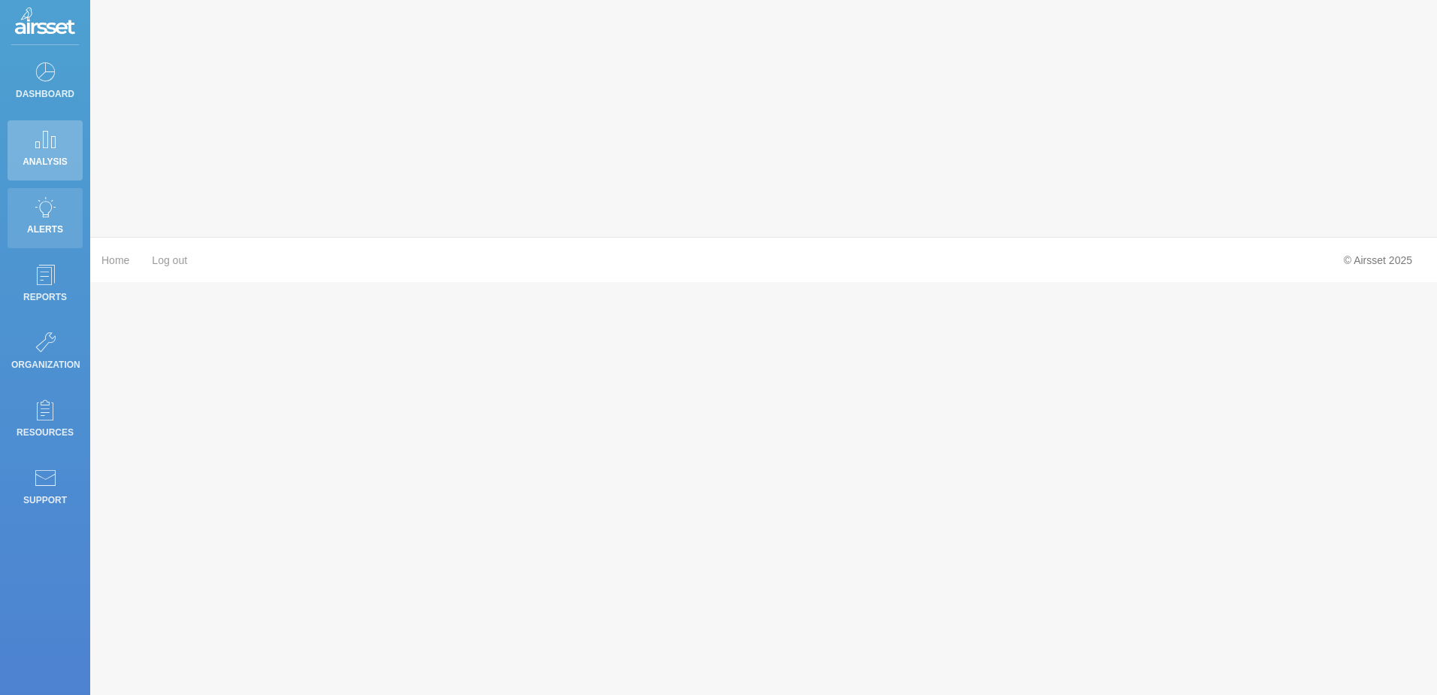
click at [41, 192] on link "Alerts" at bounding box center [45, 218] width 75 height 60
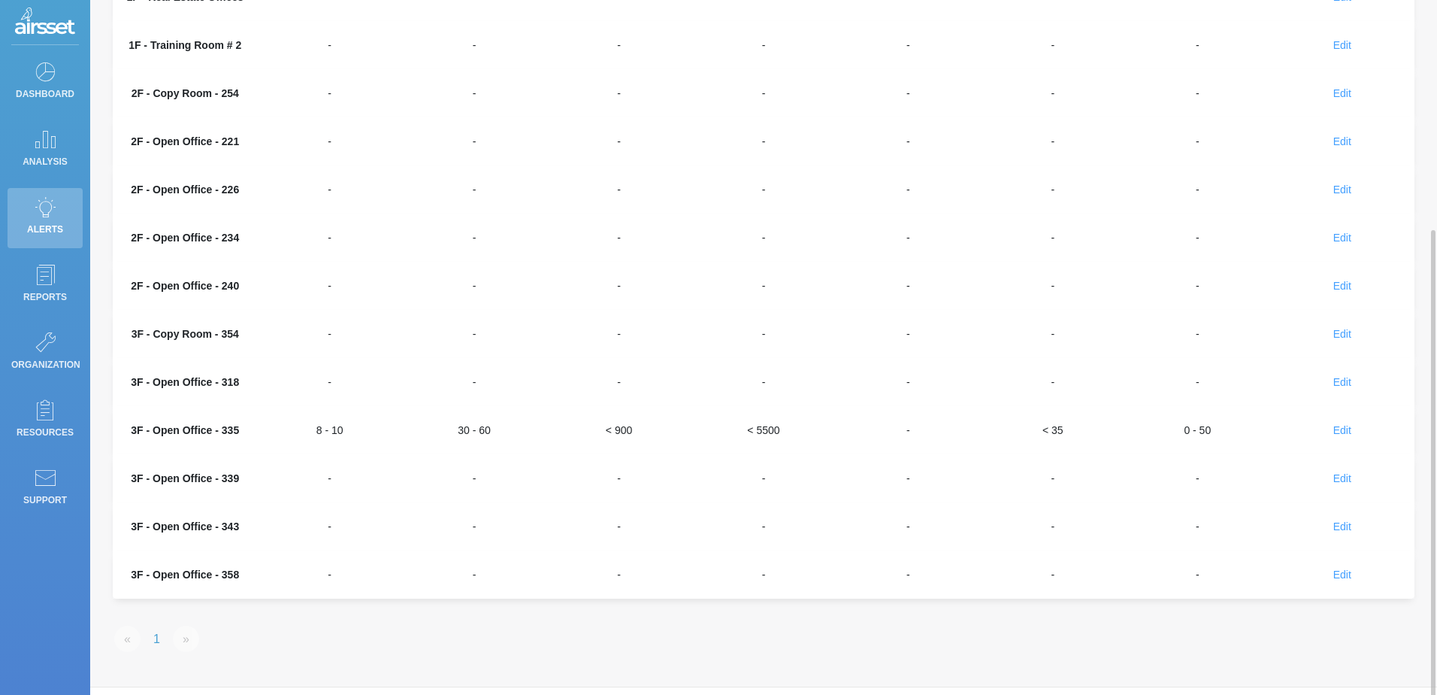
scroll to position [264, 0]
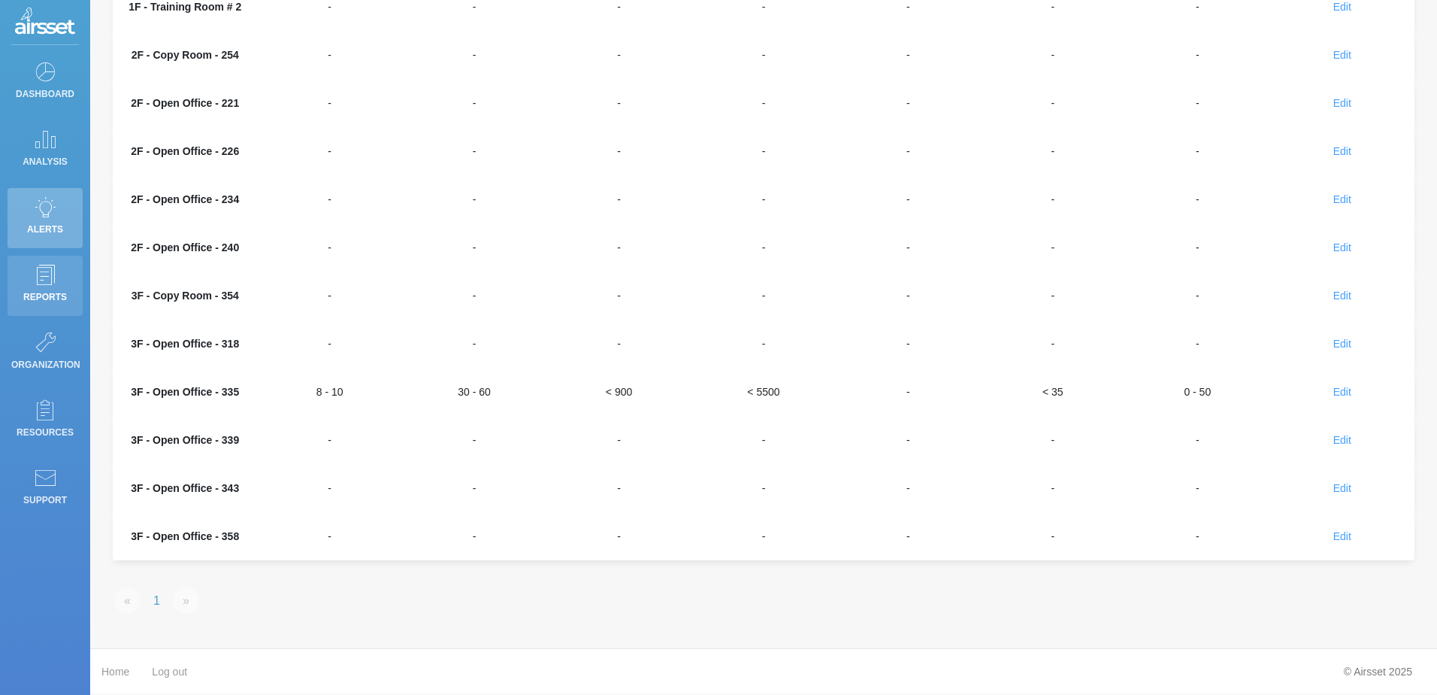
click at [51, 272] on icon at bounding box center [45, 274] width 23 height 21
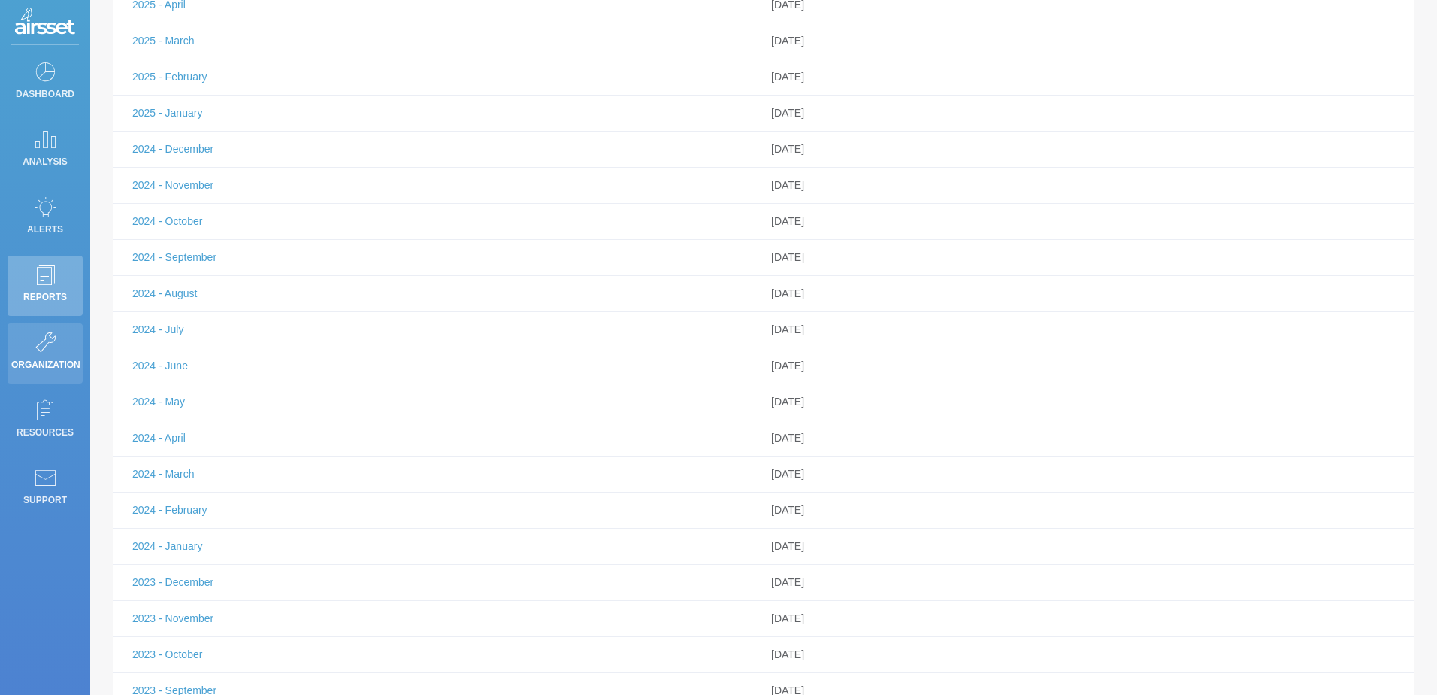
click at [54, 357] on p "Organization" at bounding box center [45, 364] width 68 height 23
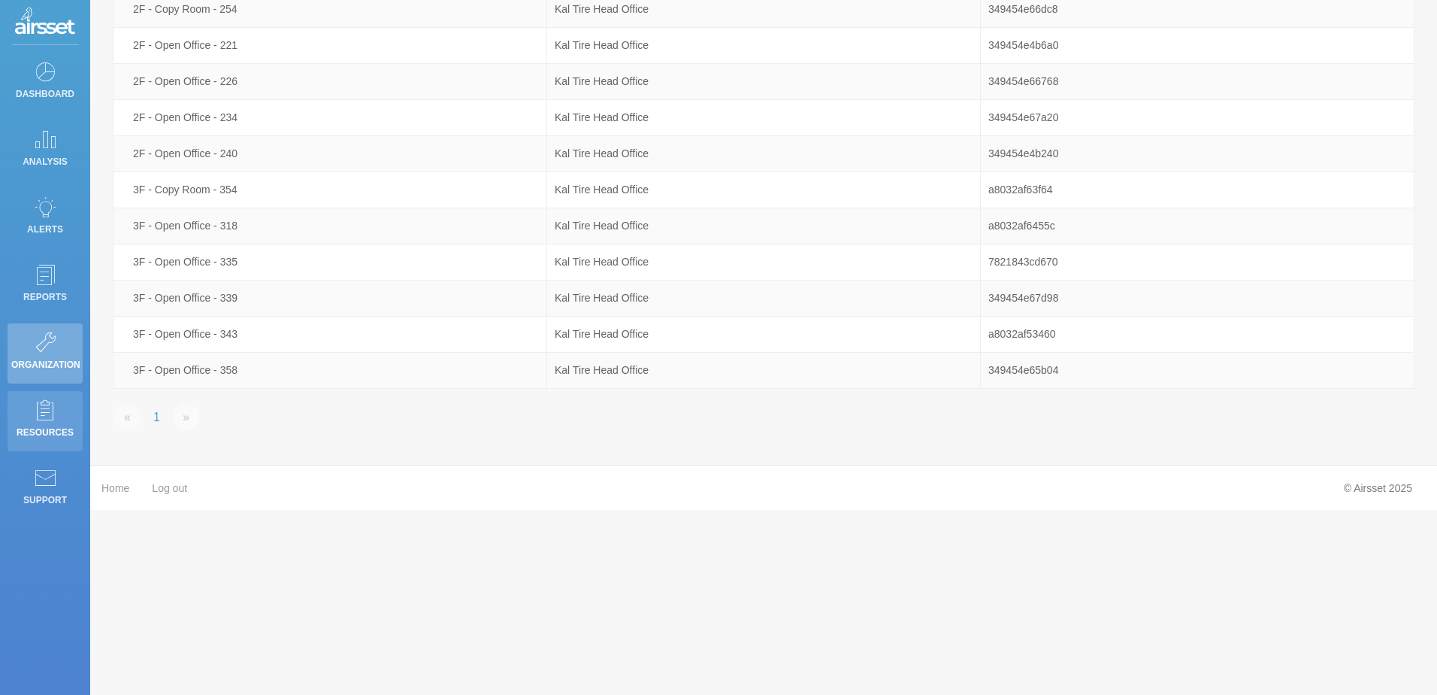
click at [53, 397] on link "Resources" at bounding box center [45, 421] width 75 height 60
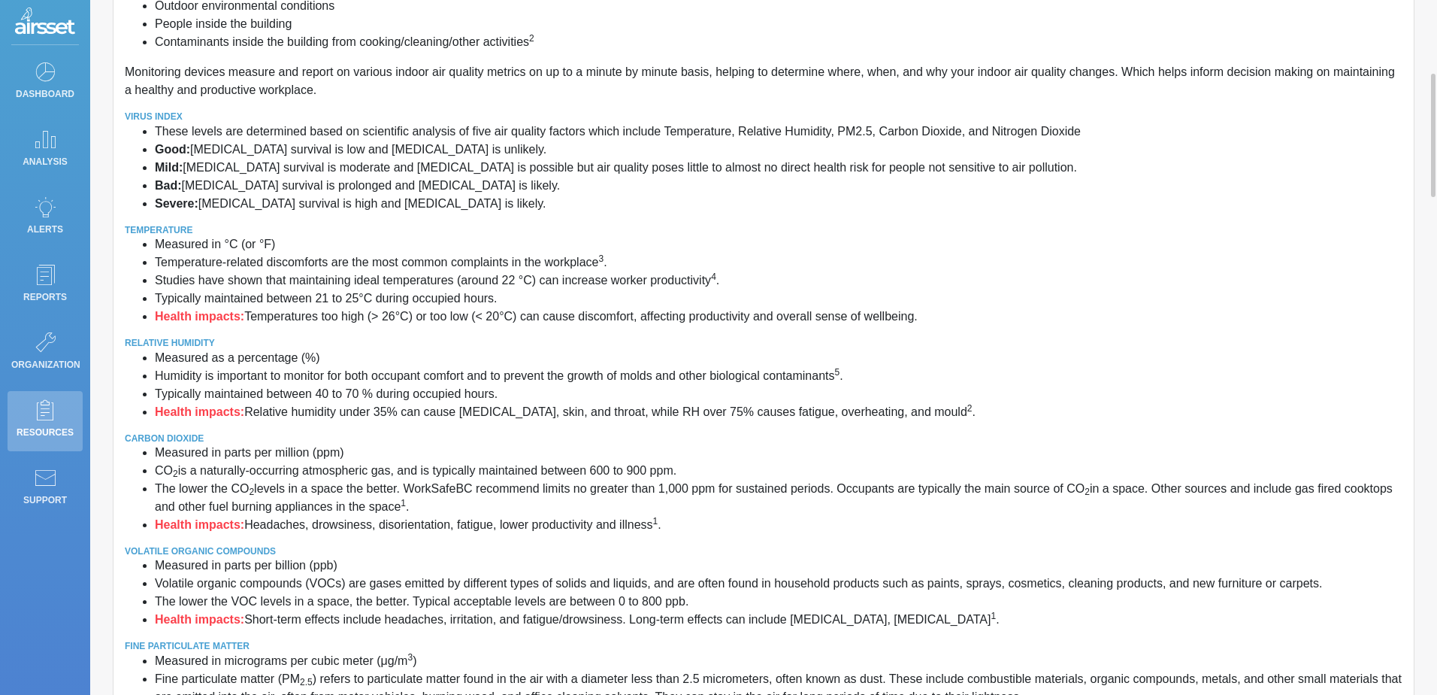
scroll to position [489, 0]
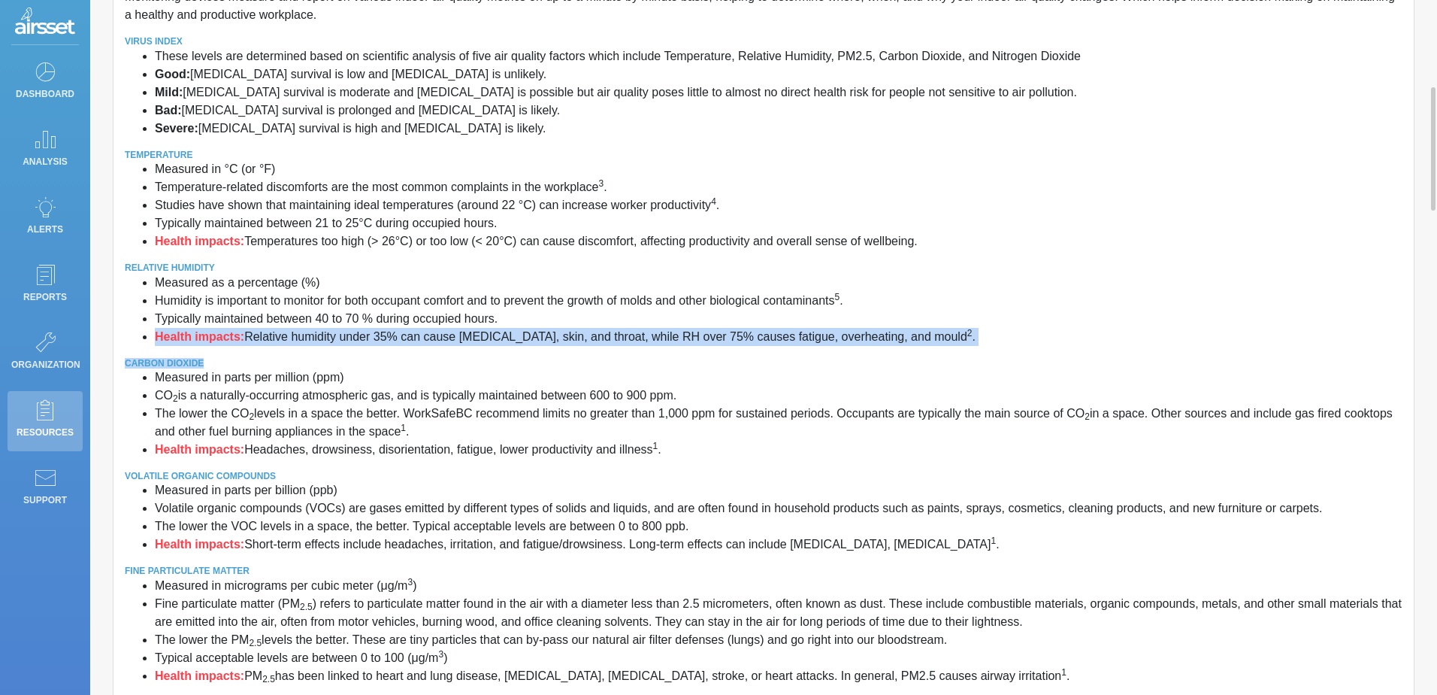
drag, startPoint x: 157, startPoint y: 337, endPoint x: 750, endPoint y: 356, distance: 593.5
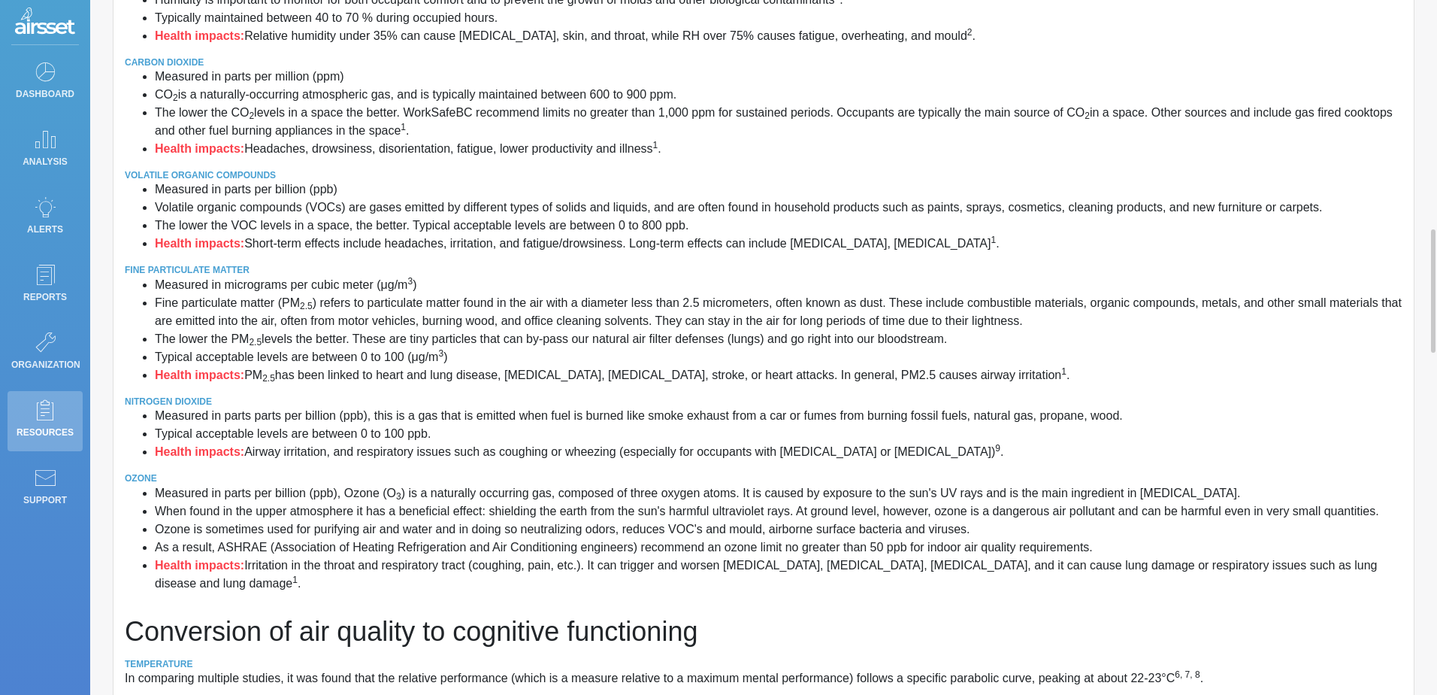
scroll to position [865, 0]
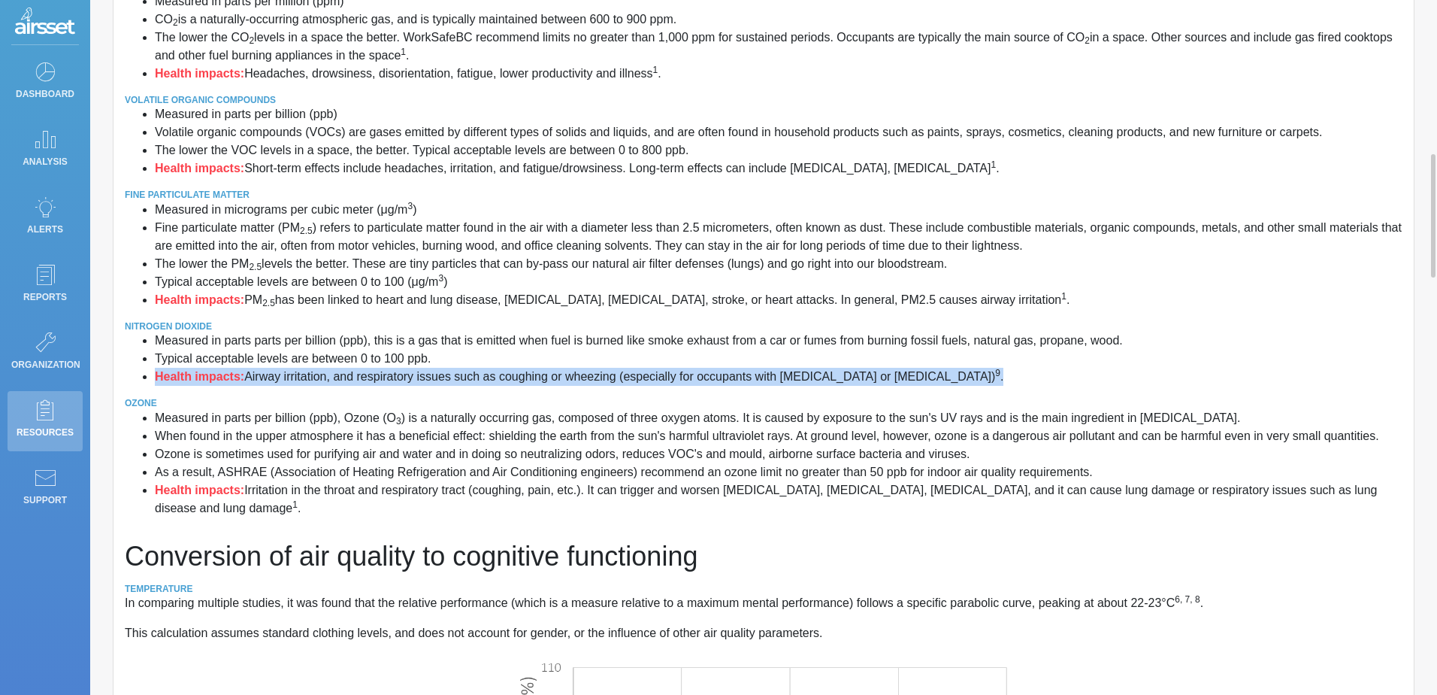
drag, startPoint x: 159, startPoint y: 378, endPoint x: 947, endPoint y: 373, distance: 788.7
click at [947, 373] on li "Health impacts: Airway irritation, and respiratory issues such as coughing or w…" at bounding box center [779, 377] width 1248 height 18
drag, startPoint x: 947, startPoint y: 373, endPoint x: 932, endPoint y: 383, distance: 19.0
click at [932, 383] on li "Health impacts: Airway irritation, and respiratory issues such as coughing or w…" at bounding box center [779, 377] width 1248 height 18
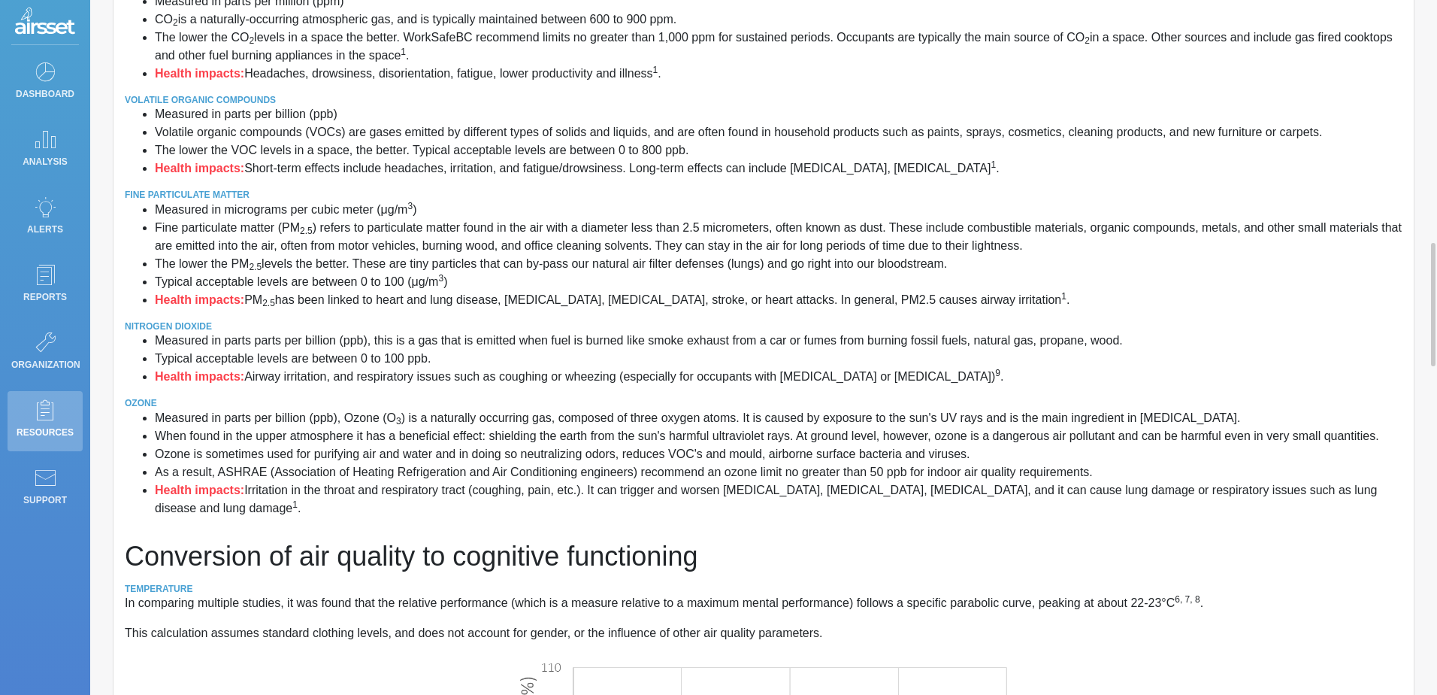
scroll to position [941, 0]
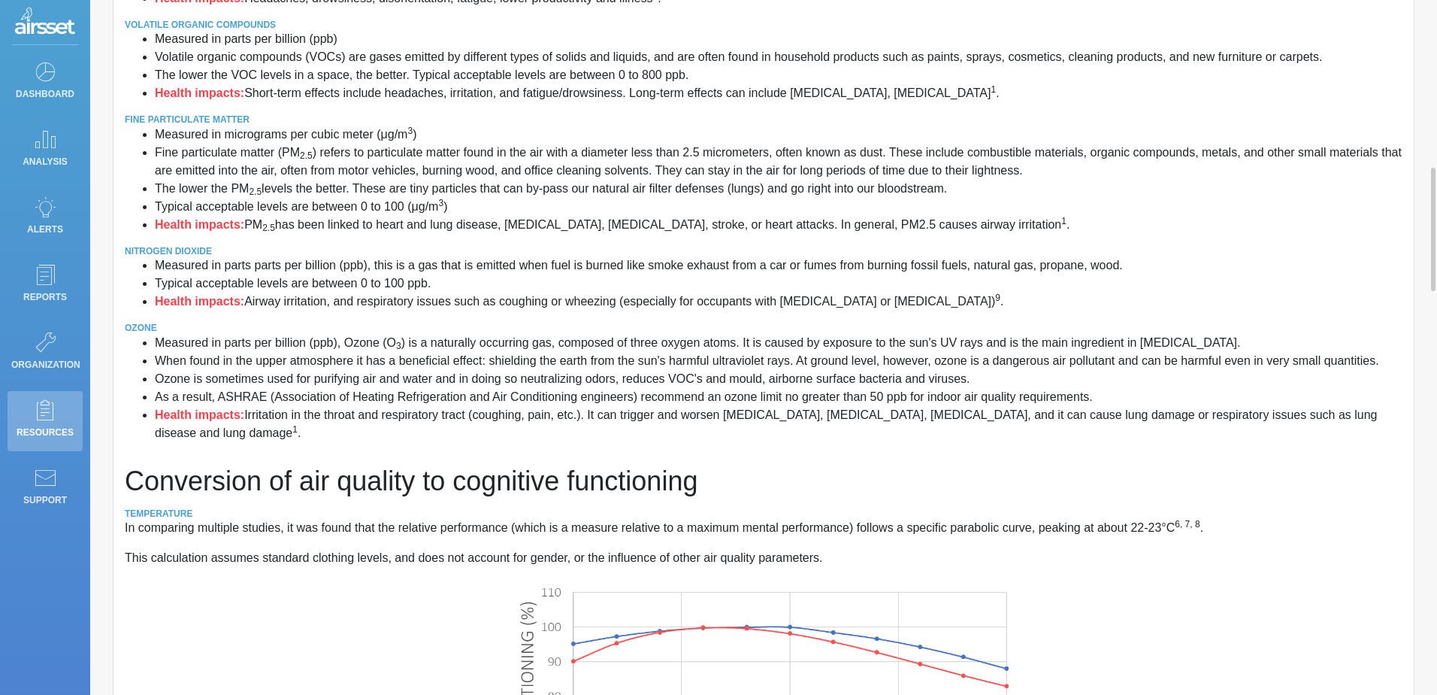
drag, startPoint x: 153, startPoint y: 416, endPoint x: 1243, endPoint y: 394, distance: 1090.4
click at [1243, 394] on ul "Measured in parts per billion (ppb), Ozone (O 3 ) is a naturally occurring gas,…" at bounding box center [764, 388] width 1278 height 108
click at [1243, 394] on li "As a result, ASHRAE (Association of Heating Refrigeration and Air Conditioning …" at bounding box center [779, 397] width 1248 height 18
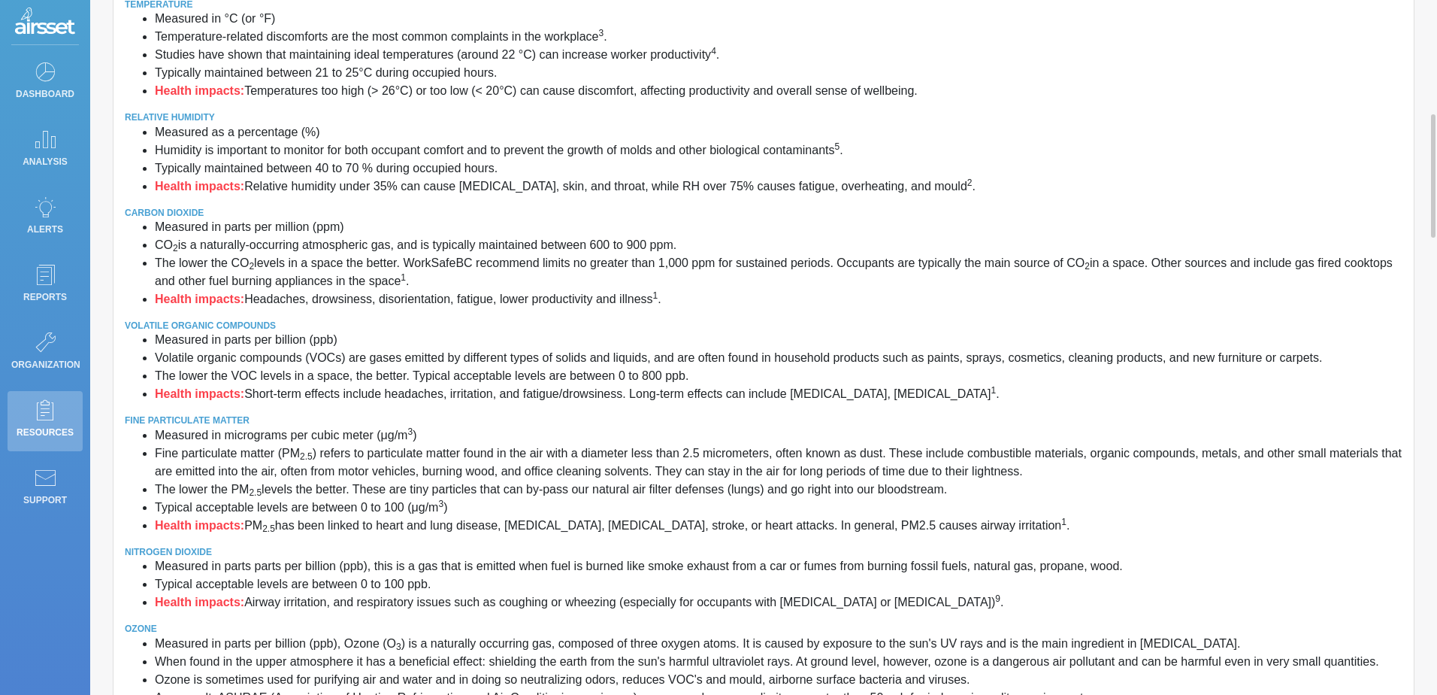
scroll to position [715, 0]
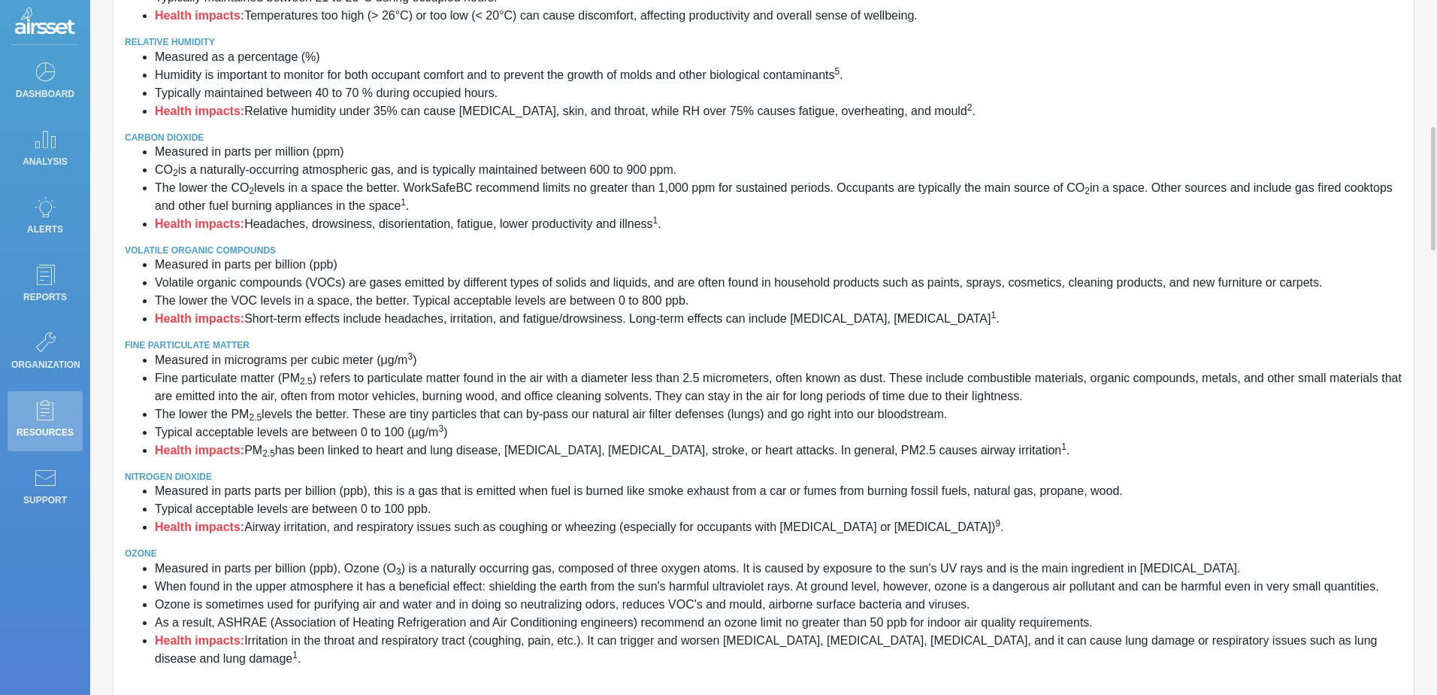
click at [589, 416] on li "The lower the PM 2.5 levels the better. These are tiny particles that can by-pa…" at bounding box center [779, 414] width 1248 height 18
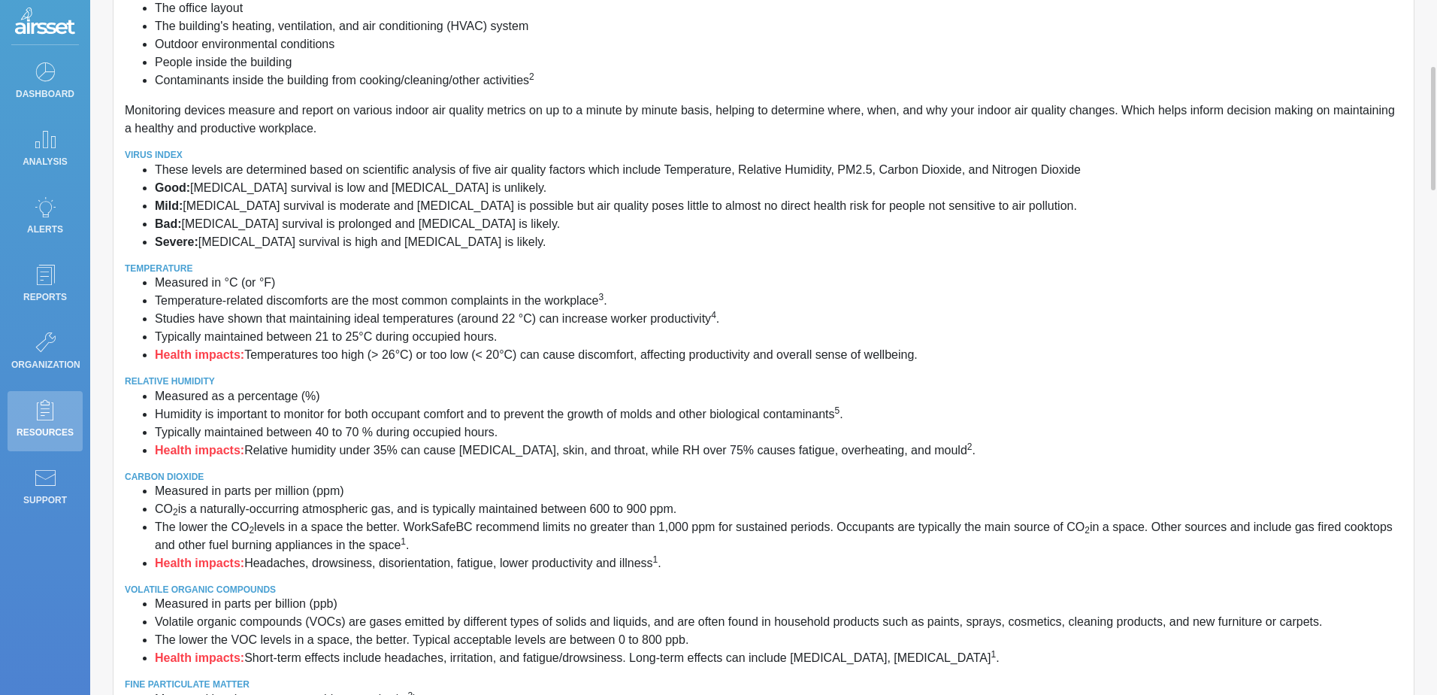
scroll to position [451, 0]
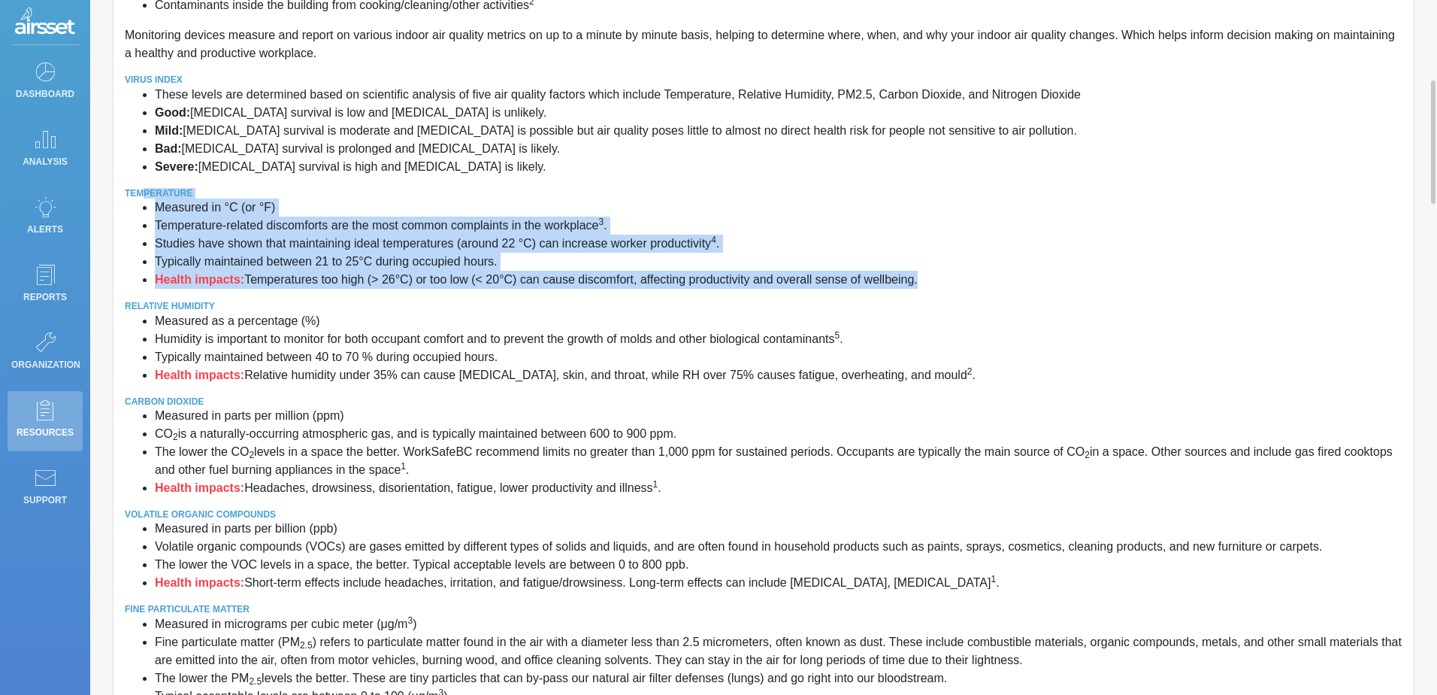
drag, startPoint x: 922, startPoint y: 276, endPoint x: 143, endPoint y: 196, distance: 783.7
drag, startPoint x: 143, startPoint y: 196, endPoint x: 476, endPoint y: 272, distance: 341.6
click at [476, 272] on li "Health impacts: Temperatures too high (> 26°C) or too low (< 20°C) can cause di…" at bounding box center [779, 280] width 1248 height 18
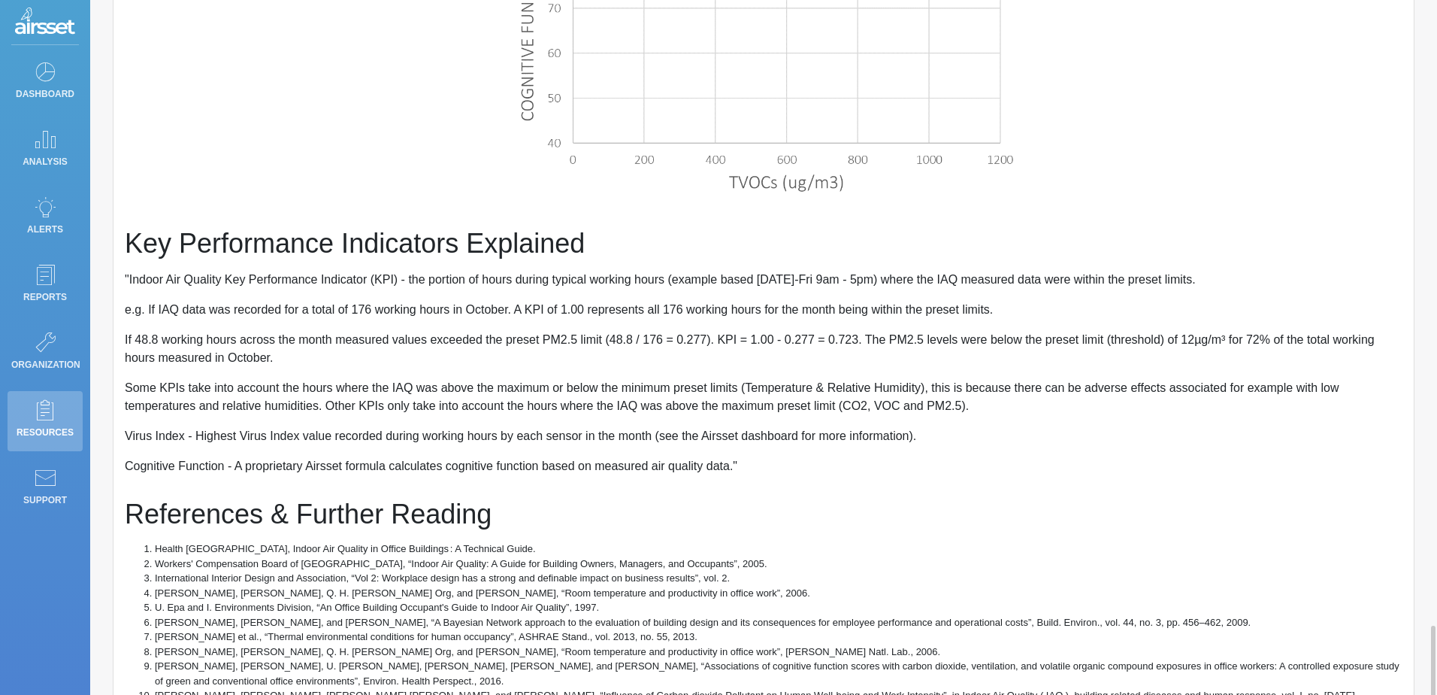
scroll to position [3198, 0]
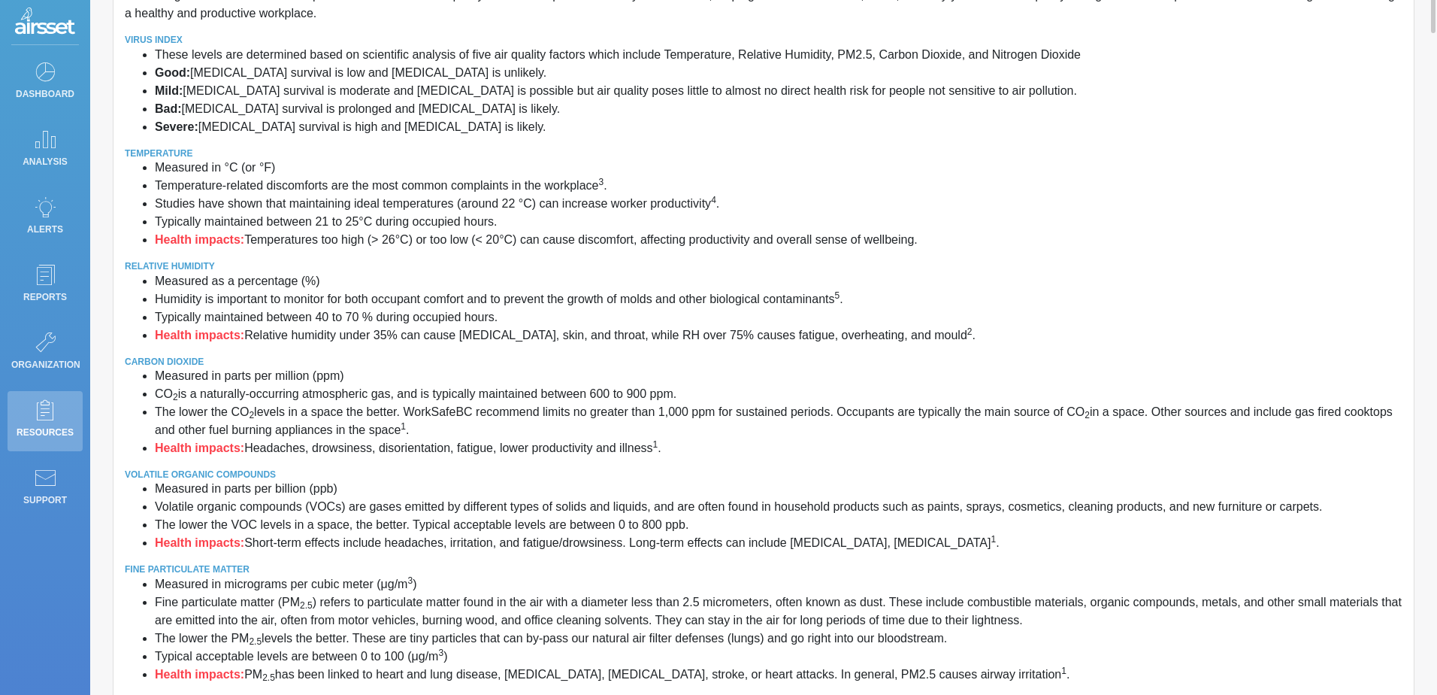
scroll to position [0, 0]
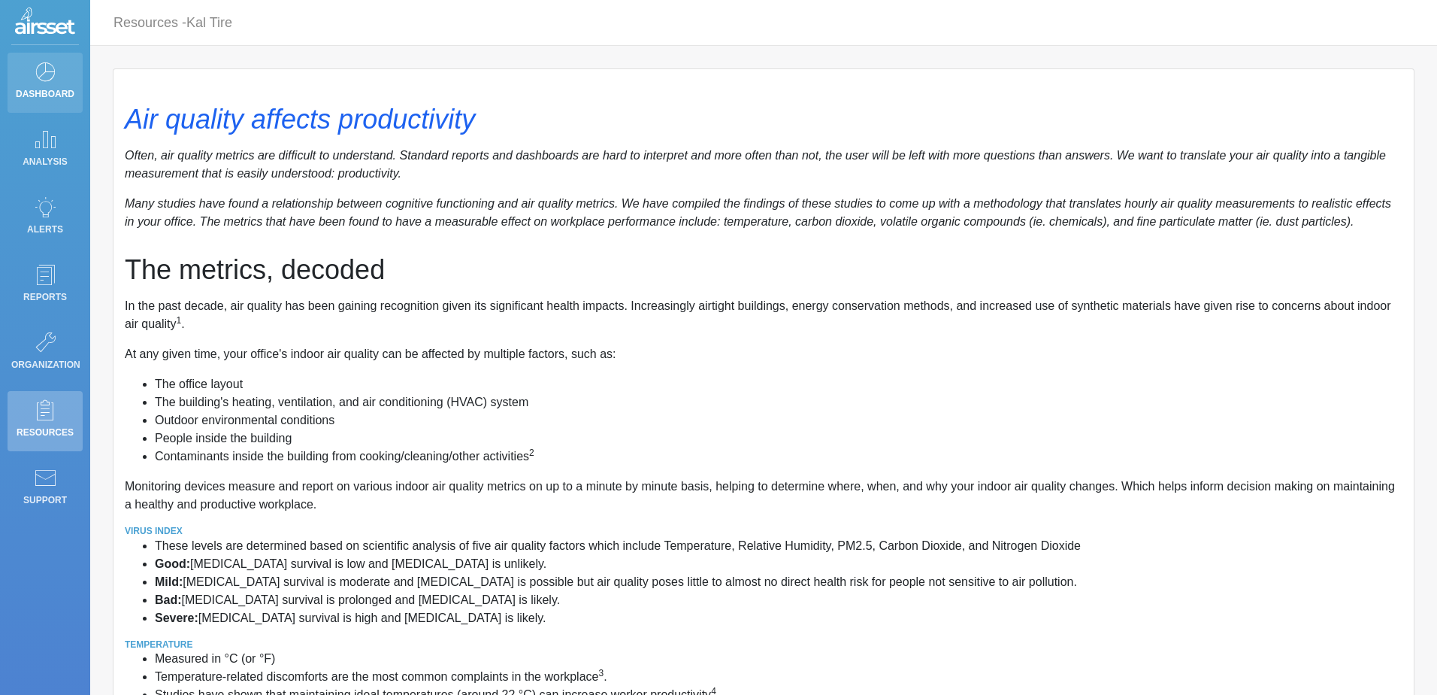
click at [35, 64] on icon at bounding box center [45, 71] width 23 height 21
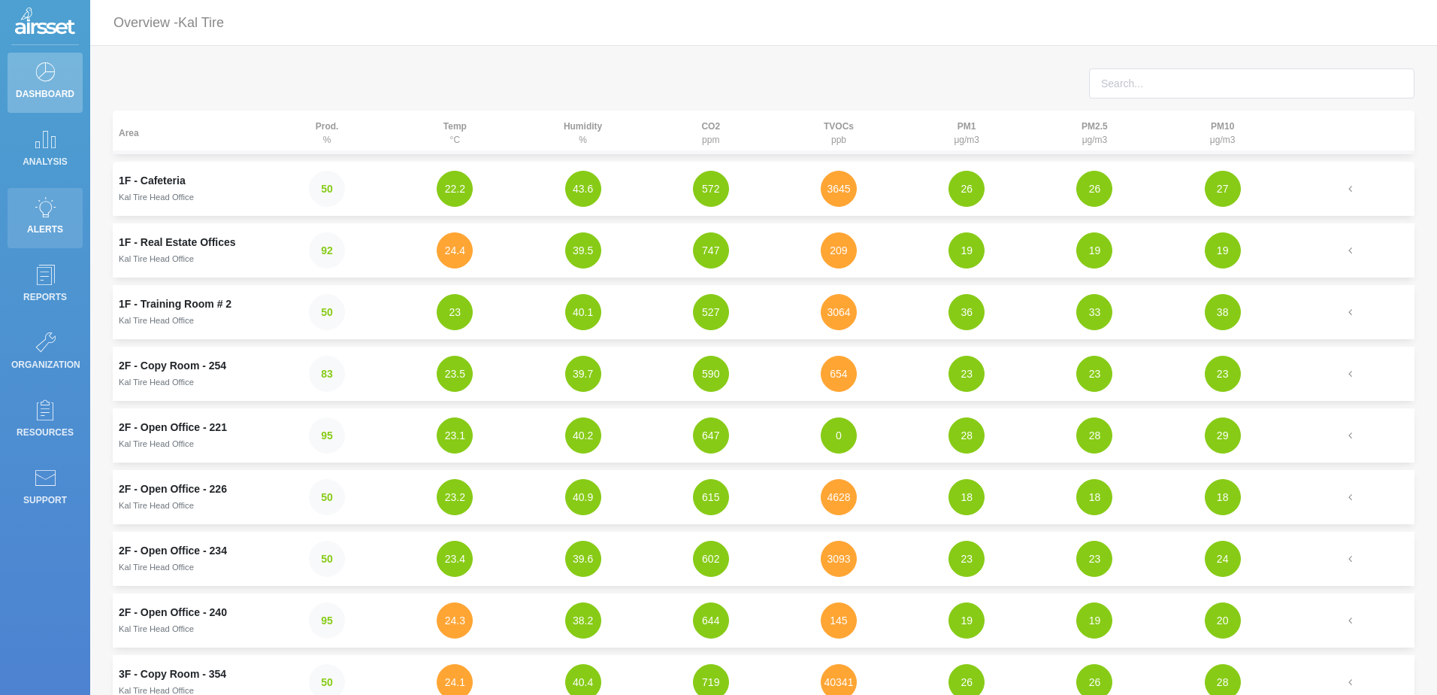
click at [32, 219] on p "Alerts" at bounding box center [45, 229] width 68 height 23
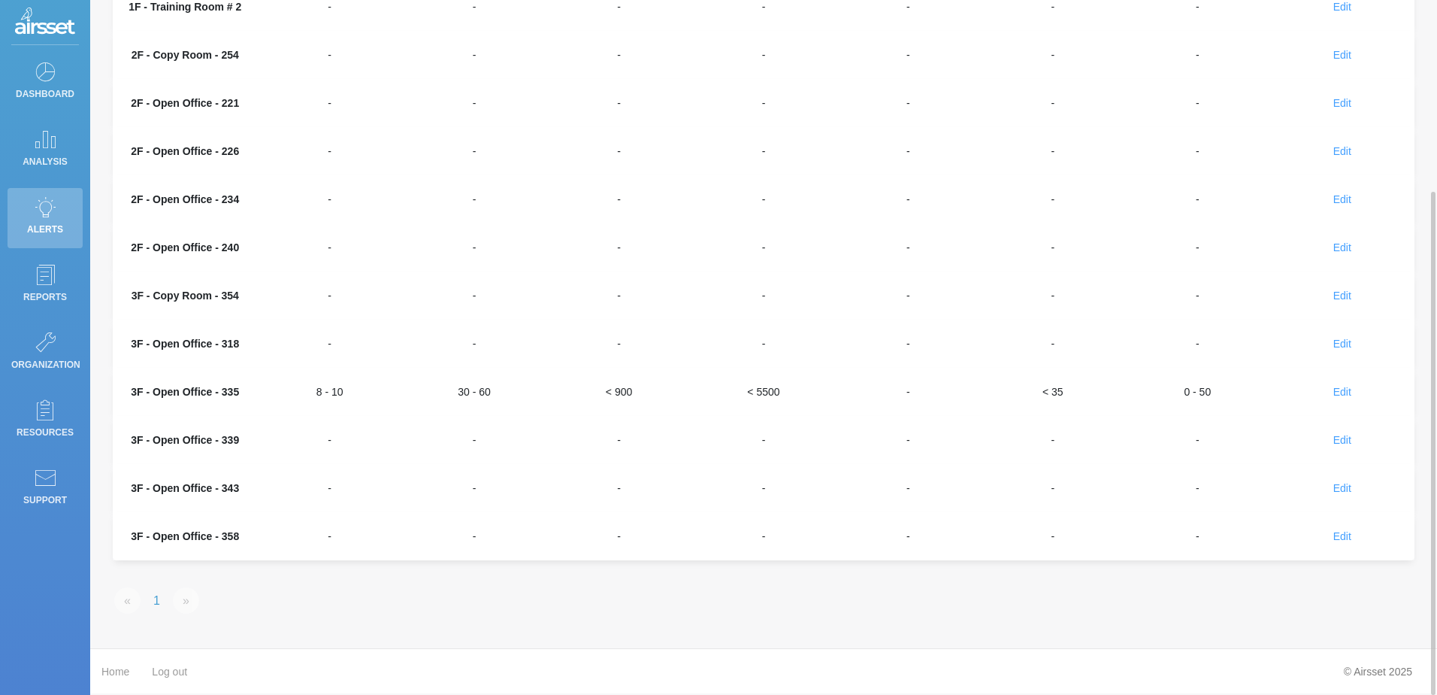
scroll to position [114, 0]
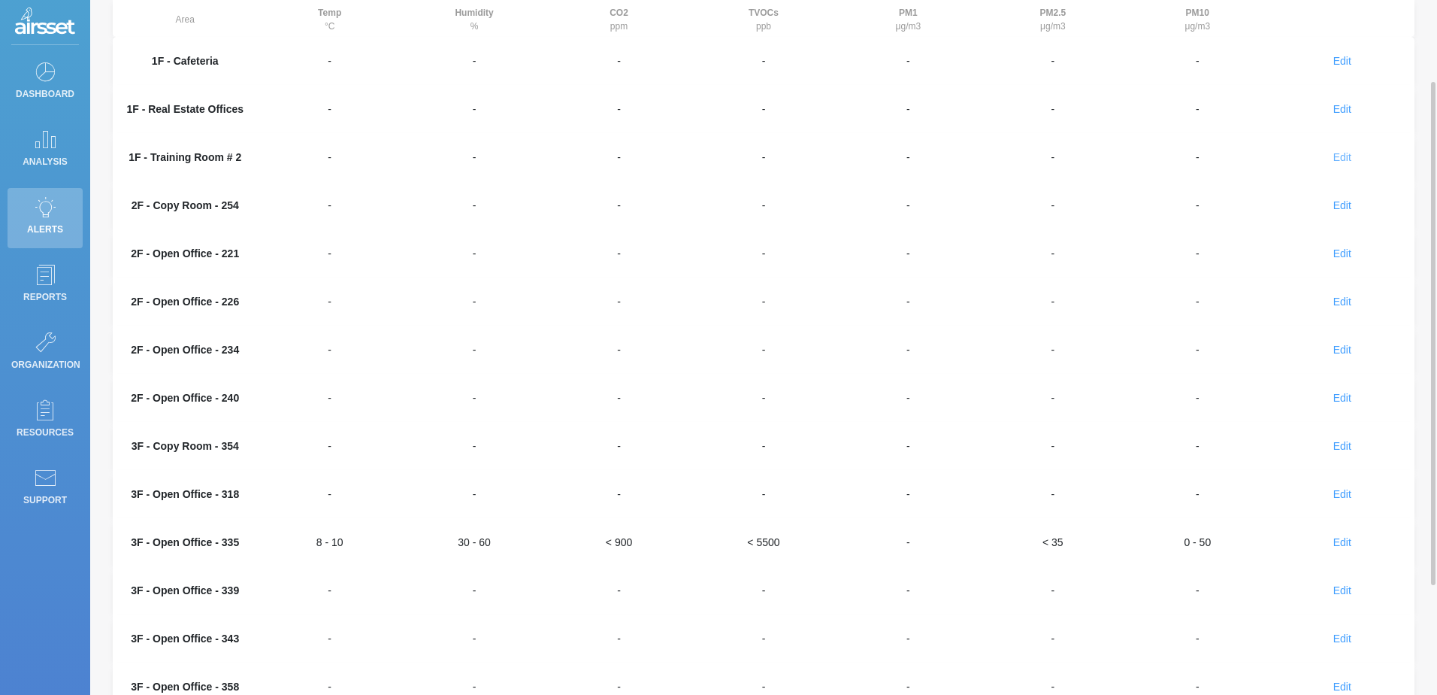
click at [1334, 157] on span "Edit" at bounding box center [1343, 157] width 18 height 12
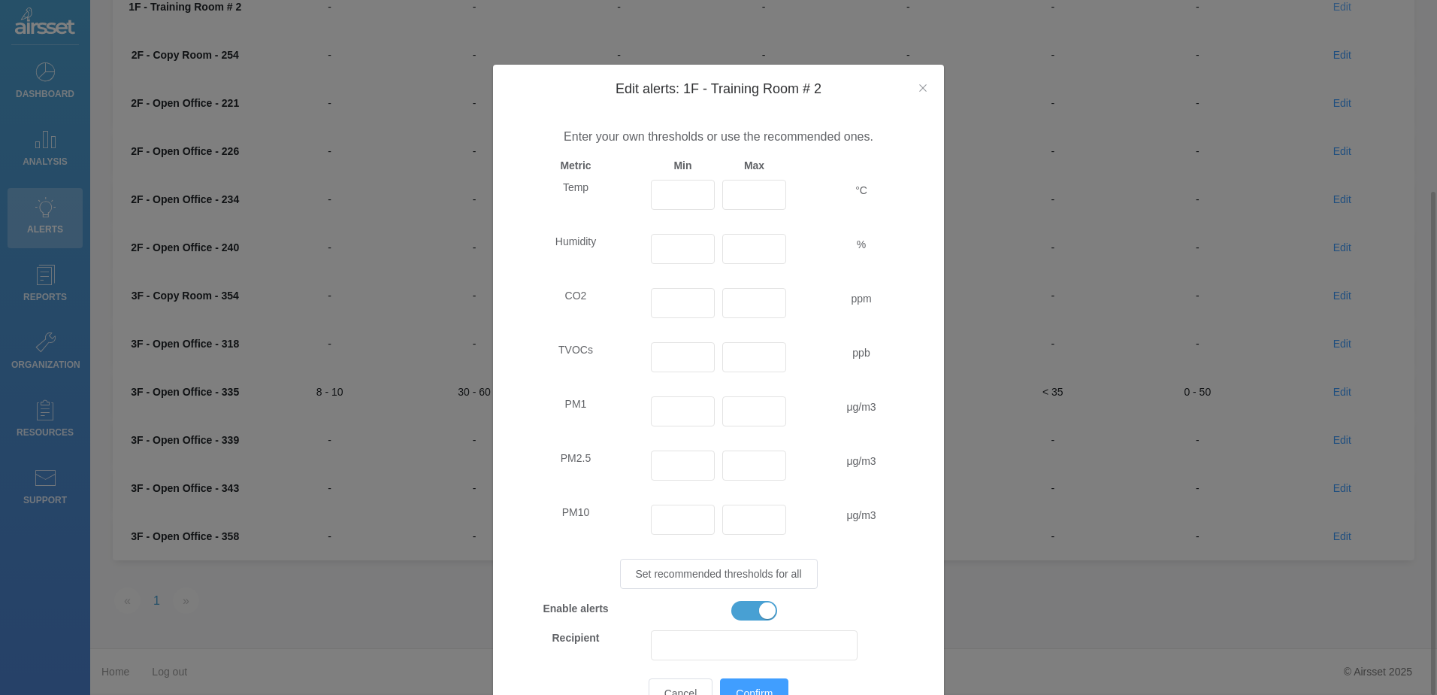
scroll to position [75, 0]
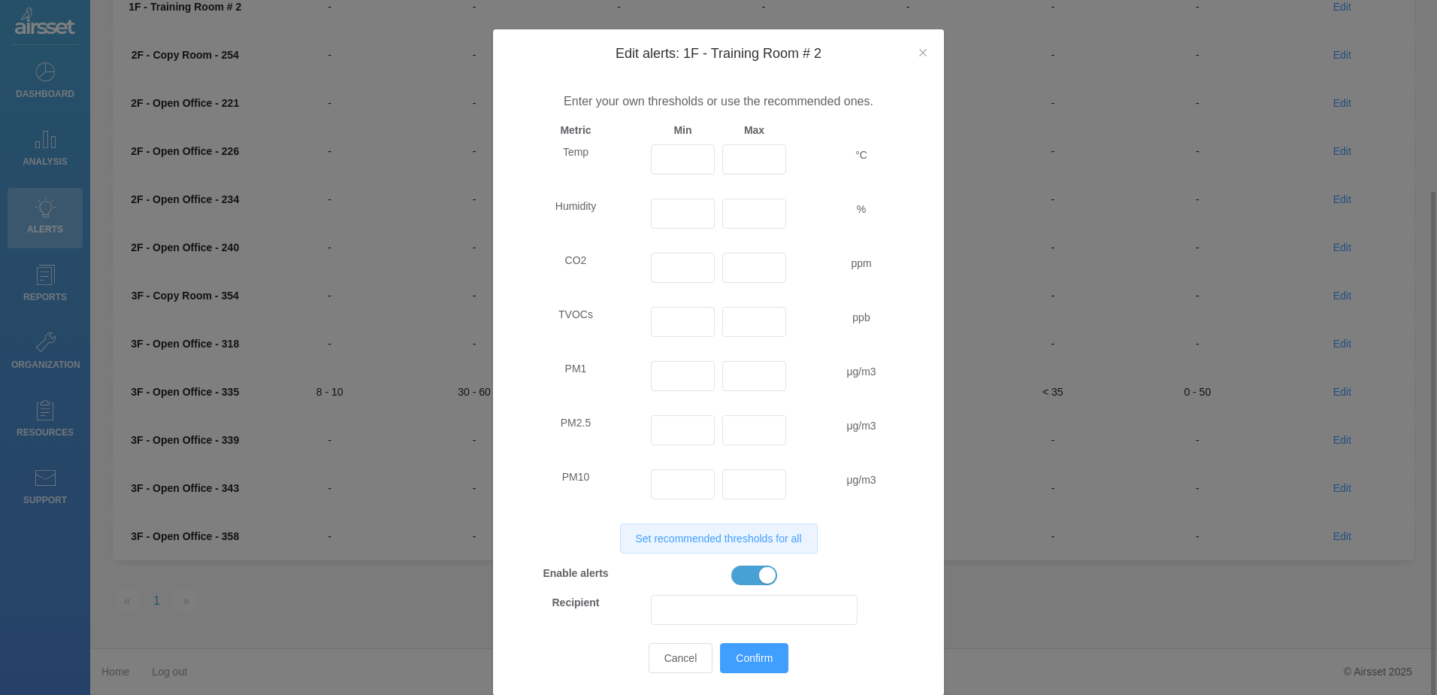
click at [652, 548] on button "Set recommended thresholds for all" at bounding box center [719, 538] width 198 height 30
type input "20"
type input "24"
type input "30"
type input "60"
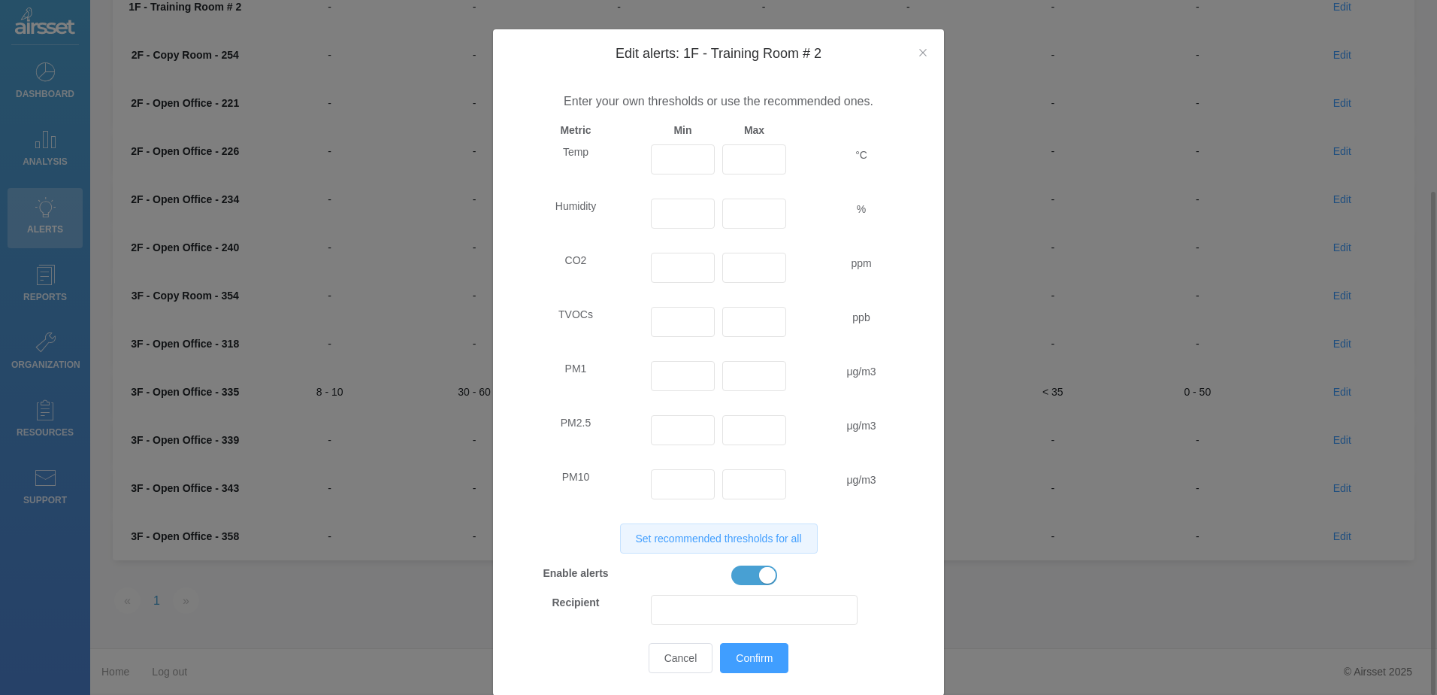
type input "900"
type input "120"
type input "35"
type input "0"
type input "50"
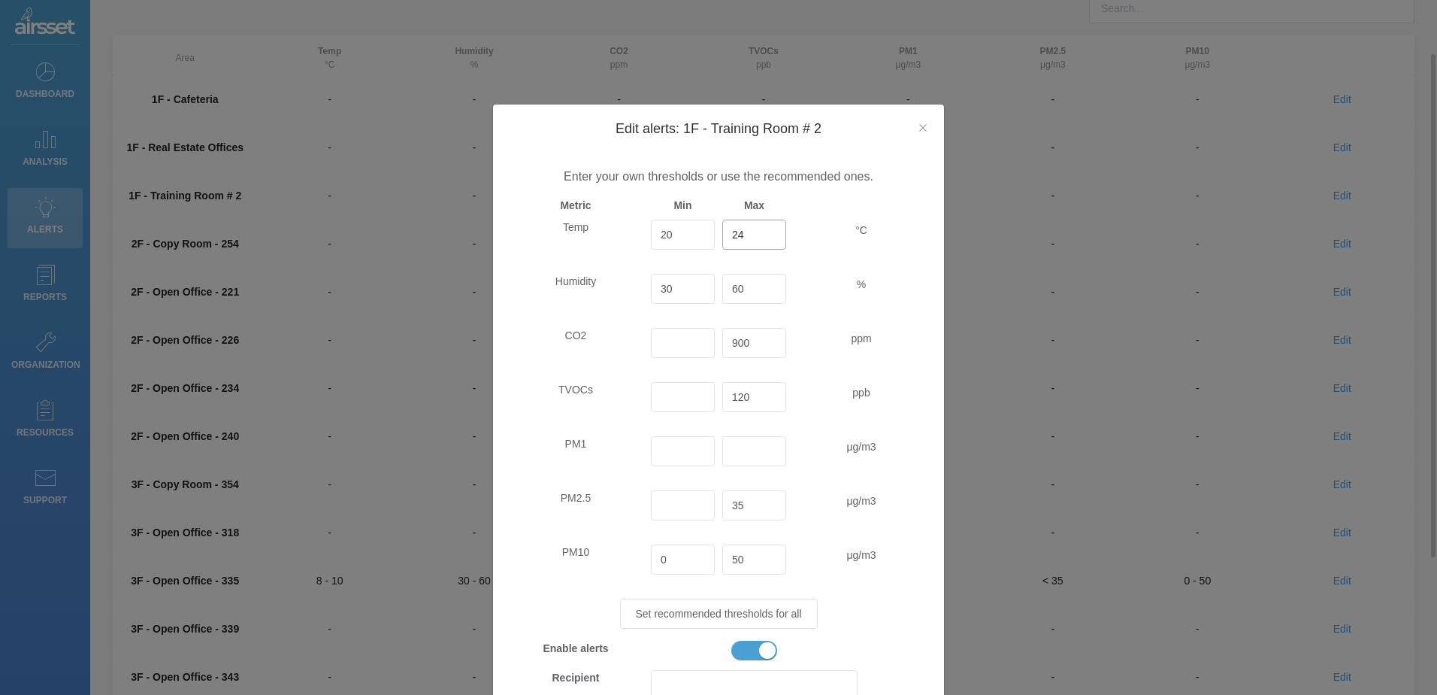
drag, startPoint x: 753, startPoint y: 238, endPoint x: 674, endPoint y: 232, distance: 79.2
click at [674, 232] on div "Temp 20 24 °C" at bounding box center [718, 241] width 429 height 42
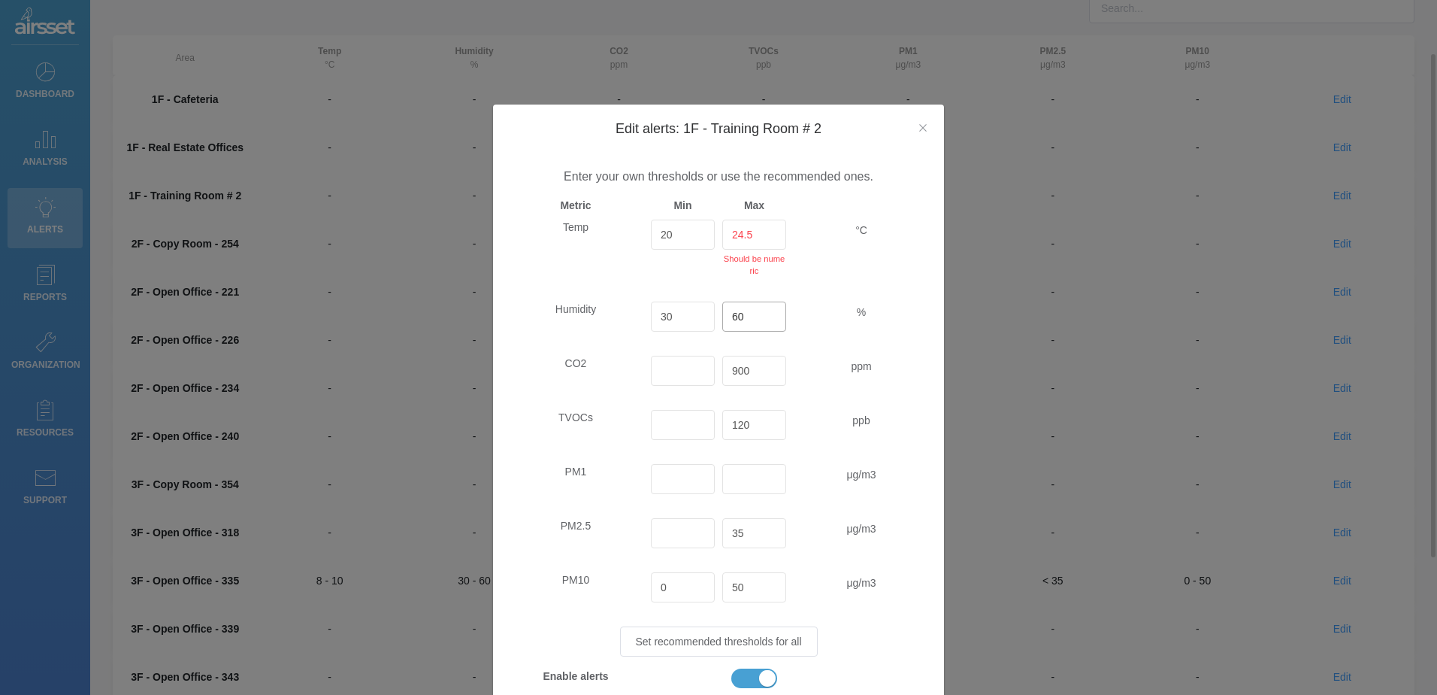
click at [768, 294] on span "Temp 20 24.5 Should be numeric °C Humidity 30 60 % CO2 900 ppm TVOCs 120 ppb PM…" at bounding box center [718, 494] width 421 height 548
drag, startPoint x: 762, startPoint y: 230, endPoint x: 659, endPoint y: 235, distance: 102.4
click at [659, 235] on div "Temp 20 24.5 Should be numeric °C" at bounding box center [718, 255] width 429 height 71
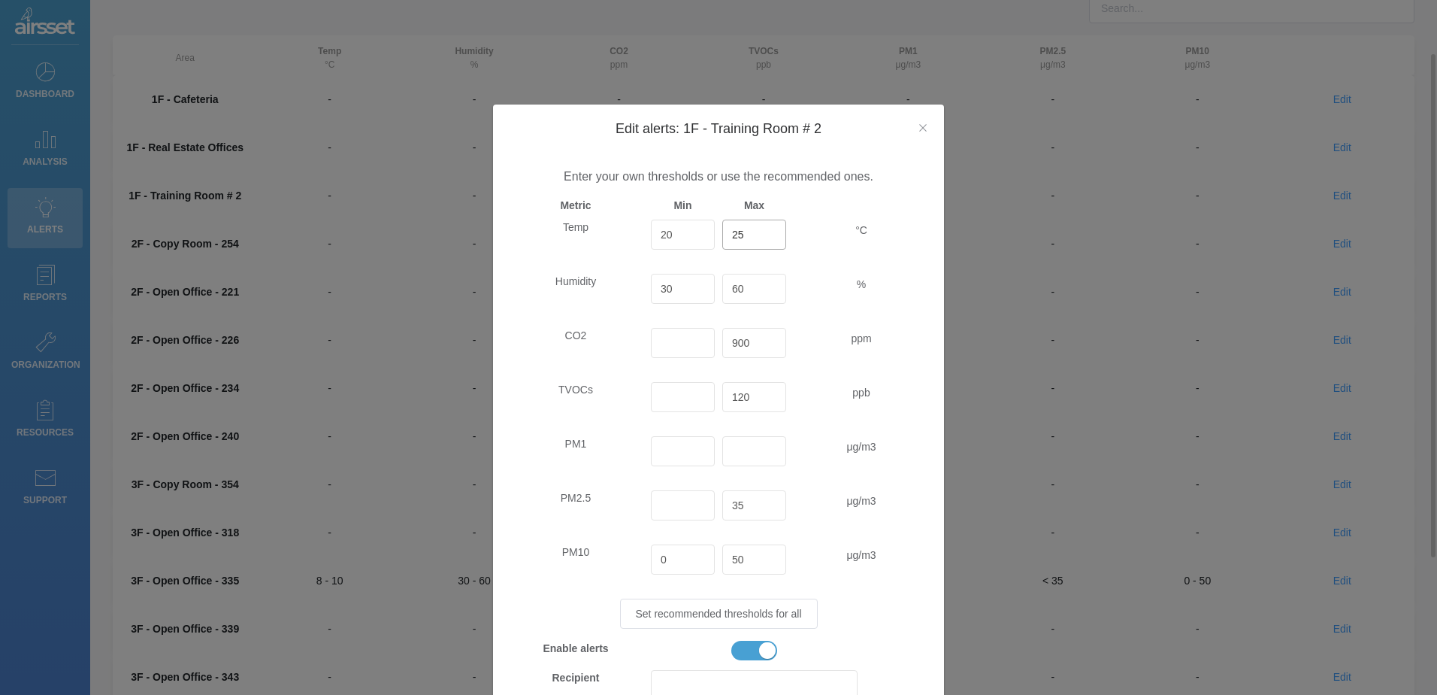
type input "25"
click at [755, 295] on input "60" at bounding box center [755, 289] width 64 height 30
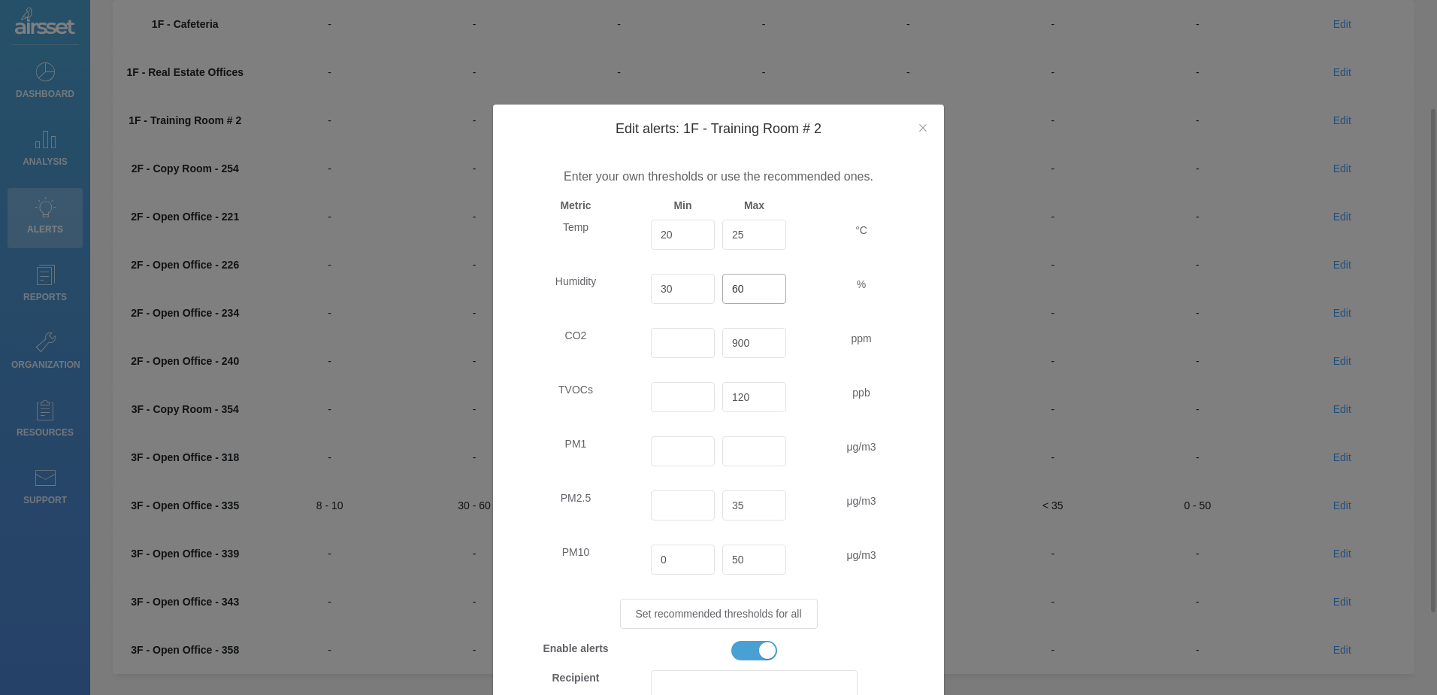
scroll to position [226, 0]
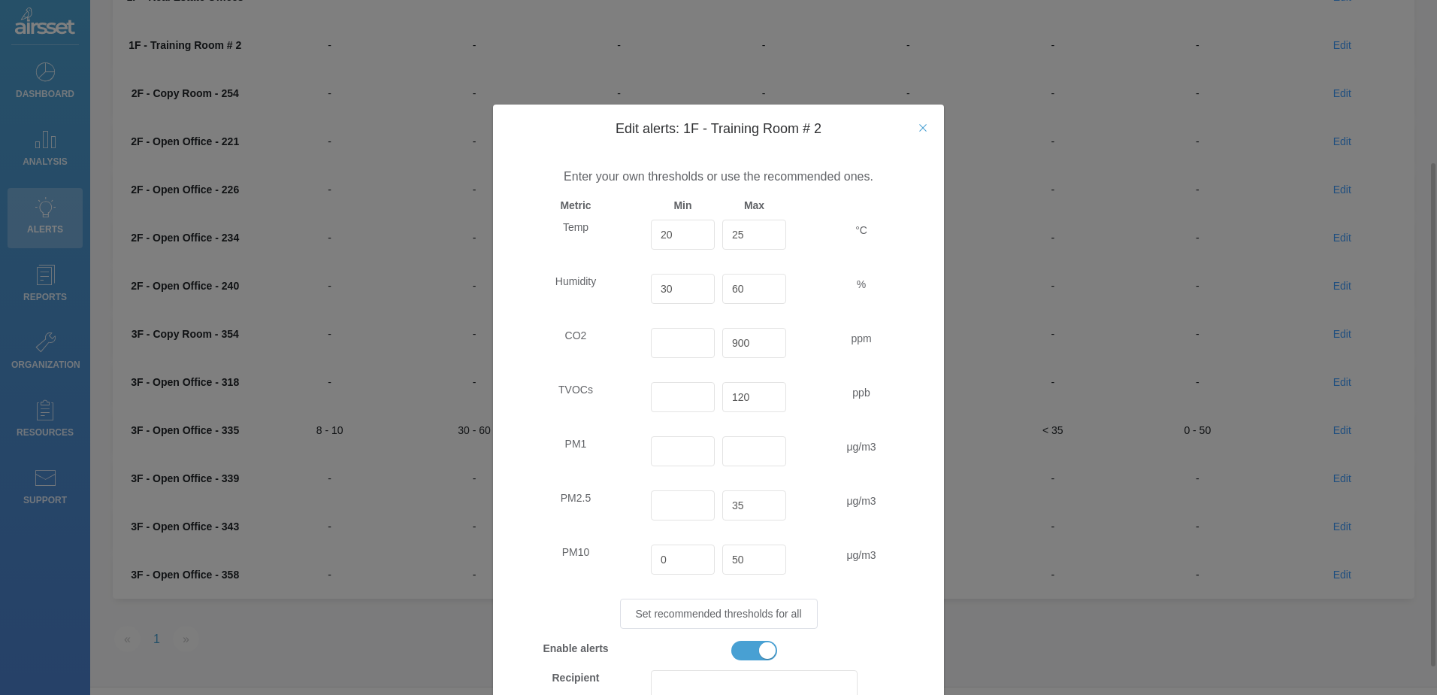
click at [919, 128] on icon "Close" at bounding box center [923, 128] width 12 height 12
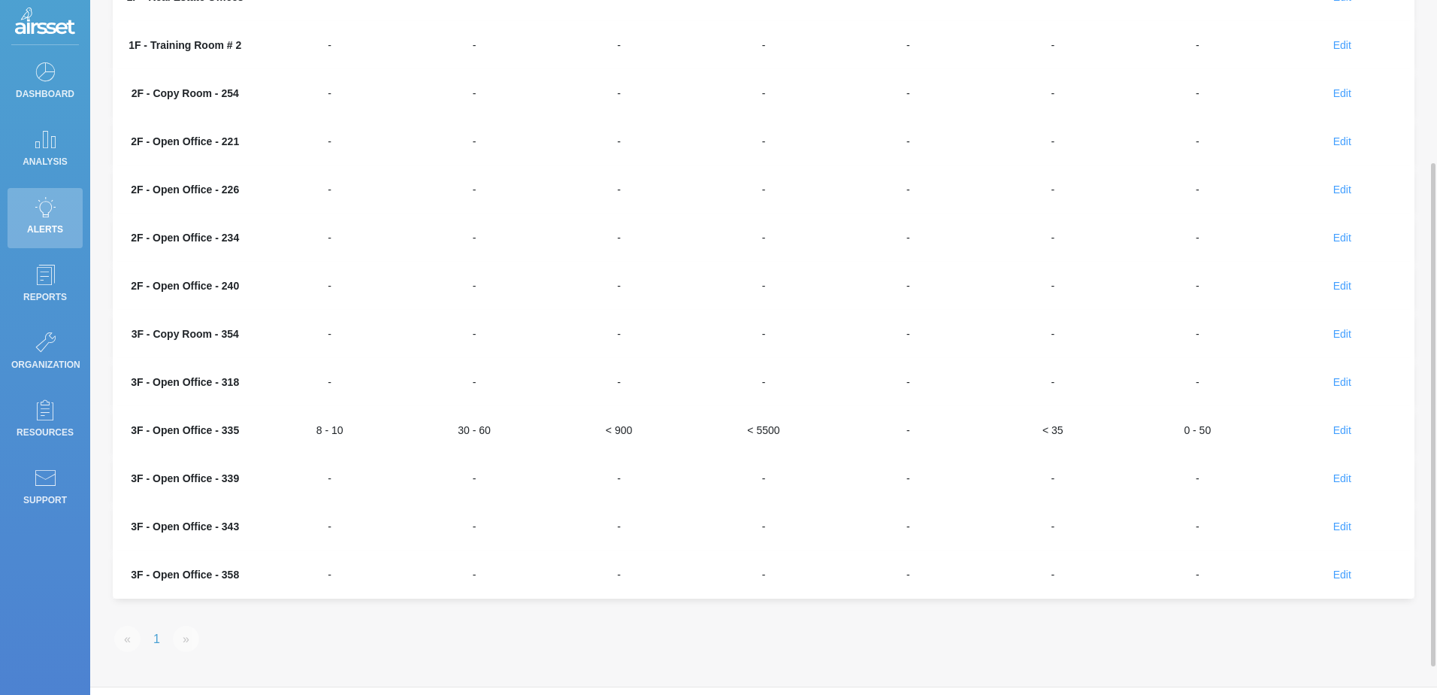
scroll to position [264, 0]
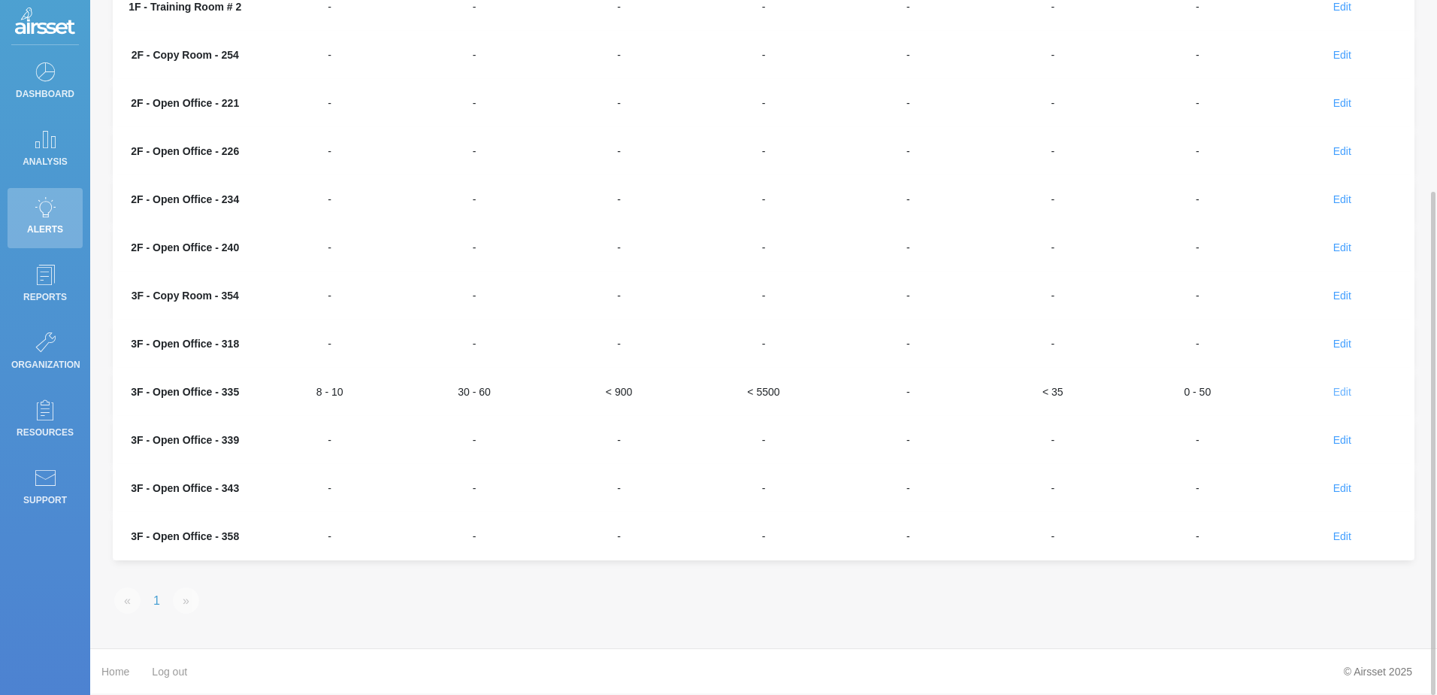
click at [1338, 389] on span "Edit" at bounding box center [1343, 392] width 18 height 12
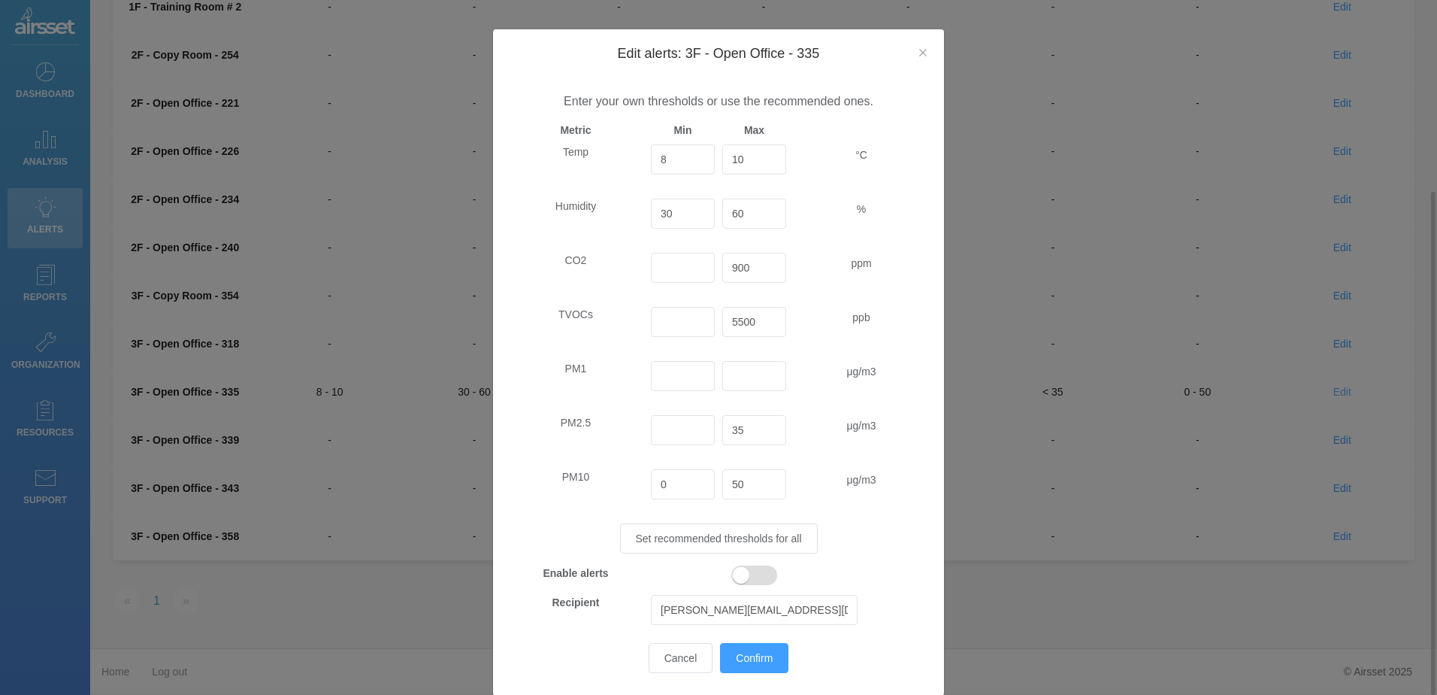
scroll to position [0, 0]
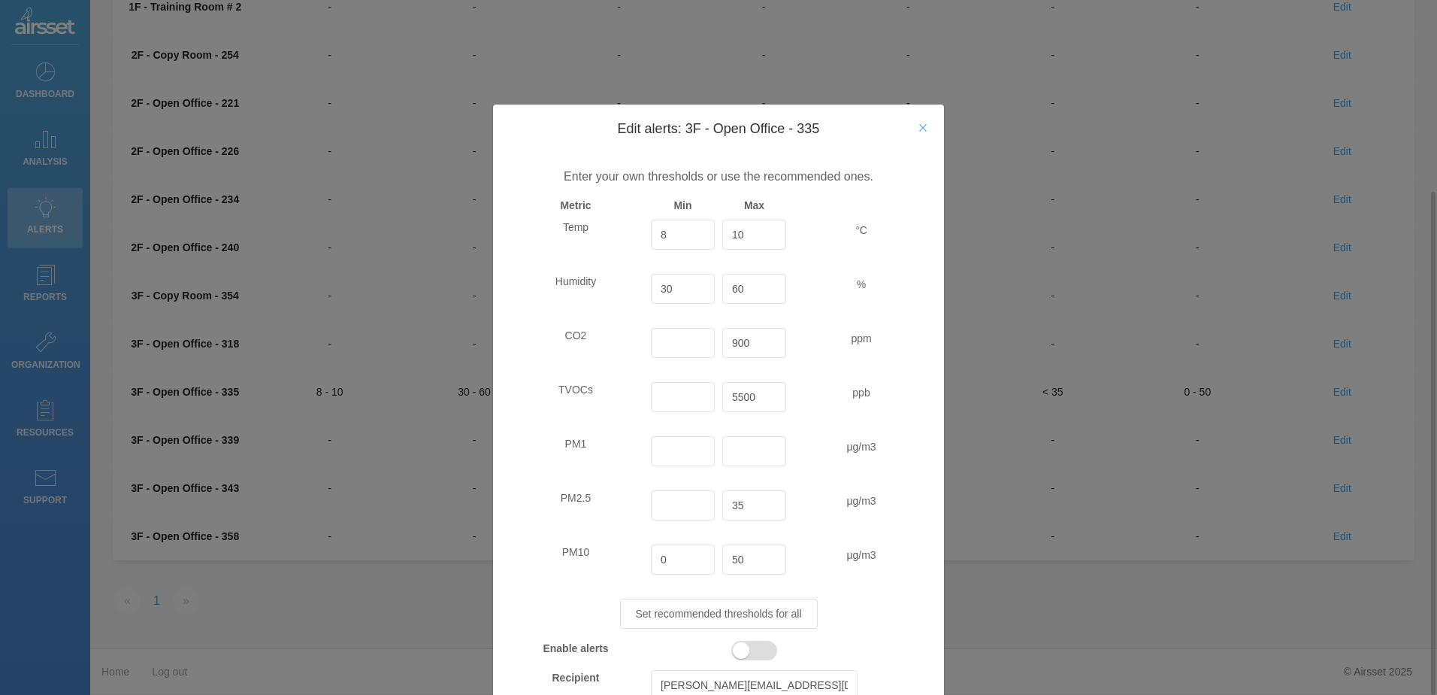
click at [923, 129] on icon "Close" at bounding box center [923, 128] width 12 height 12
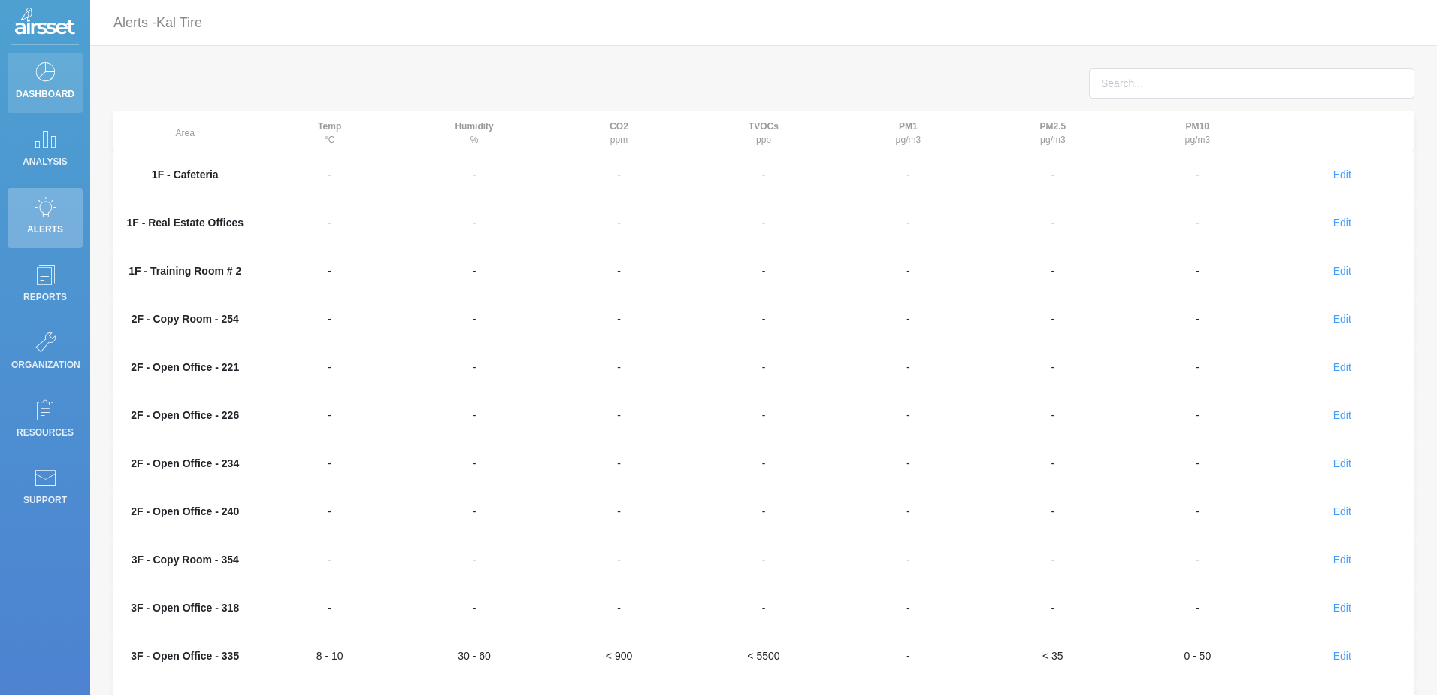
click at [35, 86] on p "Dashboard" at bounding box center [45, 94] width 68 height 23
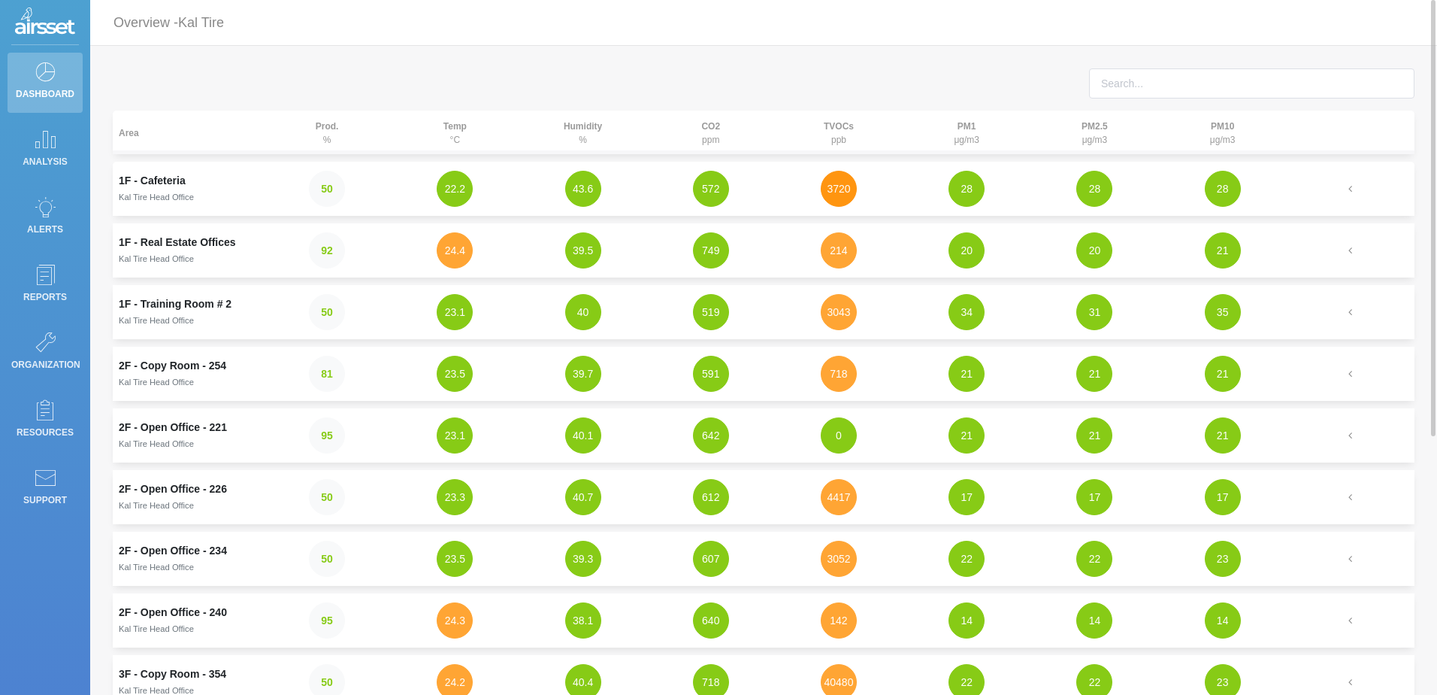
click at [844, 194] on button "3720" at bounding box center [839, 189] width 36 height 36
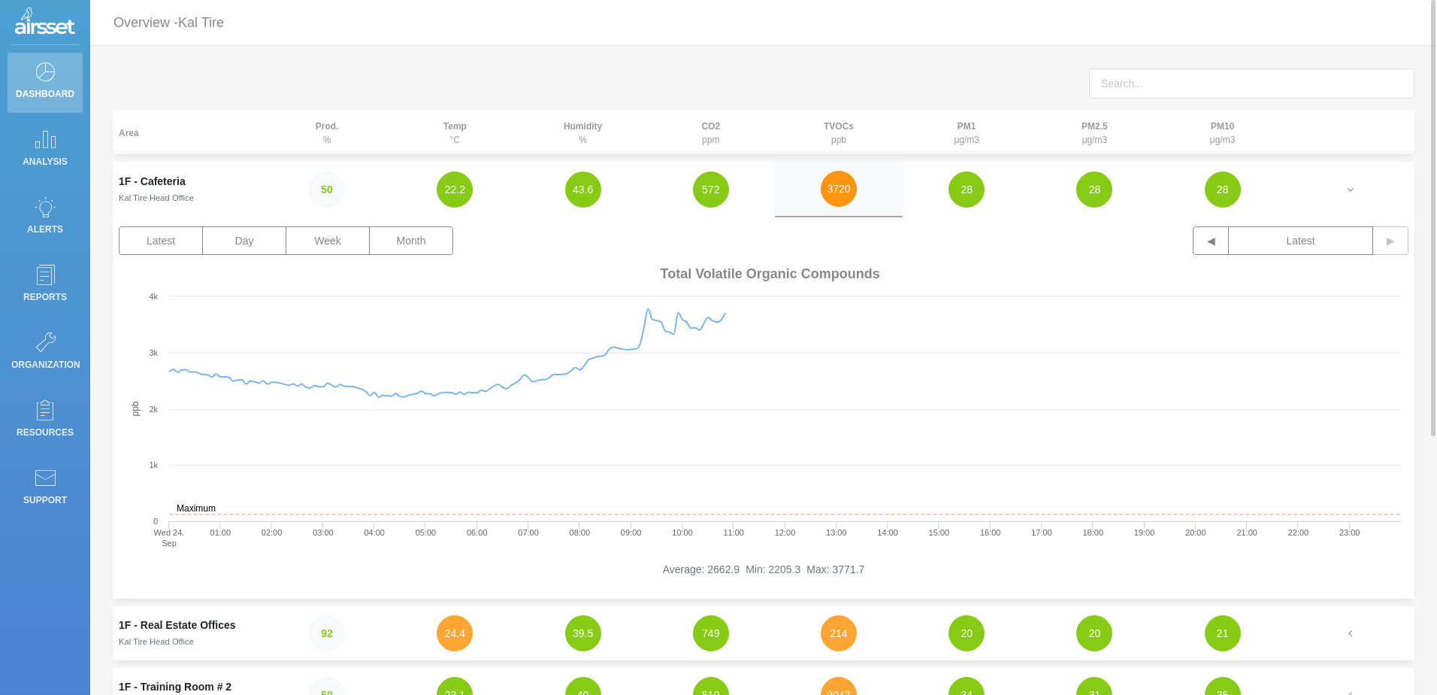
click at [844, 194] on button "3720" at bounding box center [839, 189] width 36 height 36
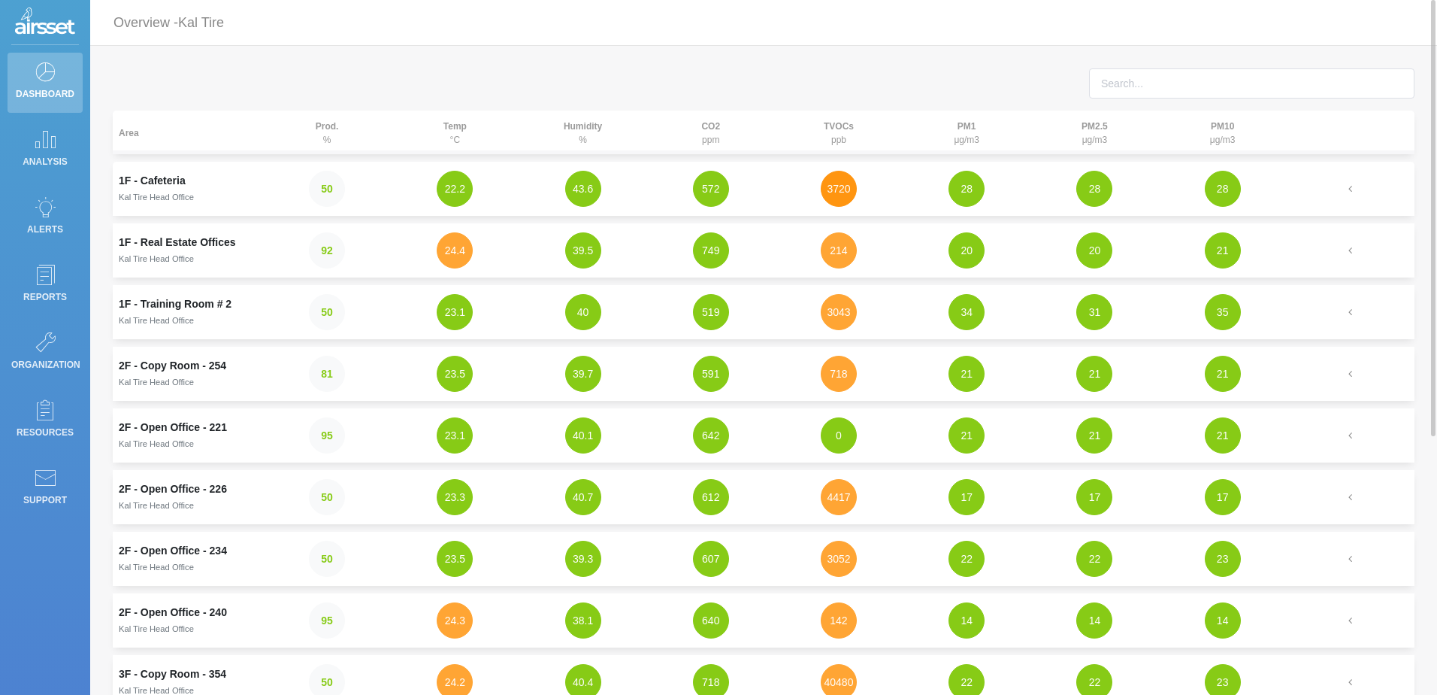
scroll to position [75, 0]
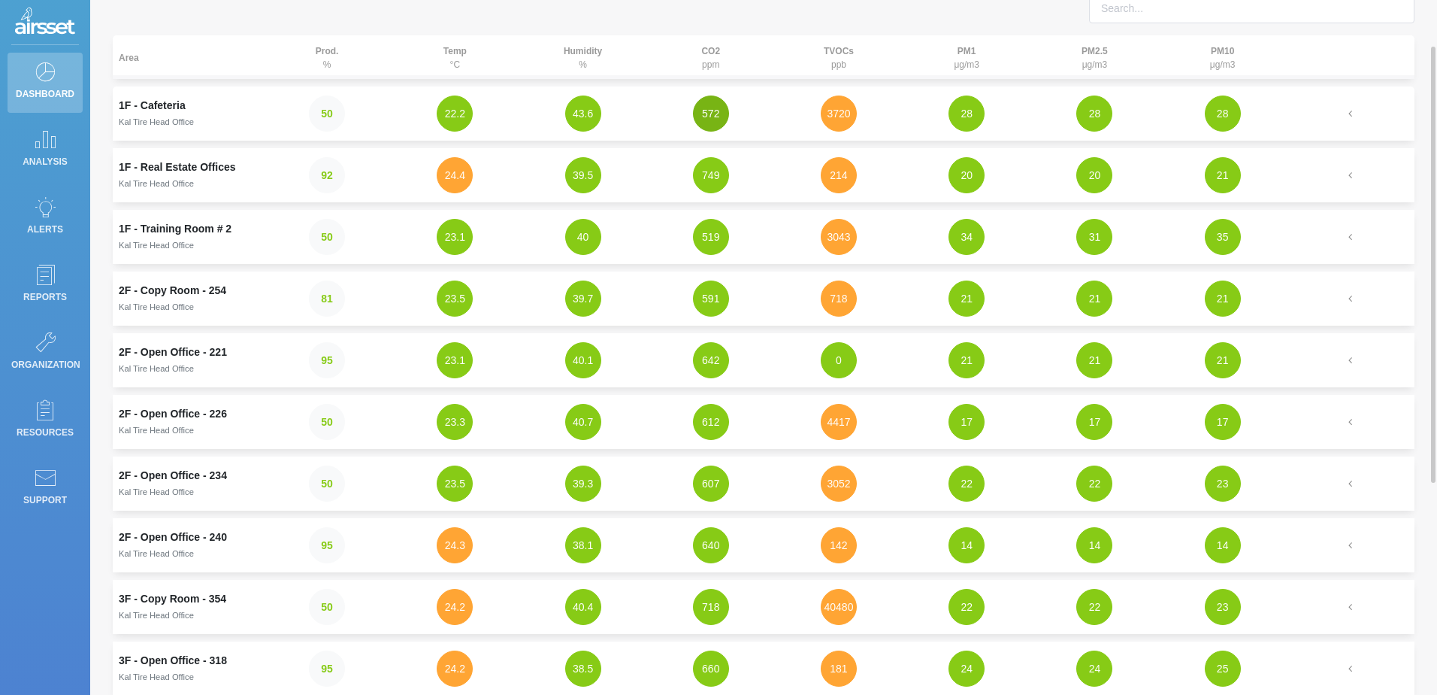
click at [716, 113] on button "572" at bounding box center [711, 113] width 36 height 36
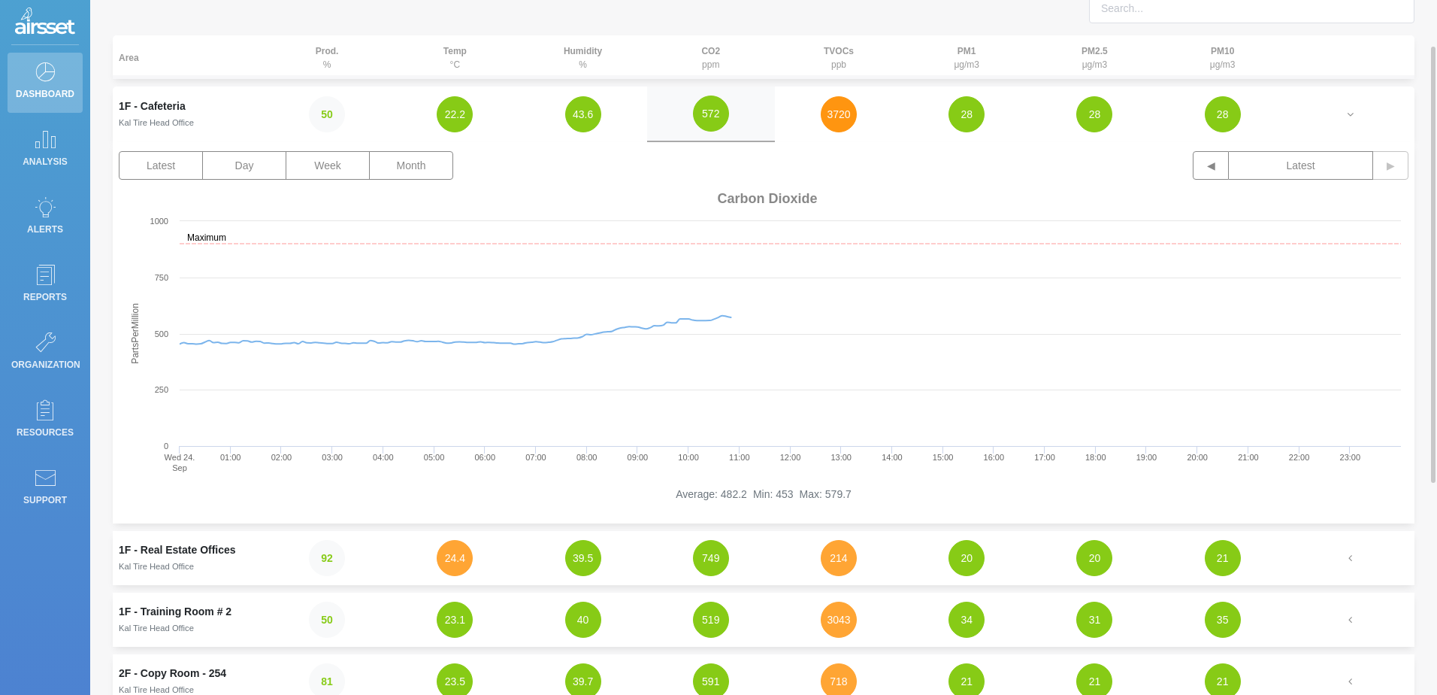
click at [832, 114] on button "3720" at bounding box center [839, 114] width 36 height 36
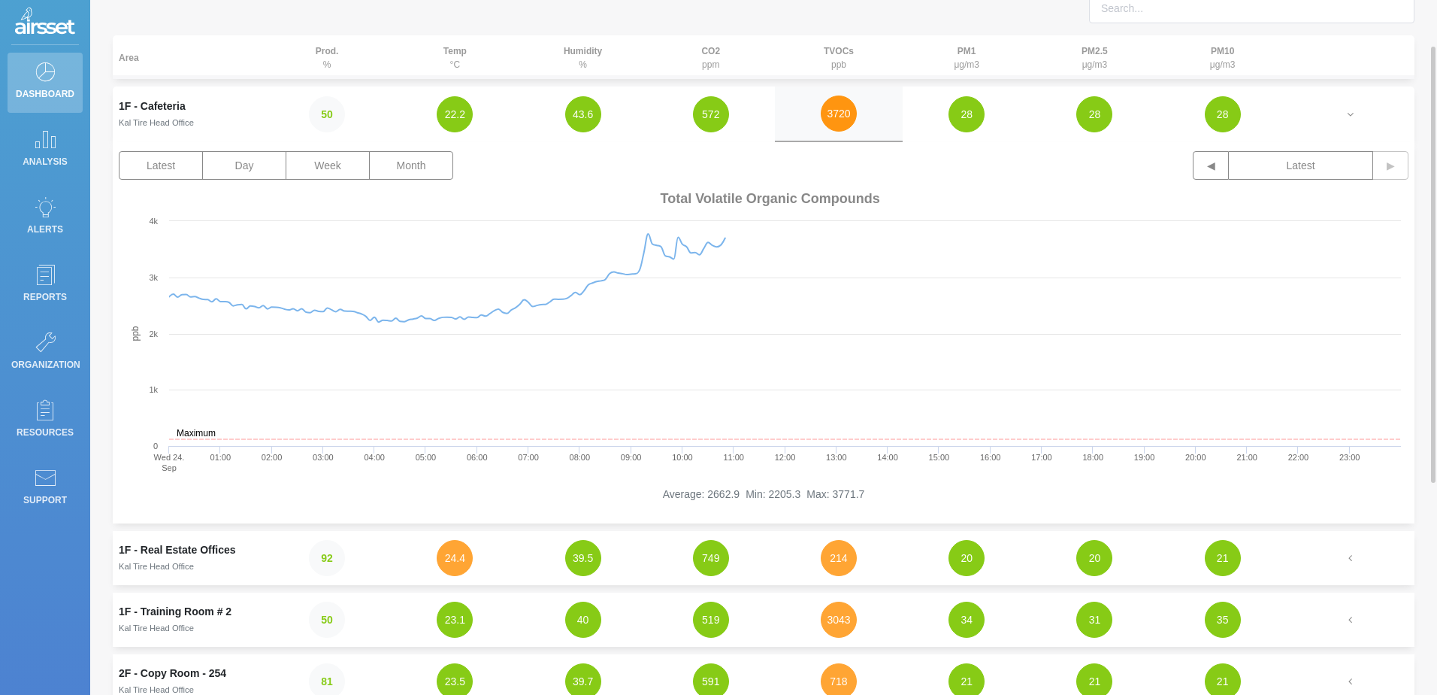
click at [850, 114] on button "3720" at bounding box center [839, 113] width 36 height 36
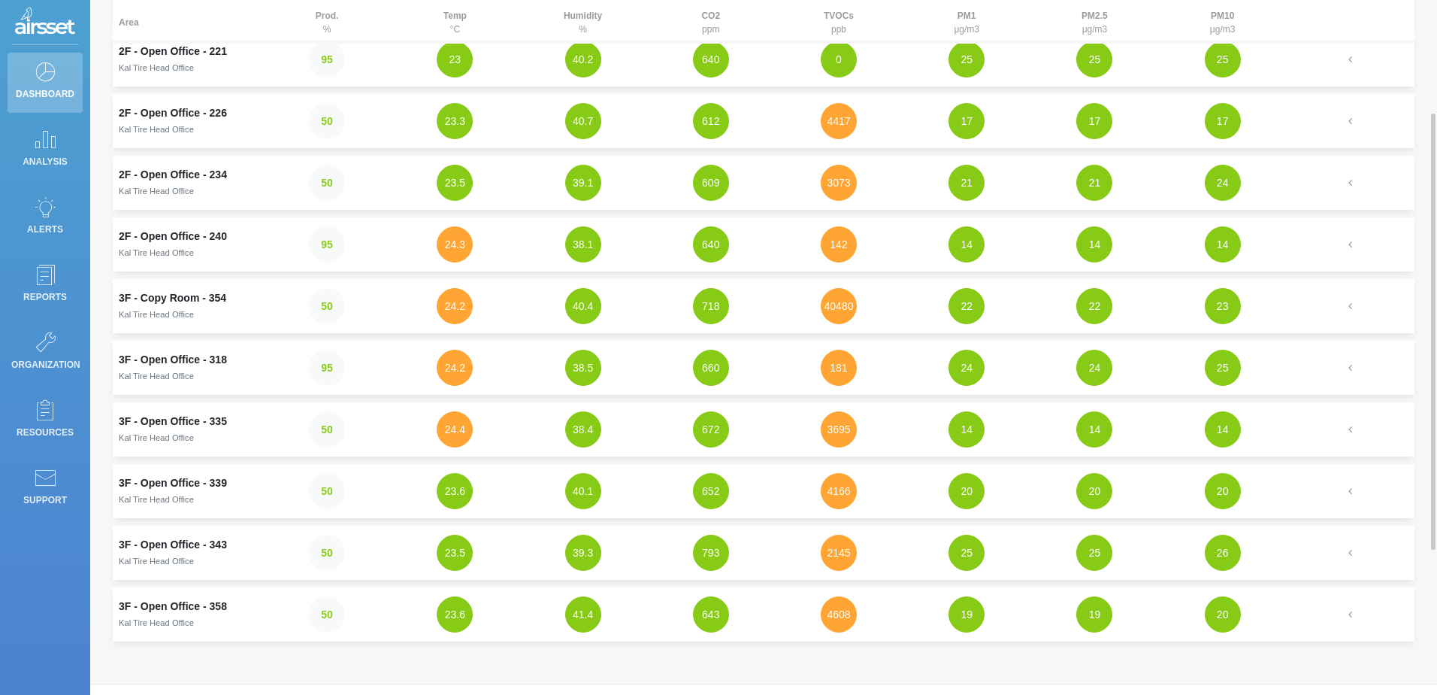
scroll to position [411, 0]
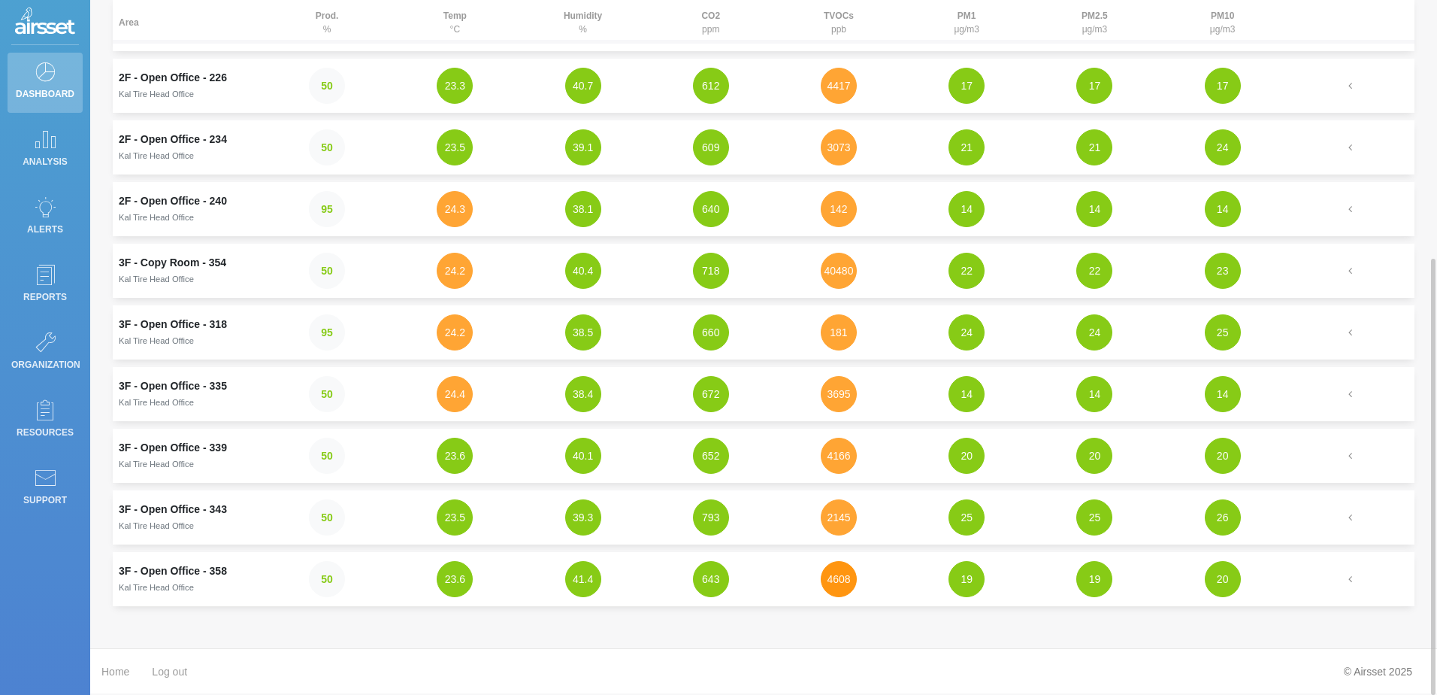
click at [837, 592] on button "4608" at bounding box center [839, 579] width 36 height 36
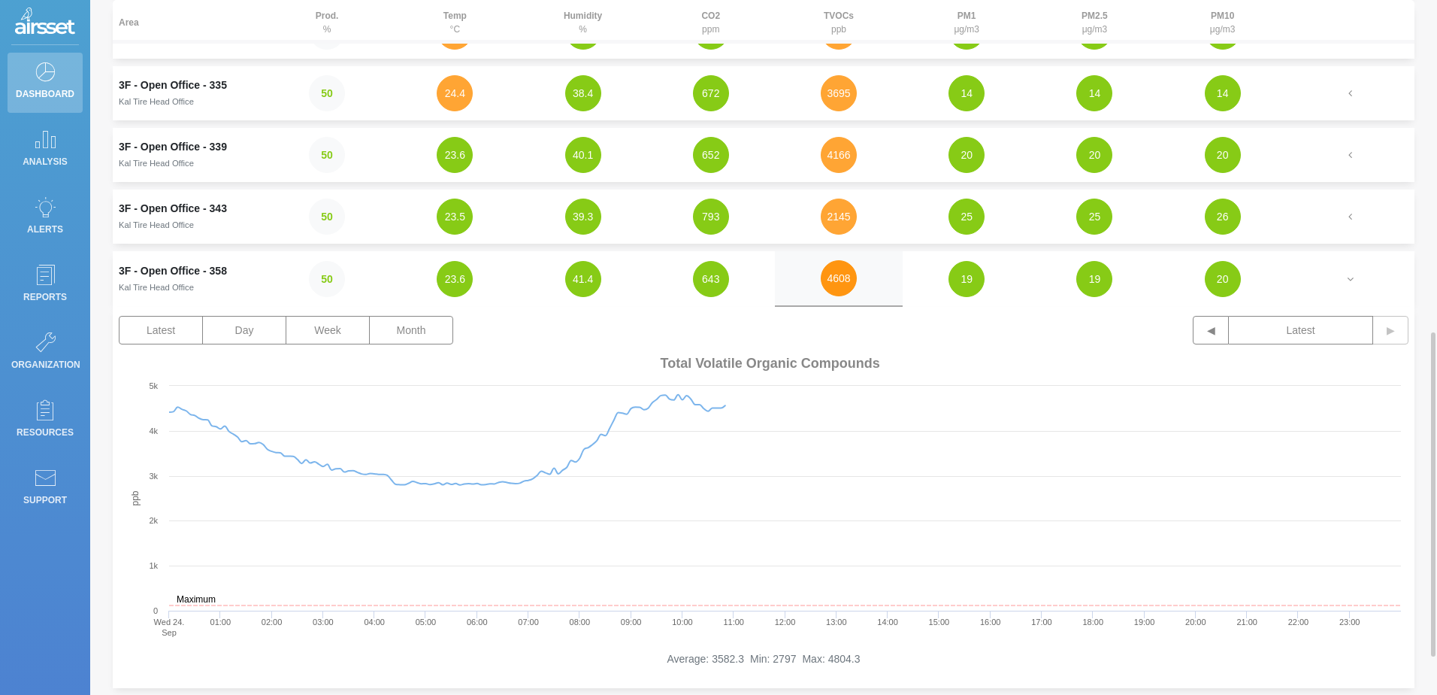
scroll to position [787, 0]
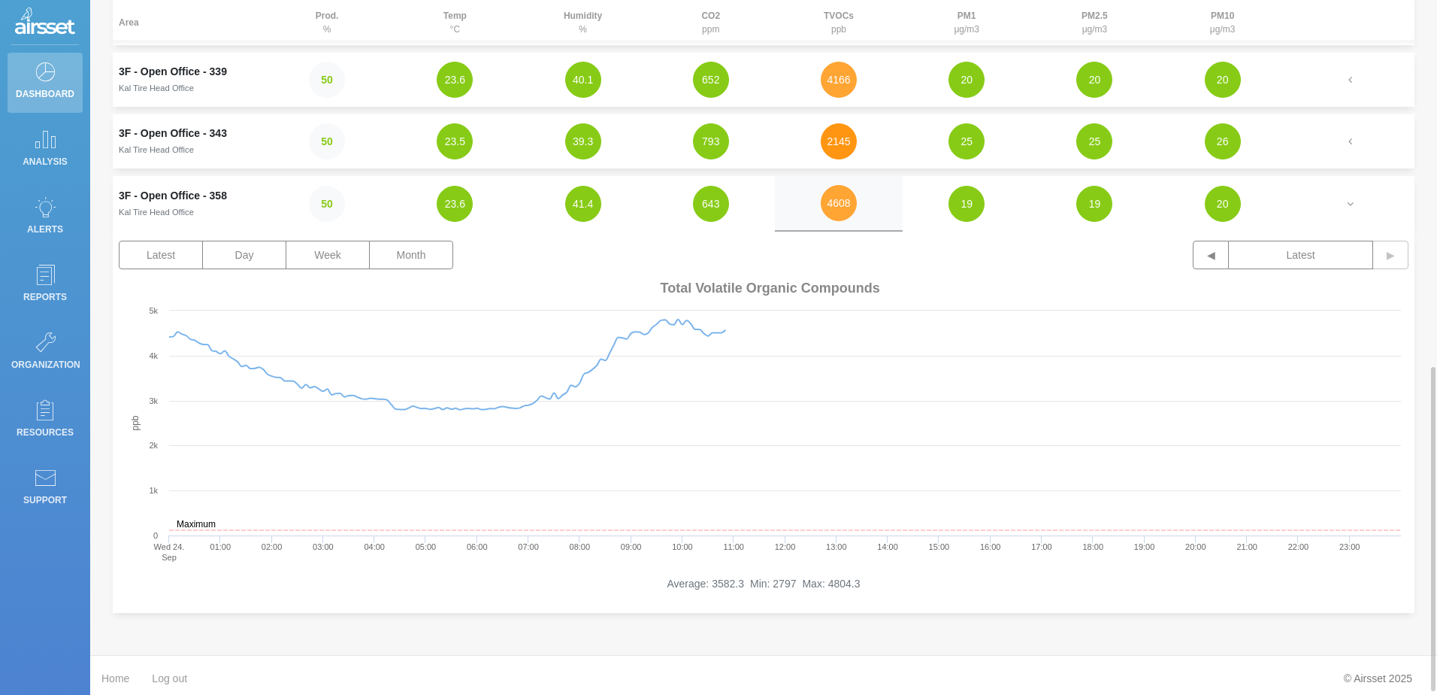
click at [841, 140] on button "2145" at bounding box center [839, 141] width 36 height 36
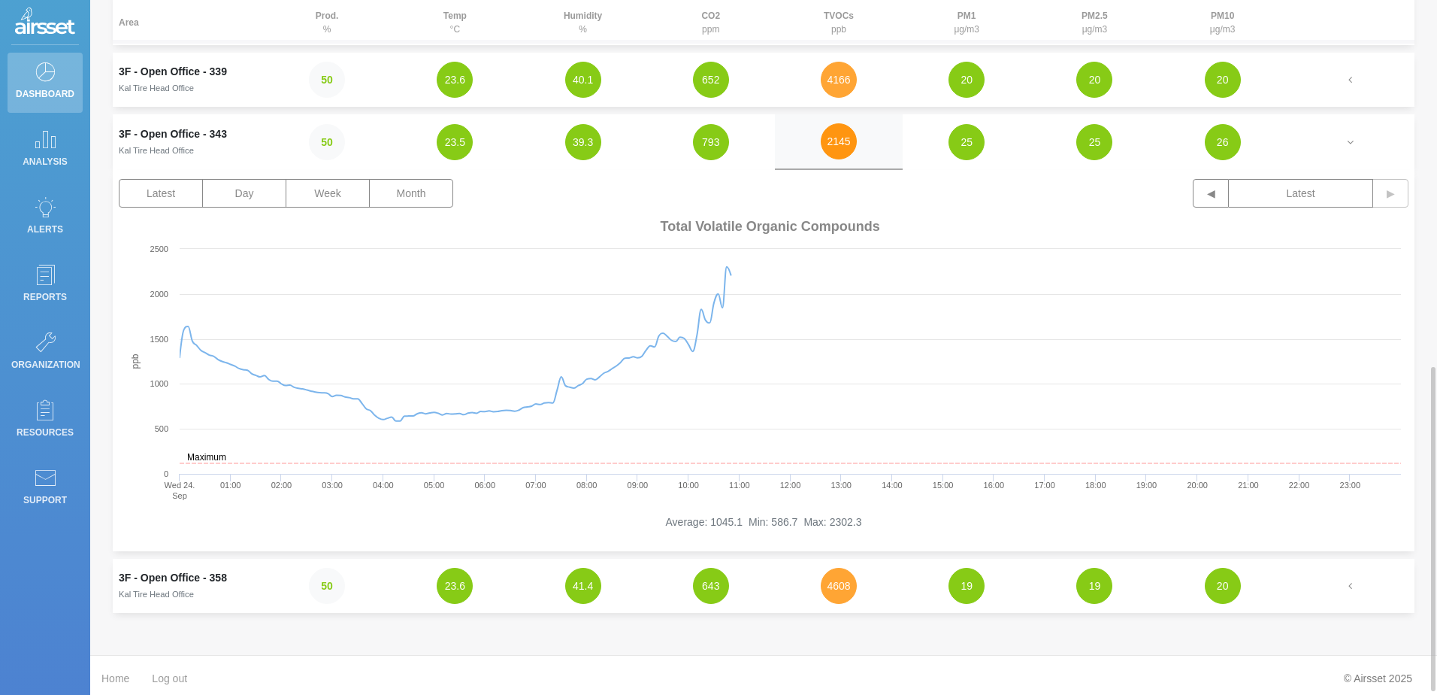
scroll to position [712, 0]
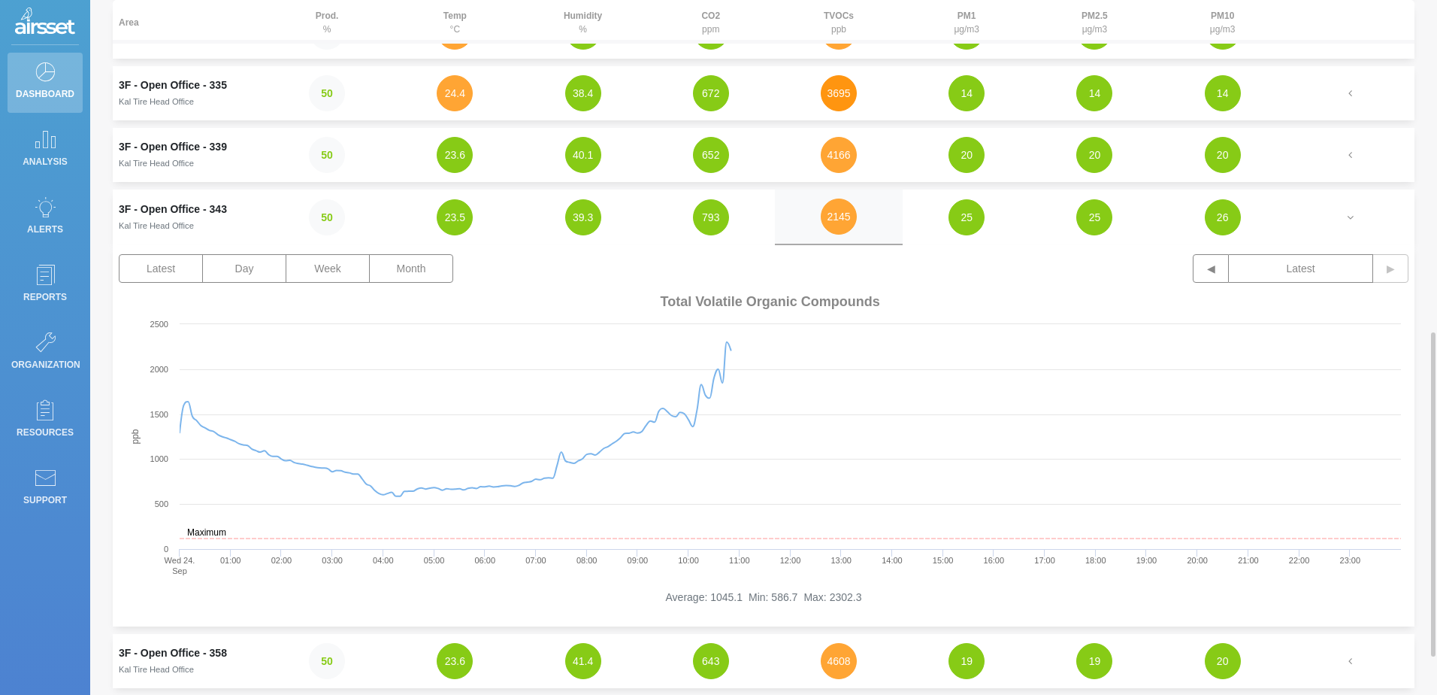
click at [844, 105] on button "3695" at bounding box center [839, 93] width 36 height 36
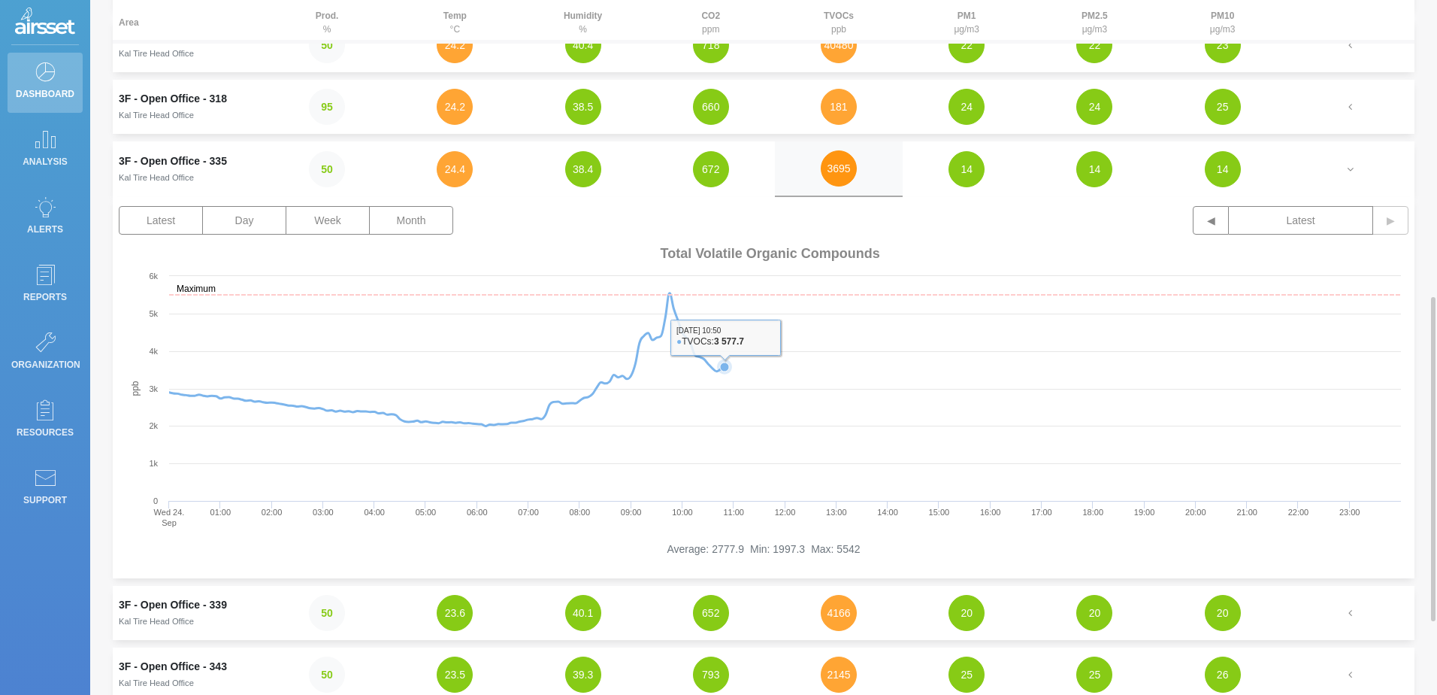
scroll to position [562, 0]
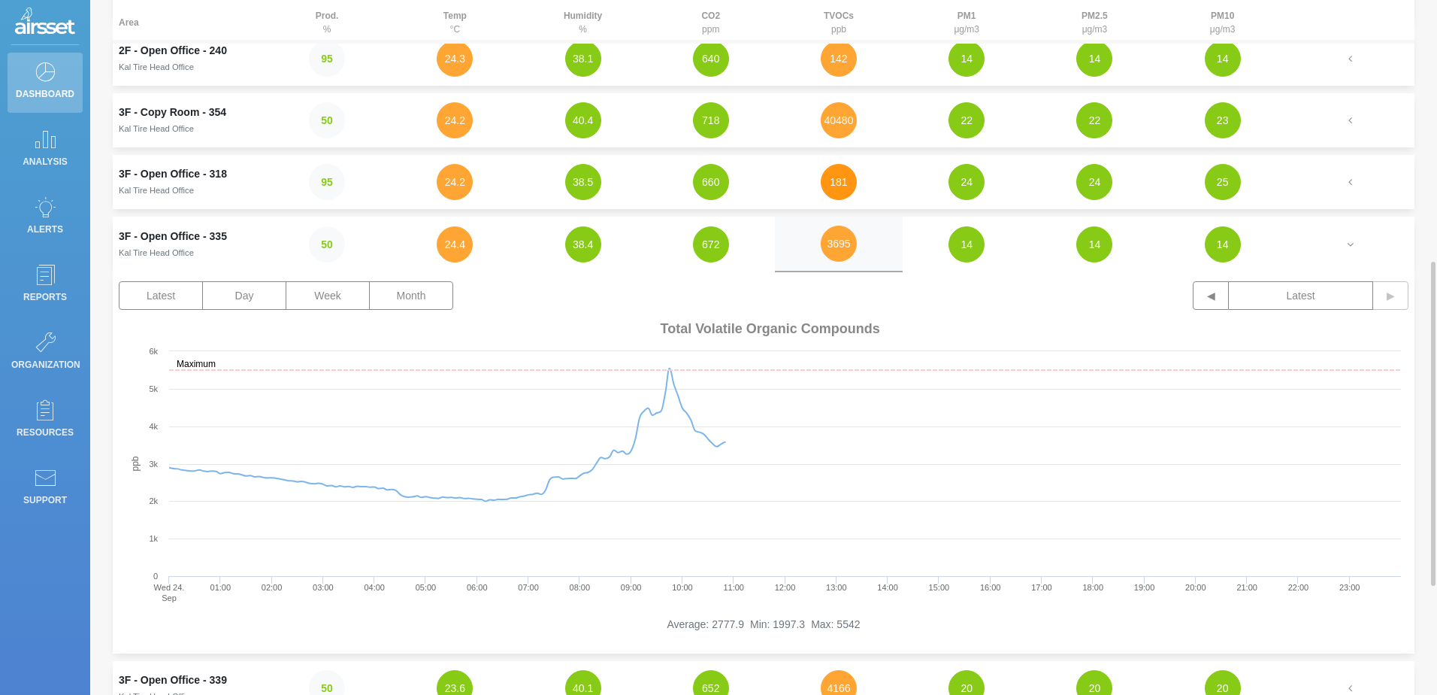
click at [838, 176] on button "181" at bounding box center [839, 182] width 36 height 36
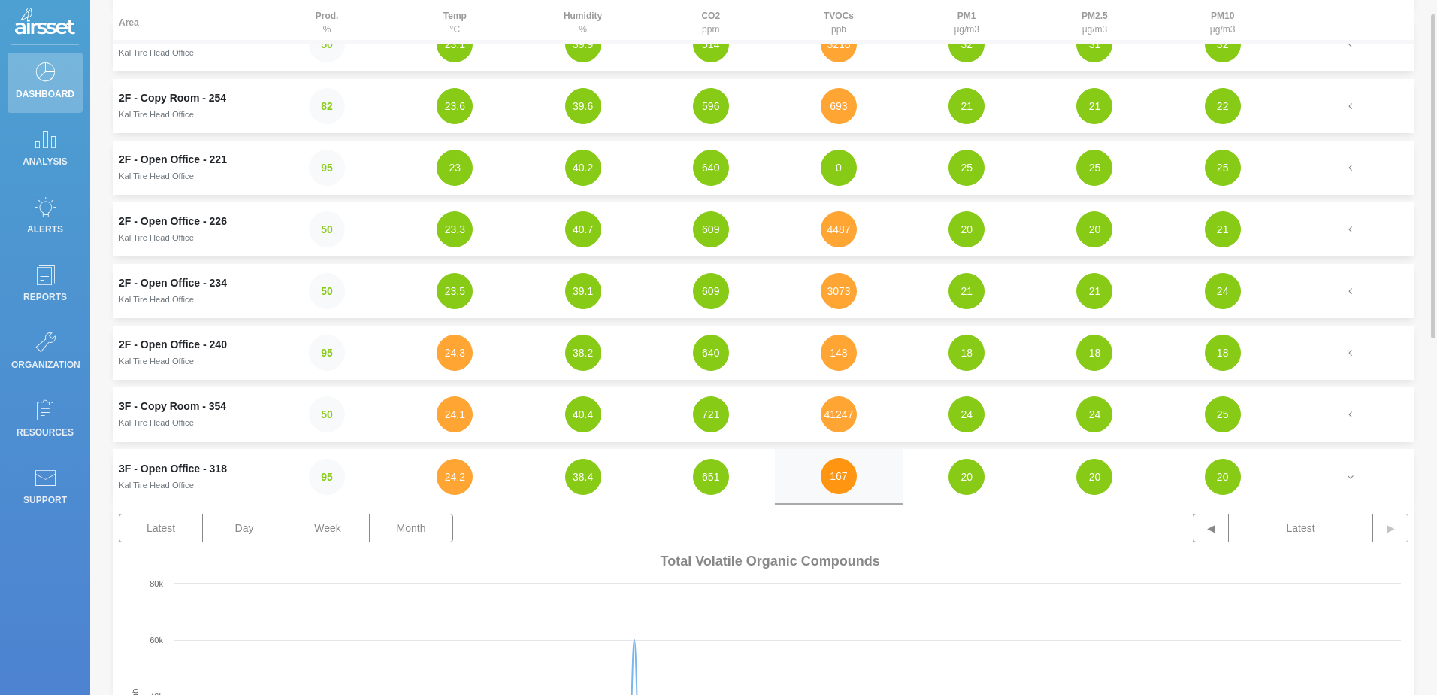
scroll to position [0, 0]
